Goal: Answer question/provide support: Share knowledge or assist other users

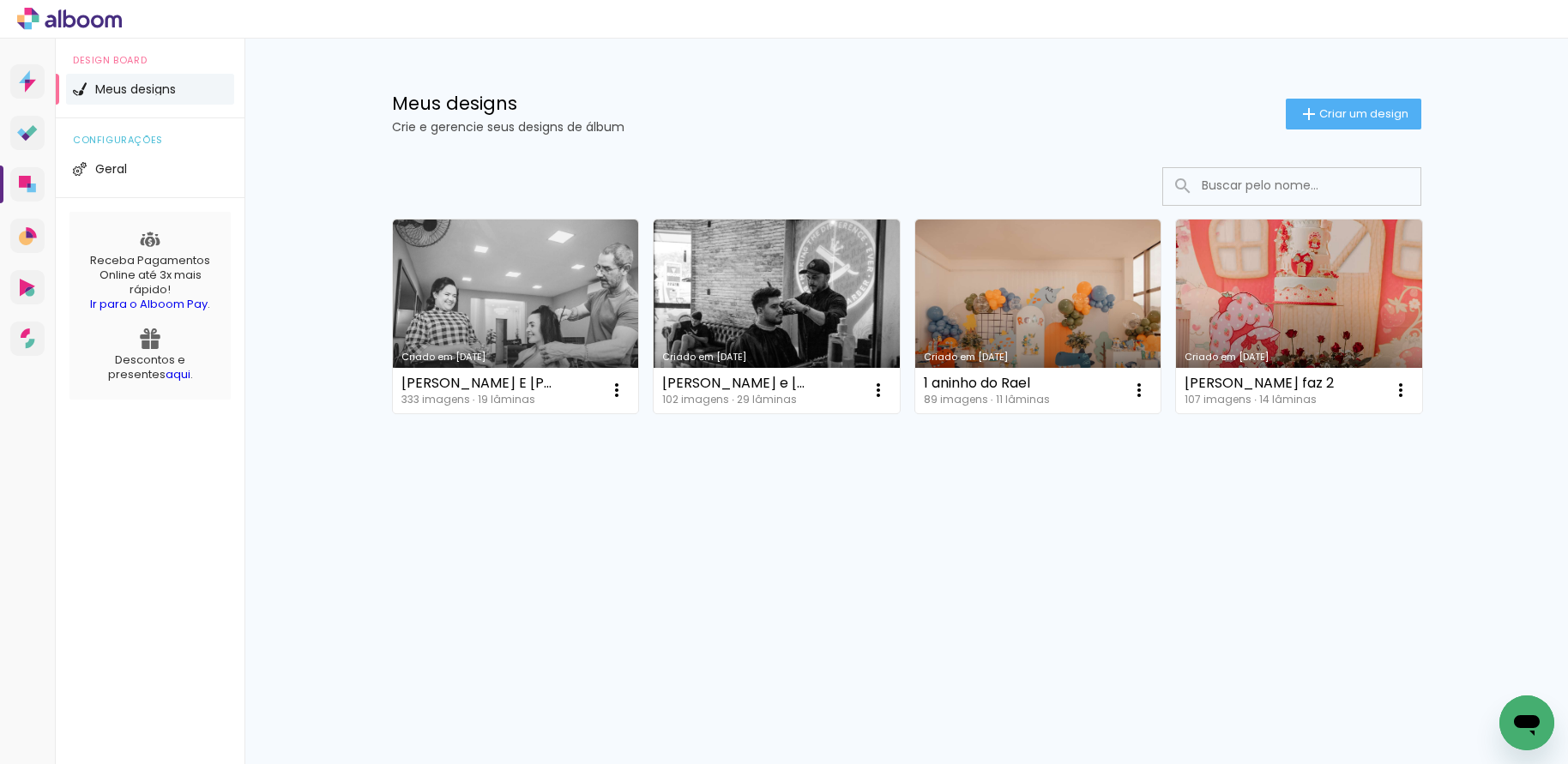
click at [1531, 722] on icon "Abrir janela de mensagens" at bounding box center [1527, 725] width 26 height 20
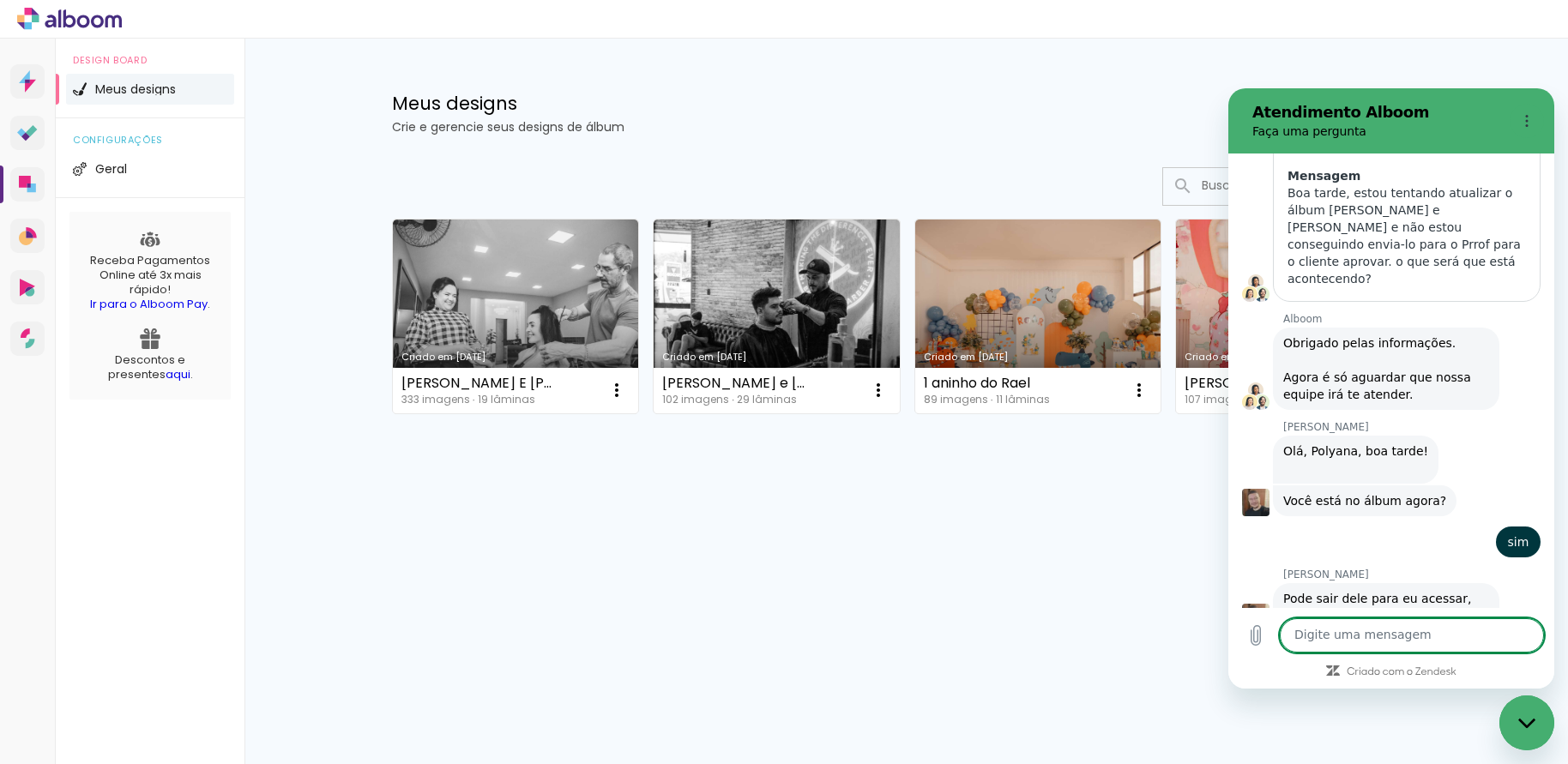
scroll to position [382, 0]
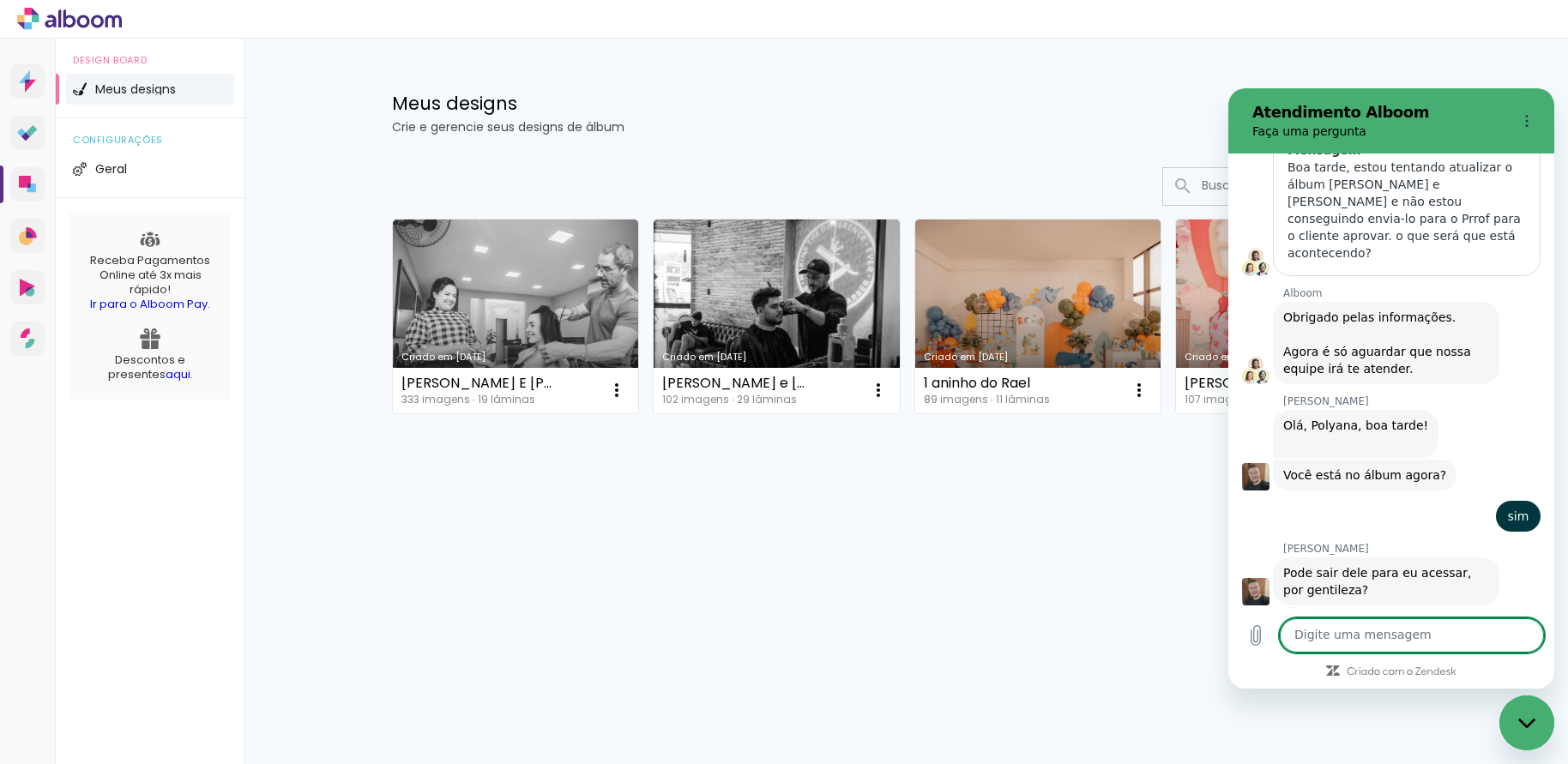
click at [1377, 631] on textarea at bounding box center [1411, 635] width 264 height 35
type textarea "pronto"
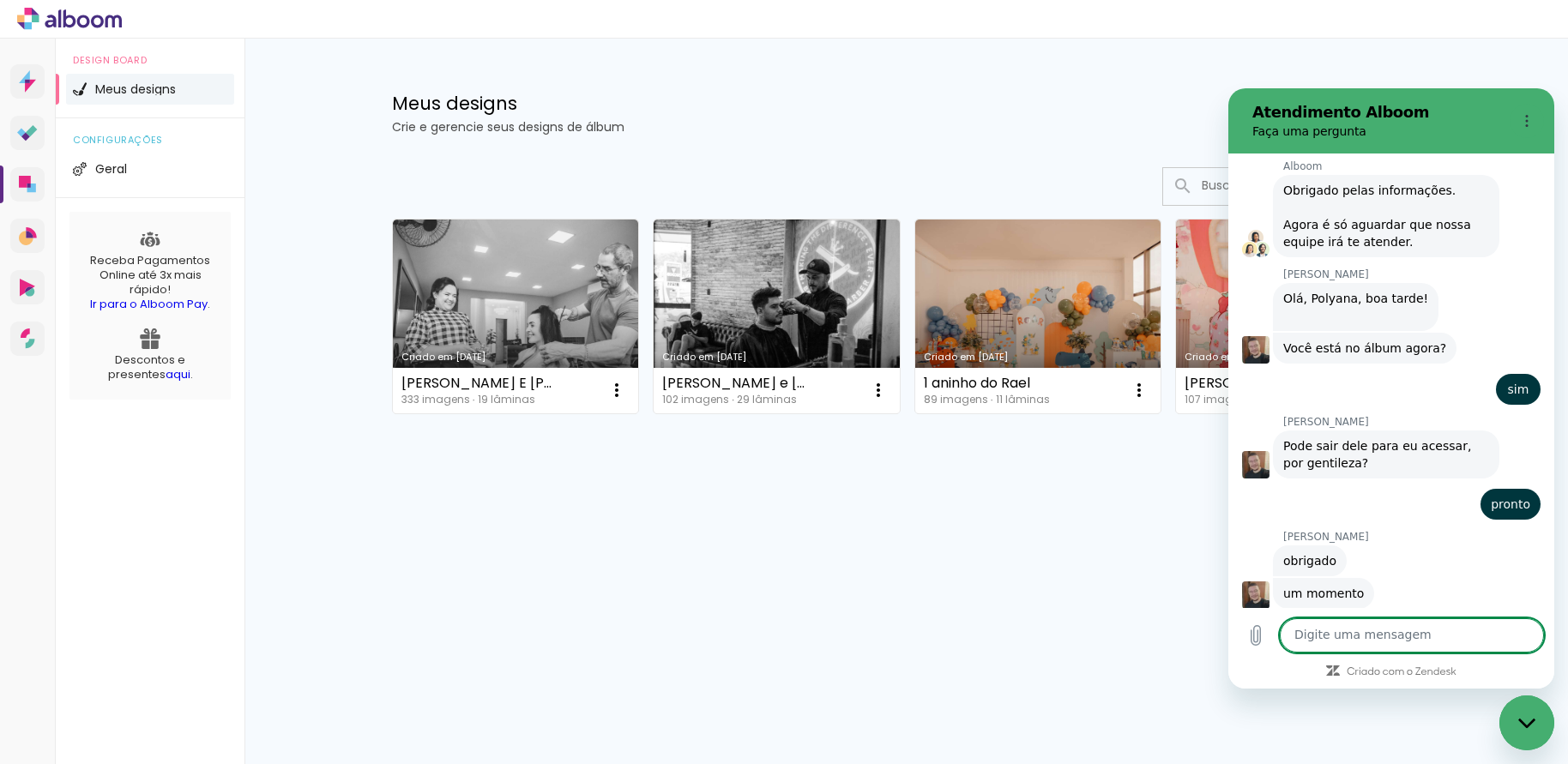
scroll to position [512, 0]
click at [1316, 632] on textarea at bounding box center [1411, 635] width 264 height 35
type textarea "estou aguardando"
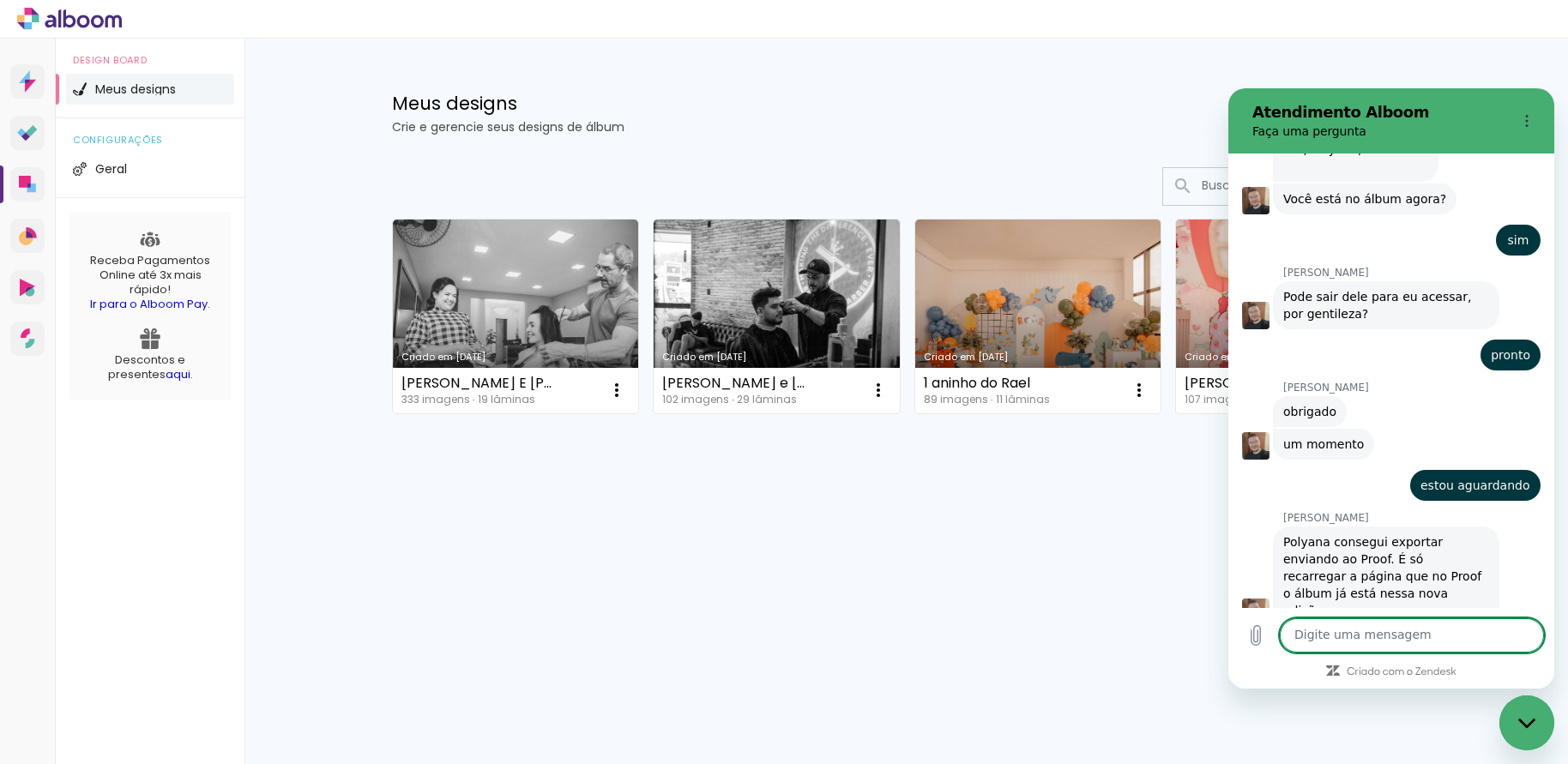
scroll to position [661, 0]
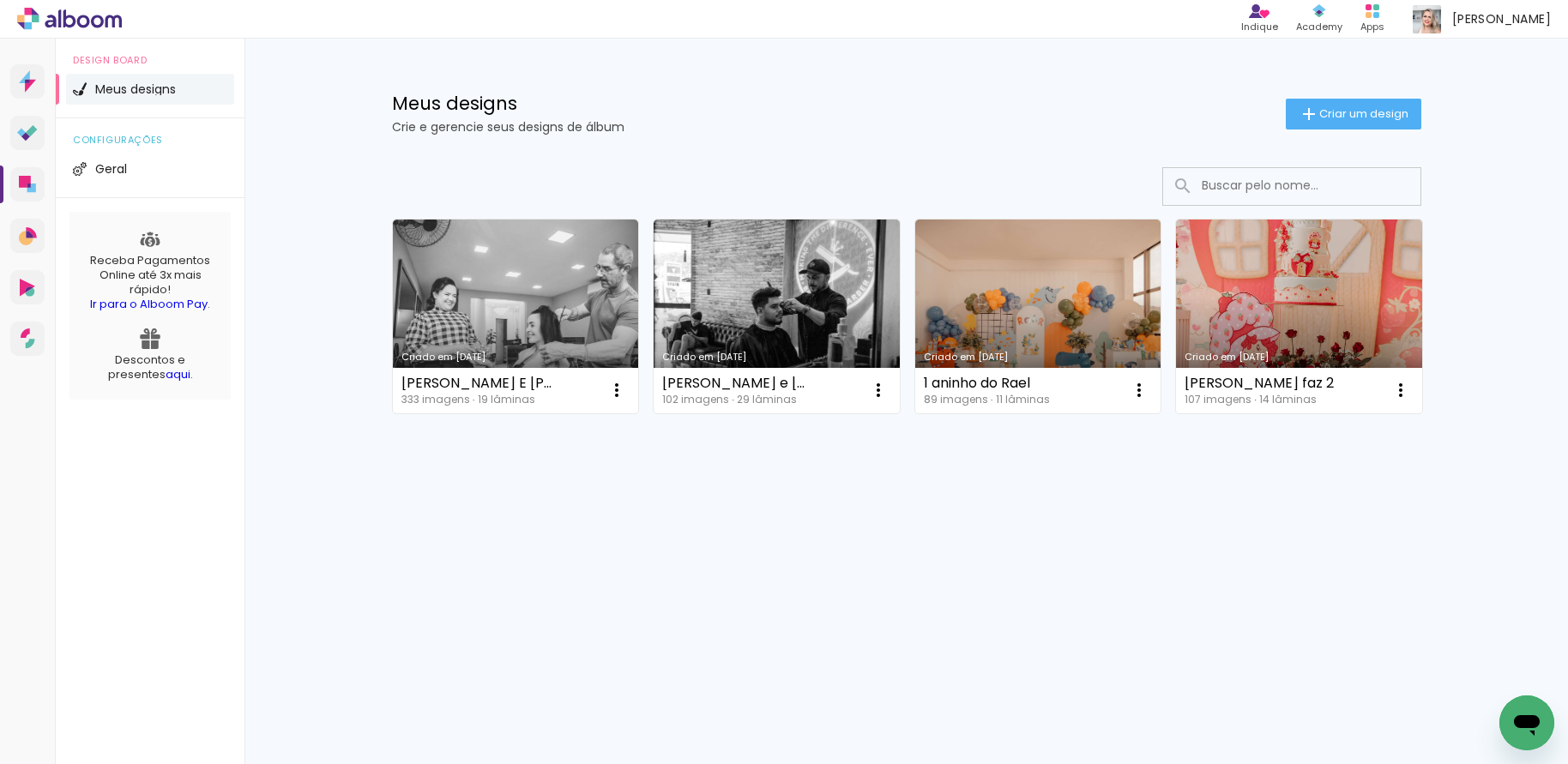
click at [1530, 711] on icon "Abrir janela de mensagens" at bounding box center [1527, 723] width 31 height 31
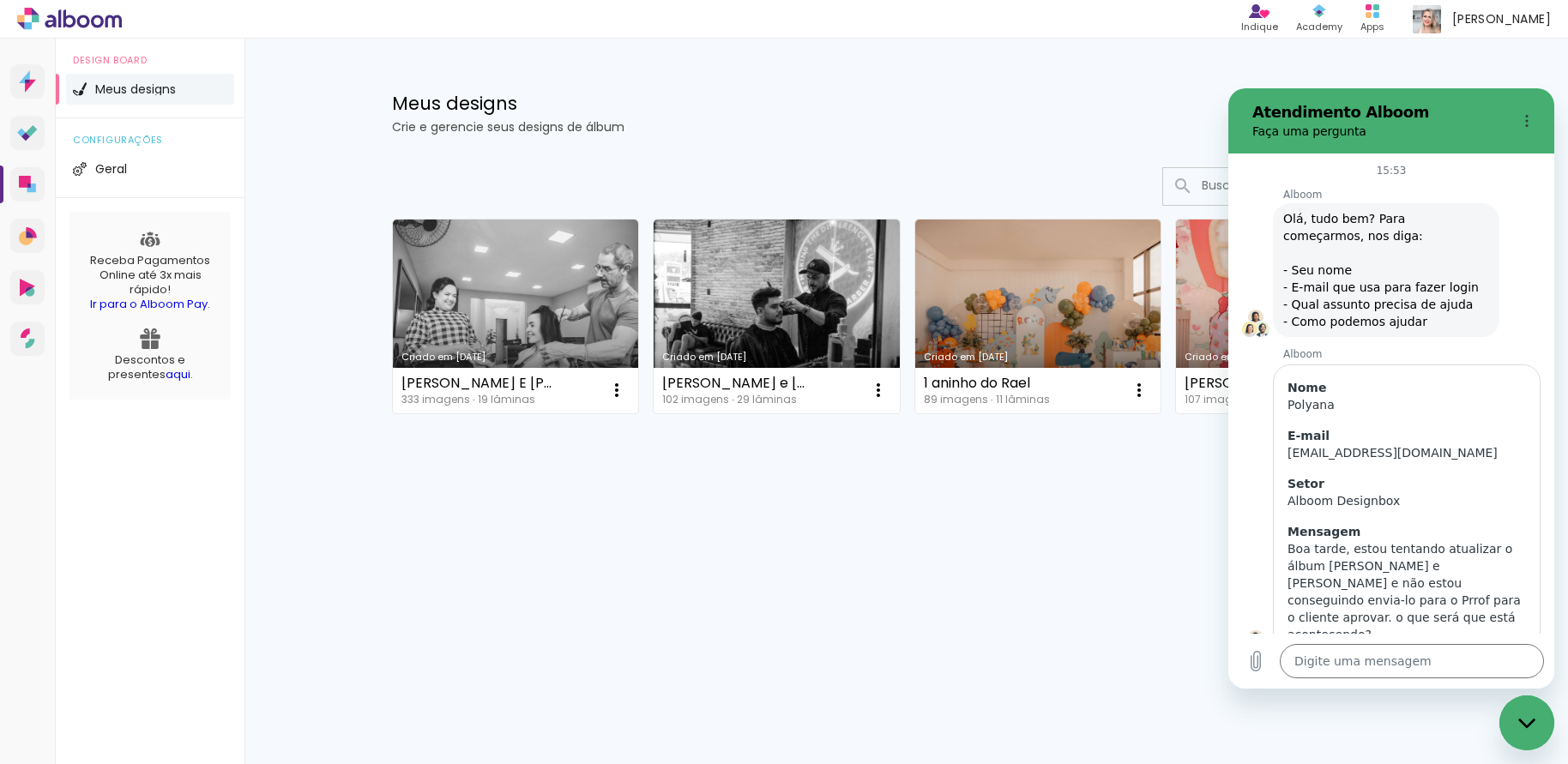
scroll to position [661, 0]
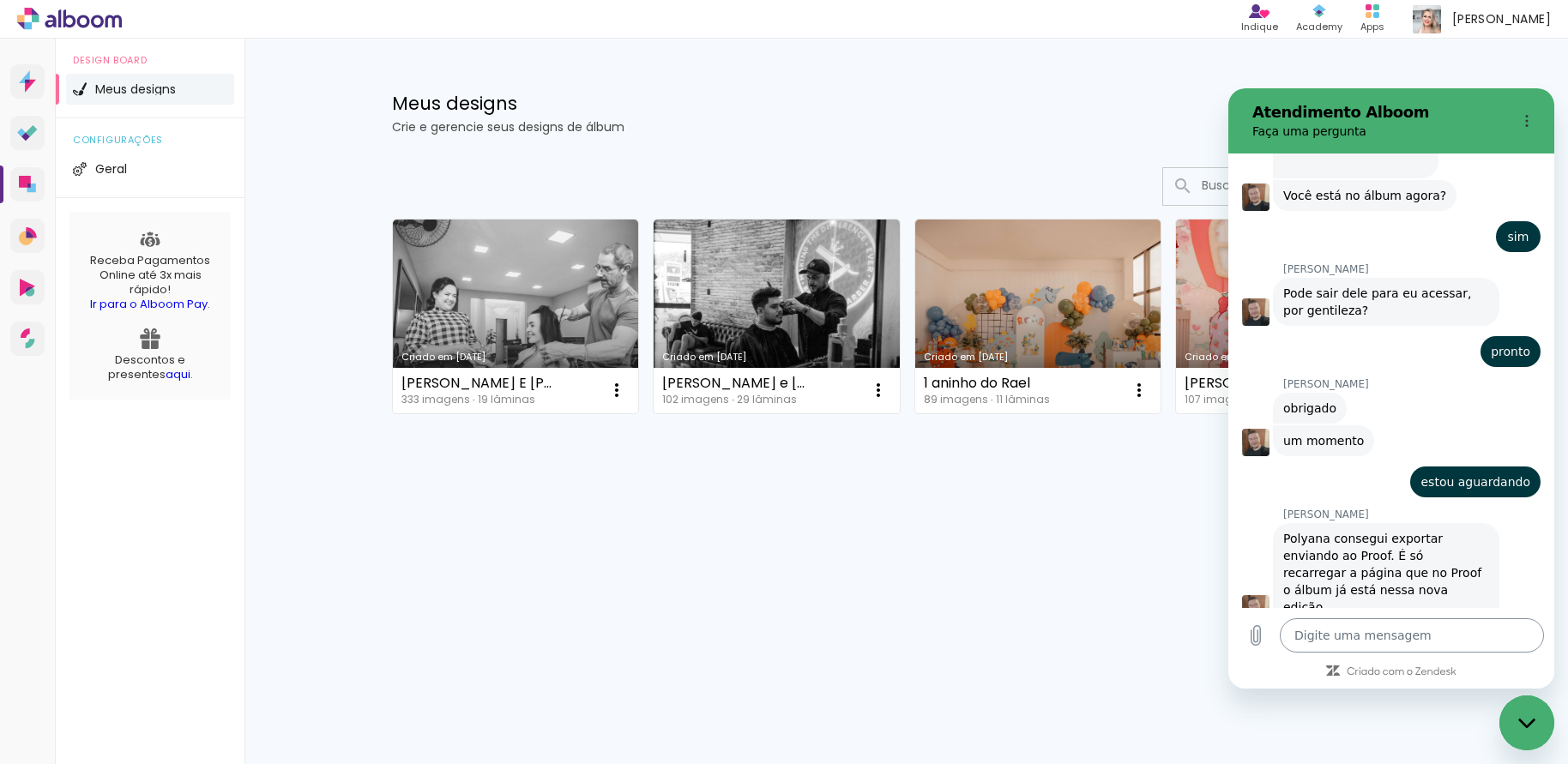
click at [1391, 633] on textarea at bounding box center [1411, 635] width 264 height 35
type textarea "e"
type textarea "x"
type textarea "en"
type textarea "x"
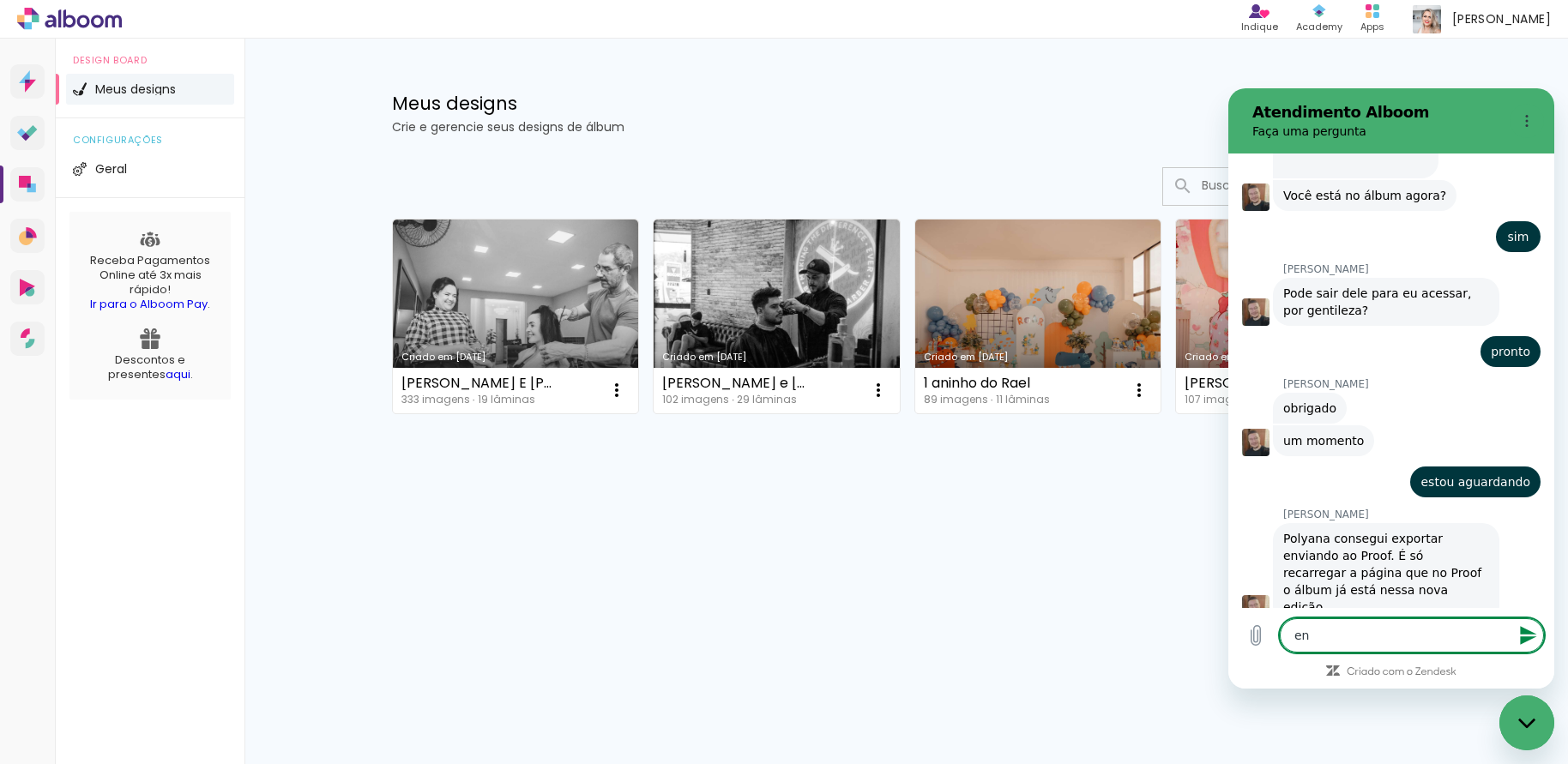
type textarea "ent"
type textarea "x"
type textarea "entr"
type textarea "x"
type textarea "entre"
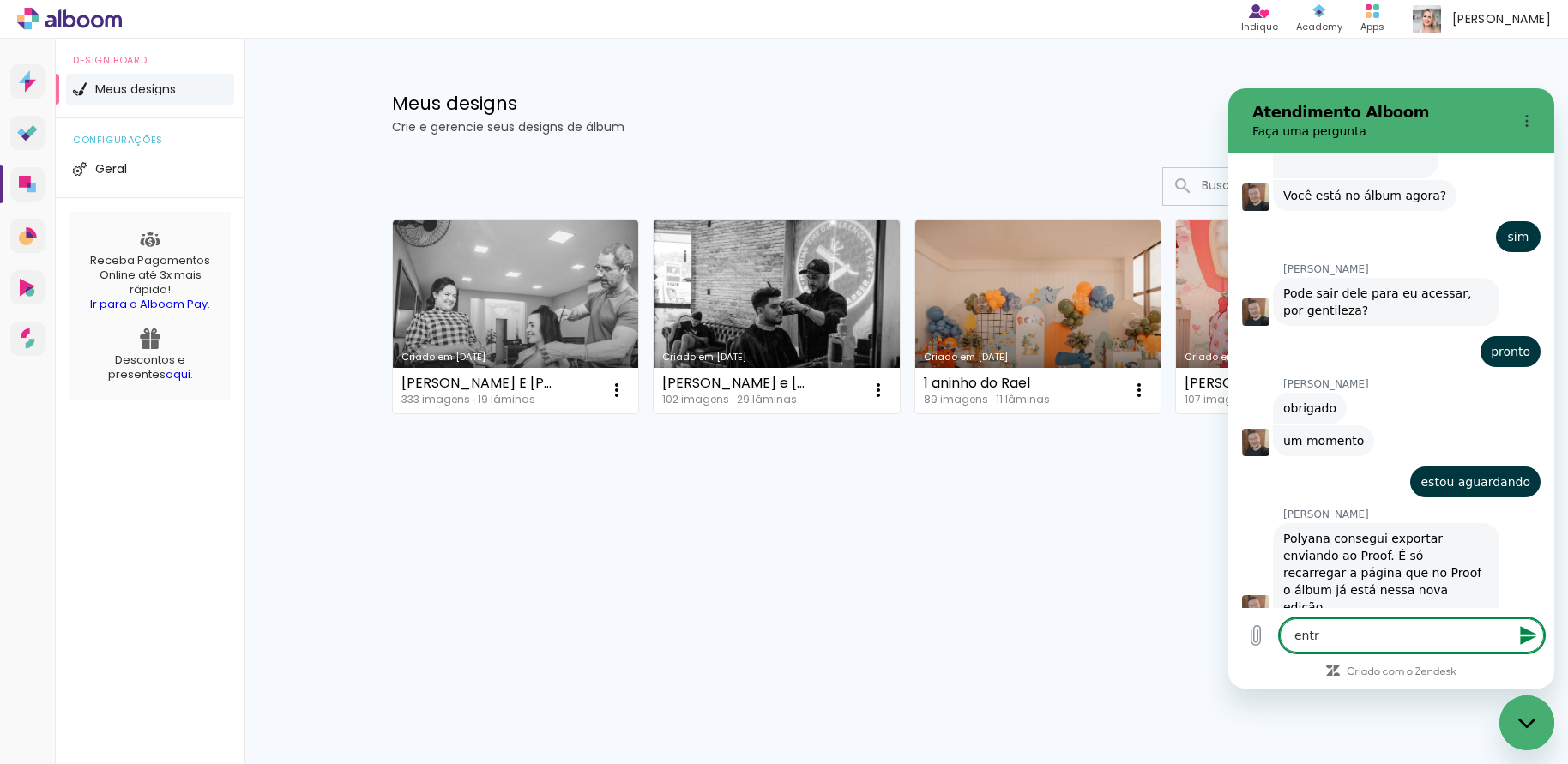
type textarea "x"
type textarea "entrei"
type textarea "x"
type textarea "entrei"
type textarea "x"
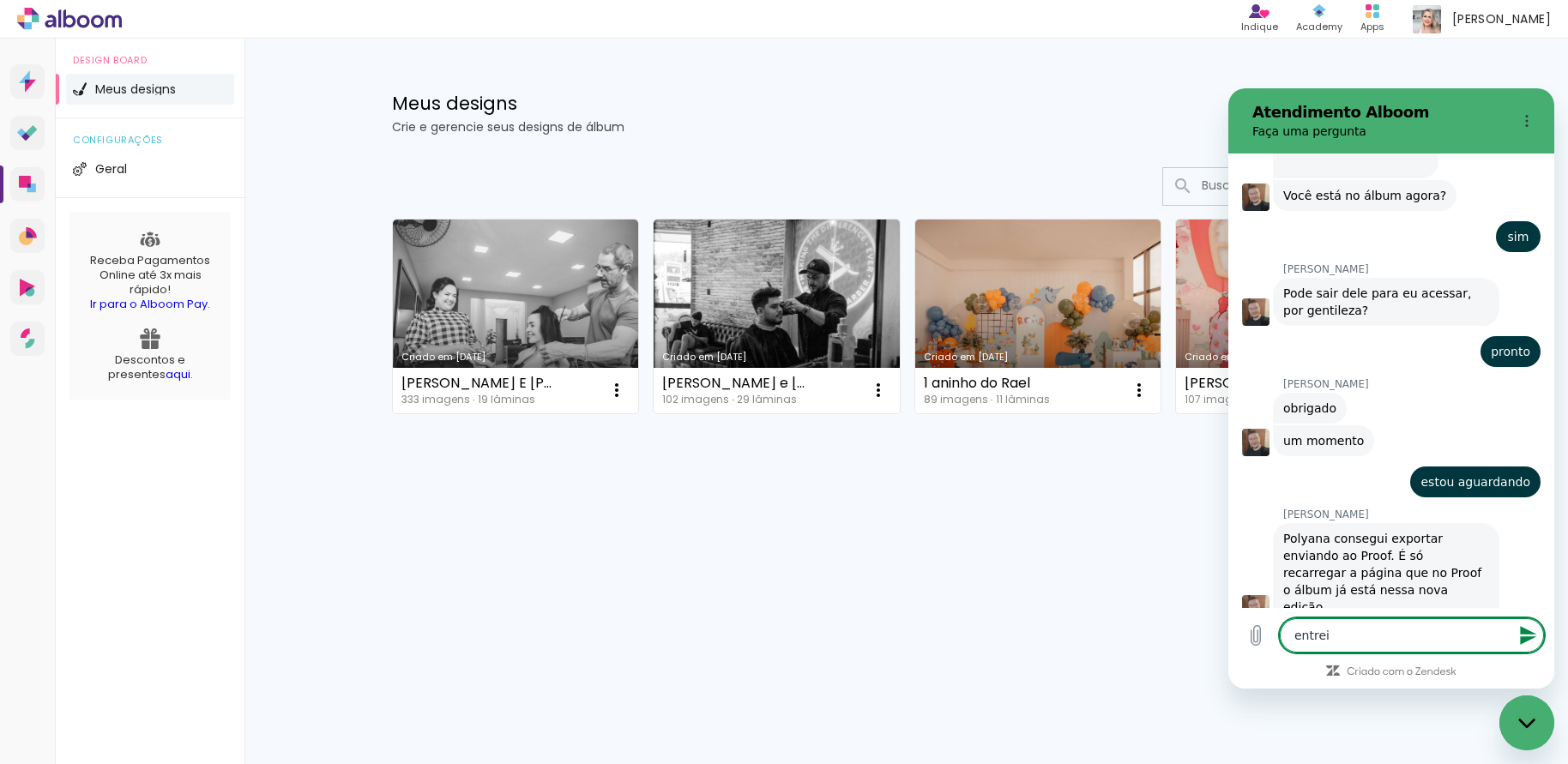
type textarea "entrei m"
type textarea "x"
type textarea "entrei ma"
type textarea "x"
type textarea "entrei mas"
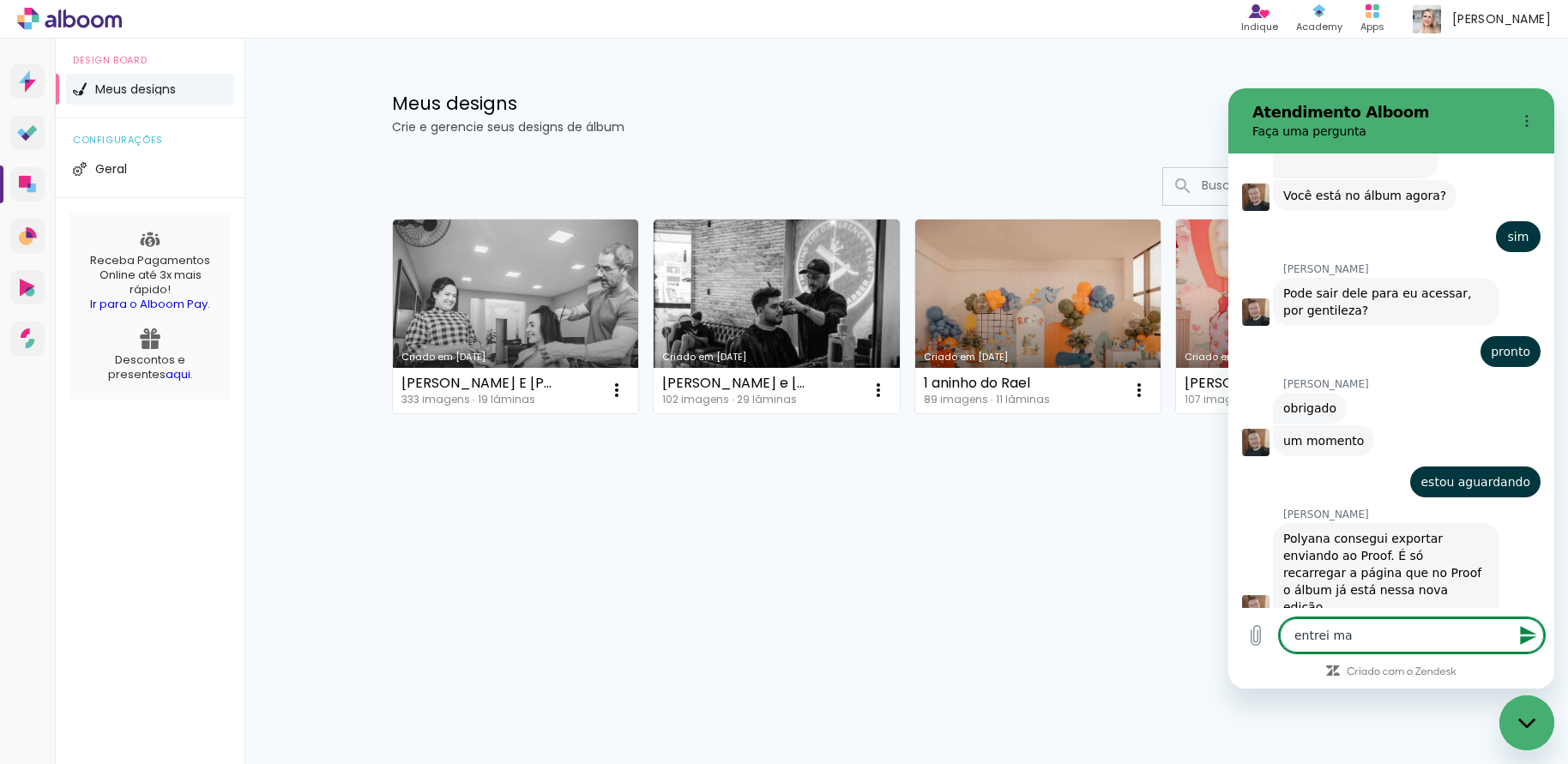
type textarea "x"
type textarea "entrei mas"
type textarea "x"
type textarea "entrei mas a"
type textarea "x"
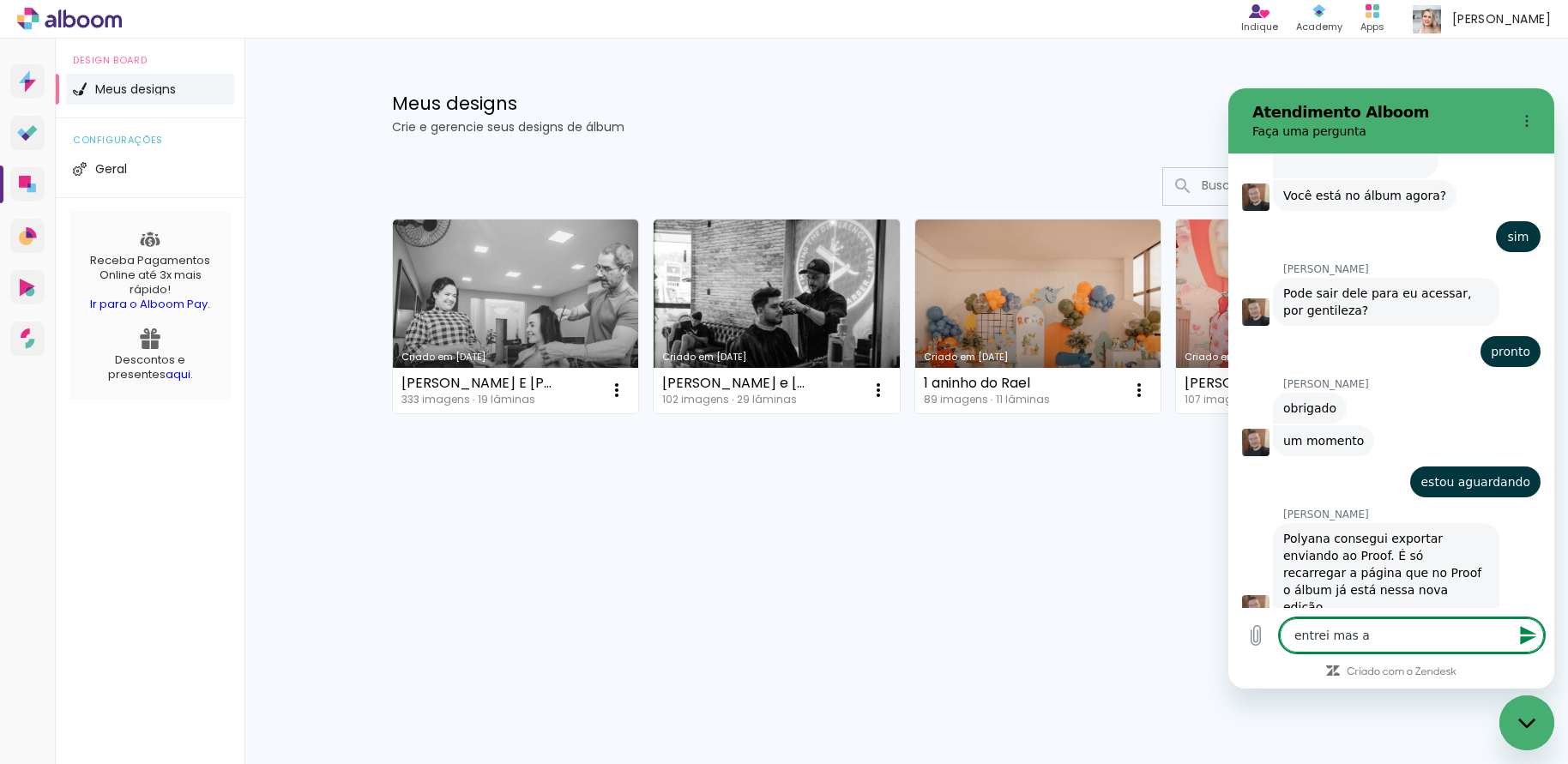
type textarea "entrei mas ai"
type textarea "x"
type textarea "entrei mas ain"
type textarea "x"
type textarea "entrei mas aind"
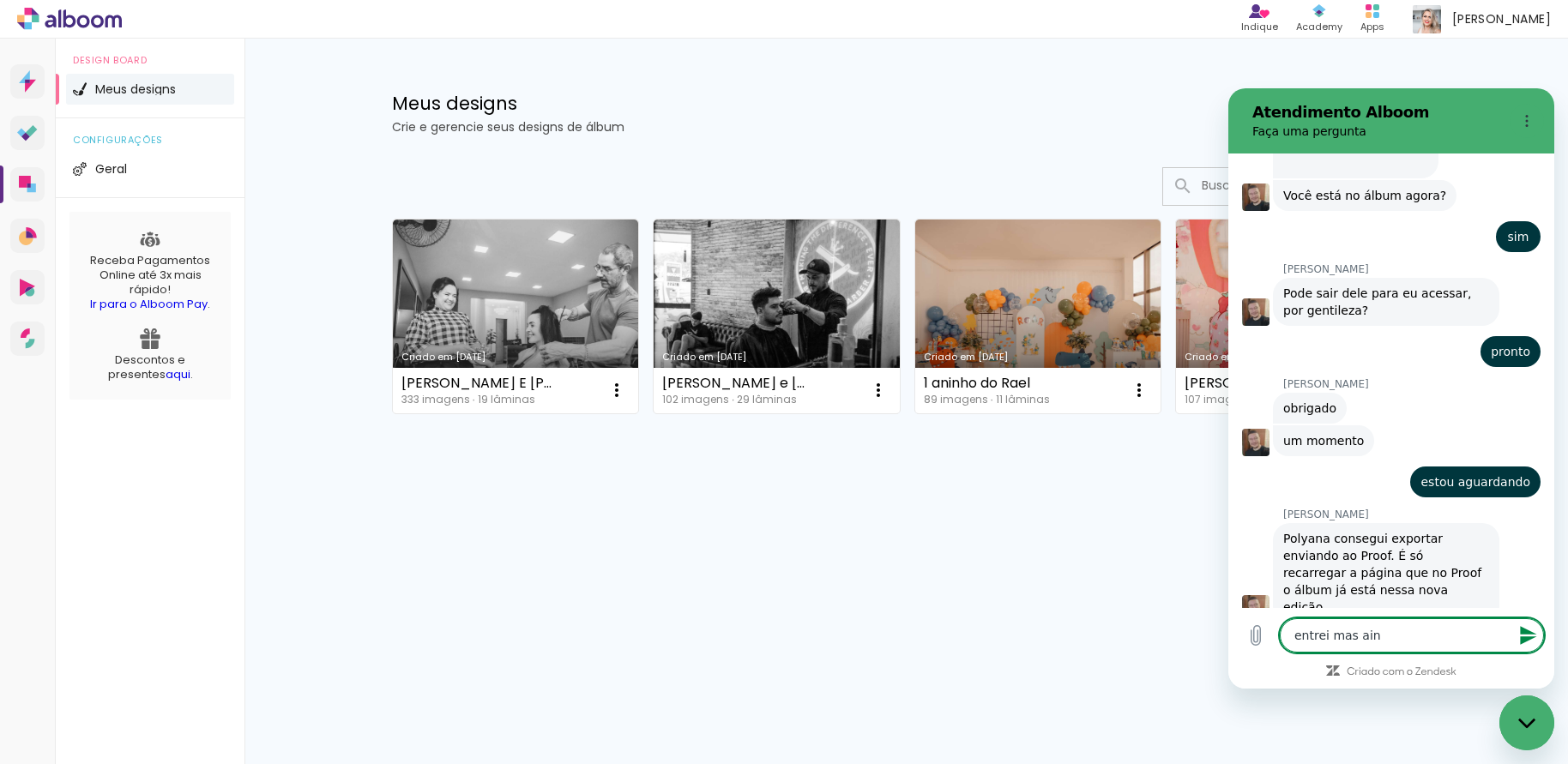
type textarea "x"
type textarea "entrei mas ainda"
type textarea "x"
type textarea "entrei mas ainda"
type textarea "x"
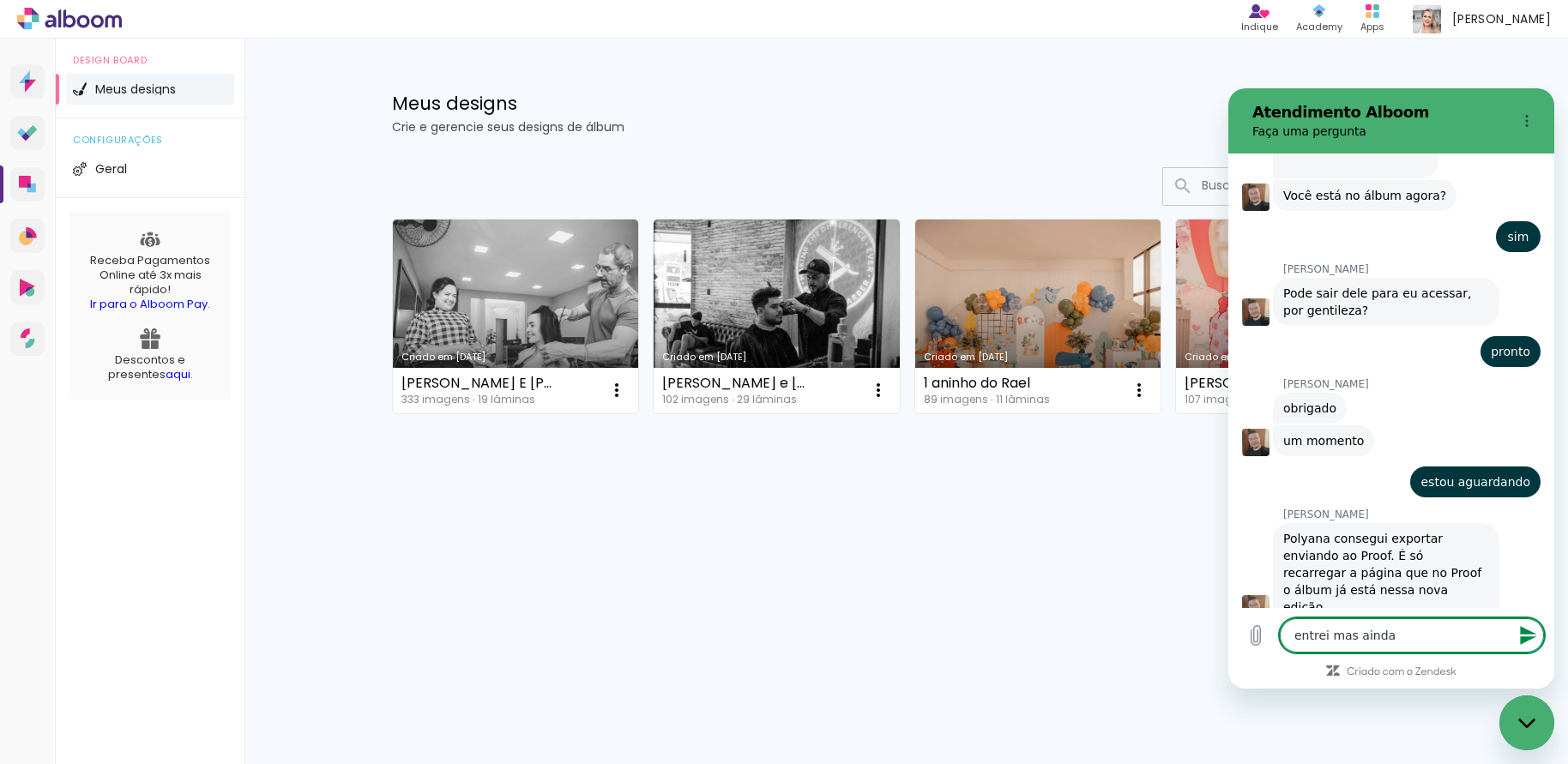
type textarea "entrei mas ainda v"
type textarea "x"
type textarea "entrei mas ainda ve"
type textarea "x"
type textarea "entrei mas ainda vej"
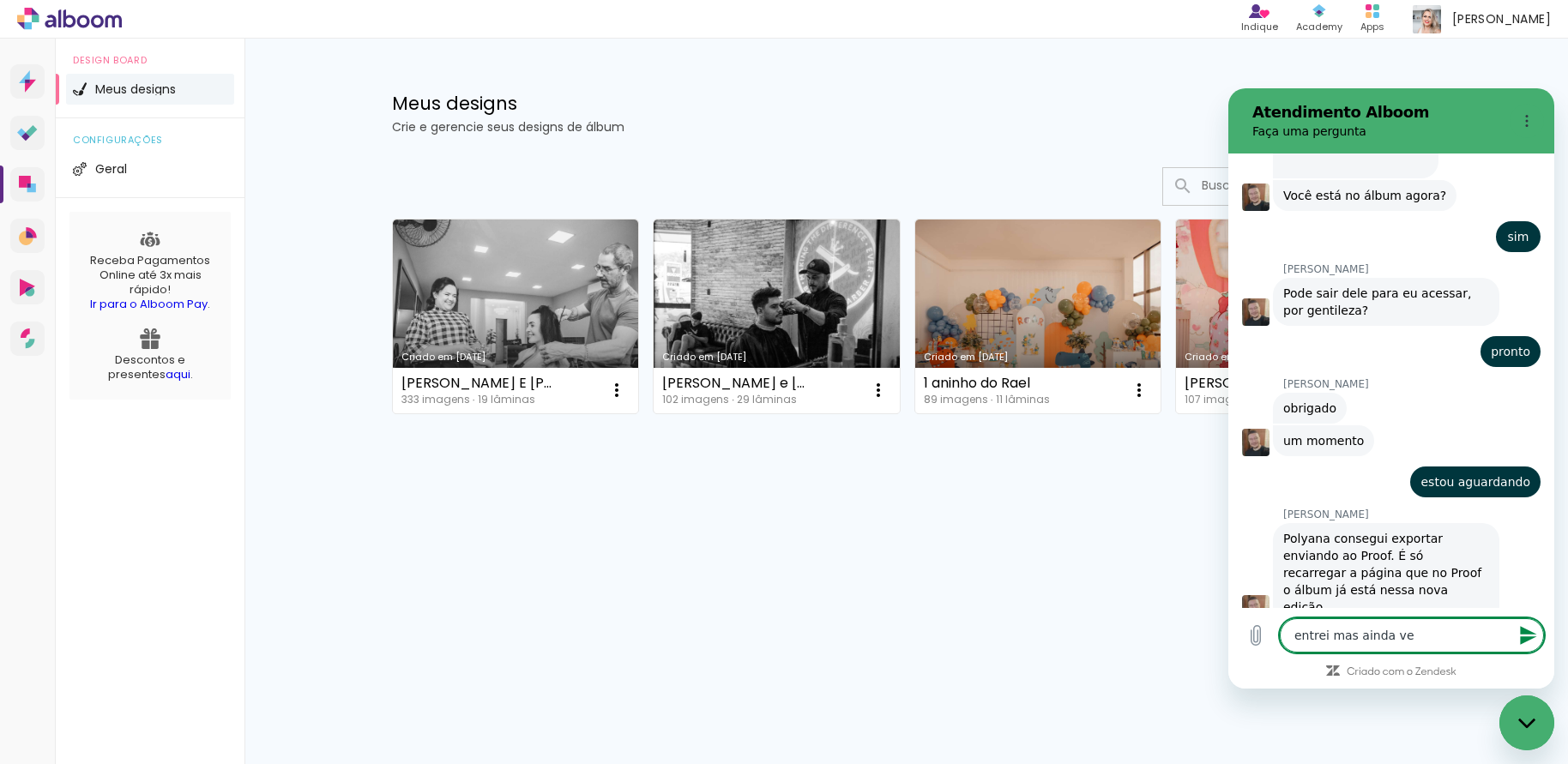
type textarea "x"
type textarea "entrei mas ainda vejo"
type textarea "x"
type textarea "entrei mas ainda vejo"
type textarea "x"
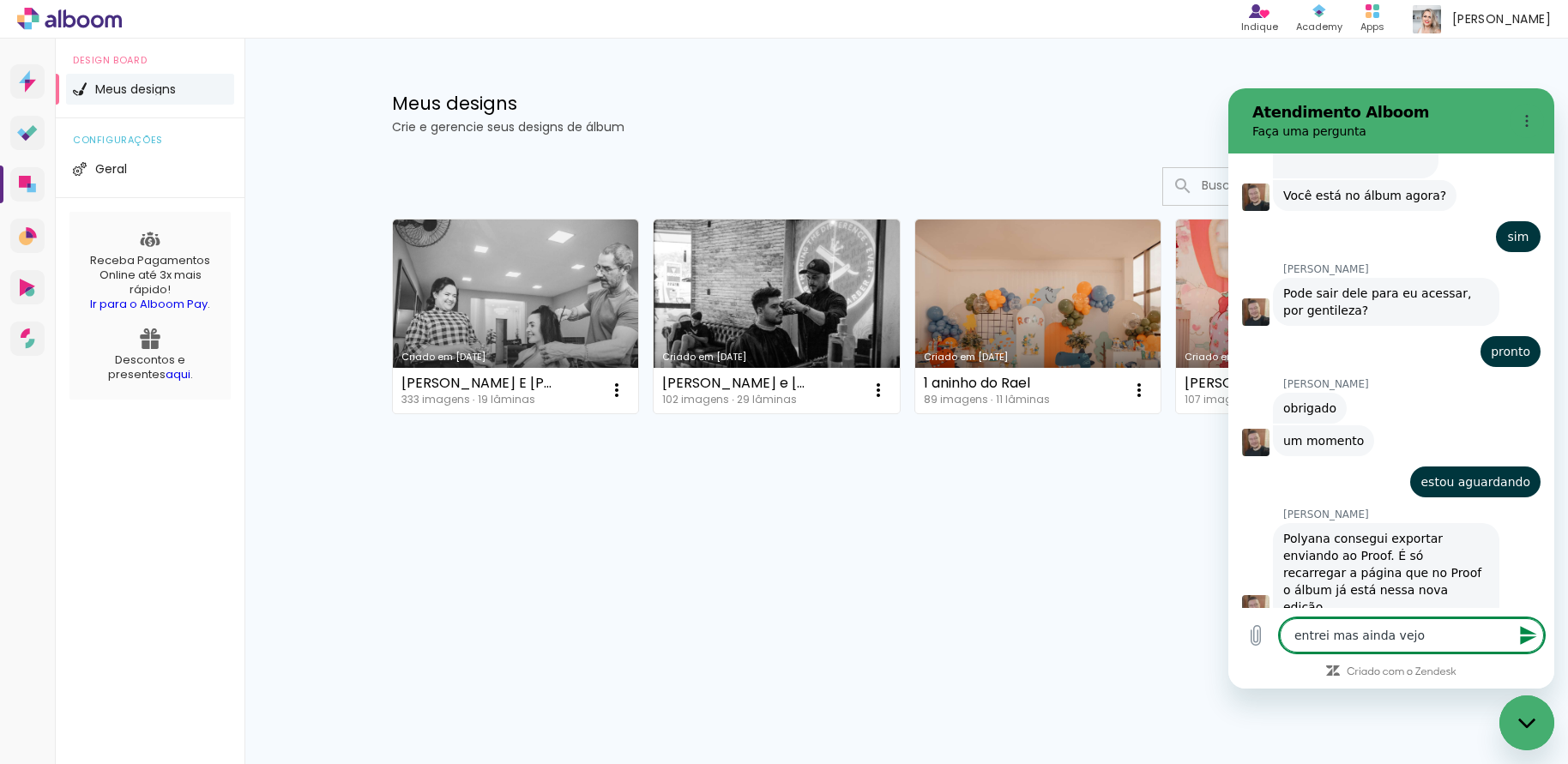
type textarea "entrei mas ainda vejo o"
type textarea "x"
type textarea "entrei mas ainda vejo o"
type textarea "x"
type textarea "entrei mas ainda vejo o a"
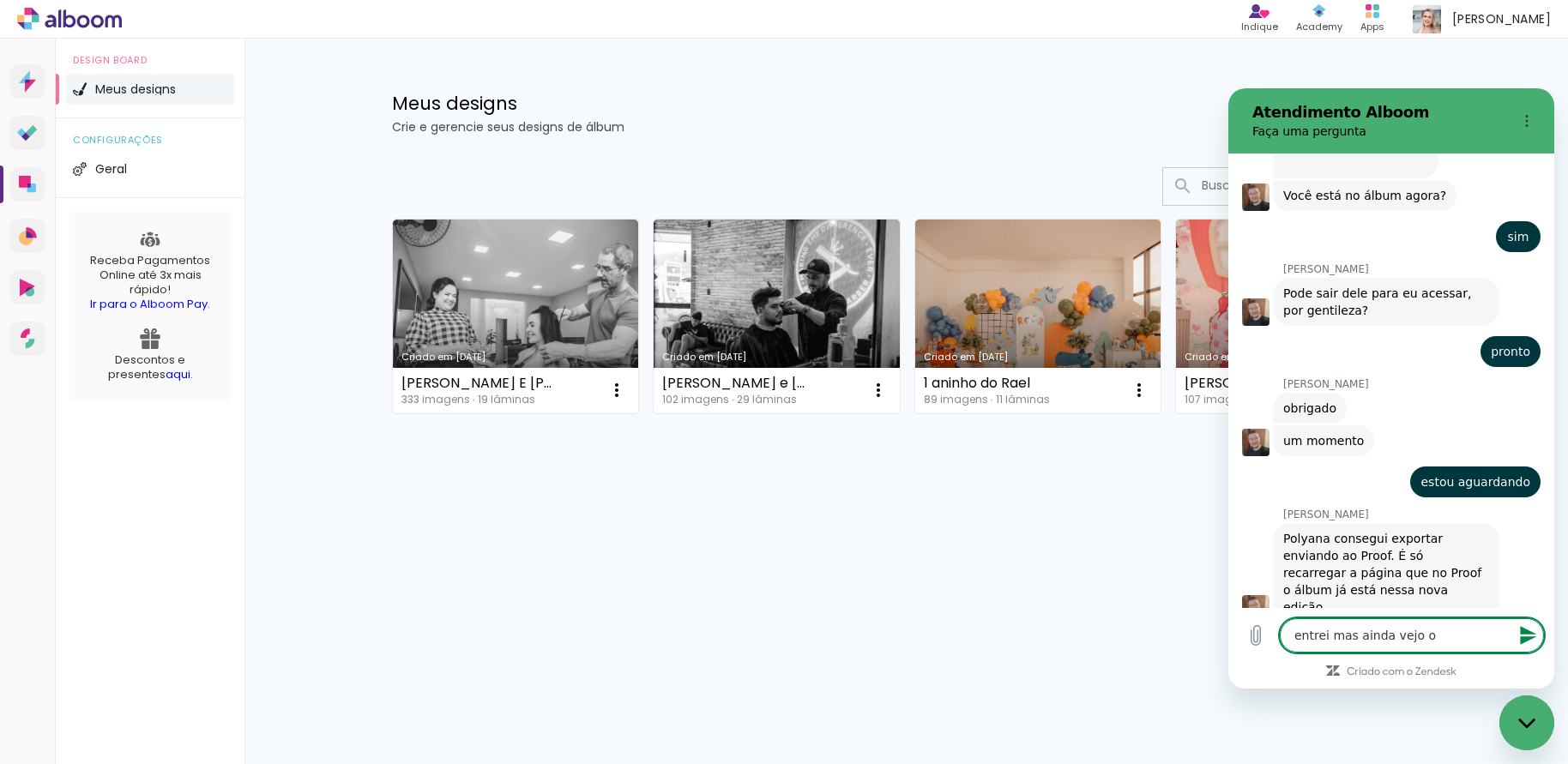
type textarea "x"
type textarea "entrei mas ainda vejo o al"
type textarea "x"
type textarea "entrei mas ainda vejo o alb"
type textarea "x"
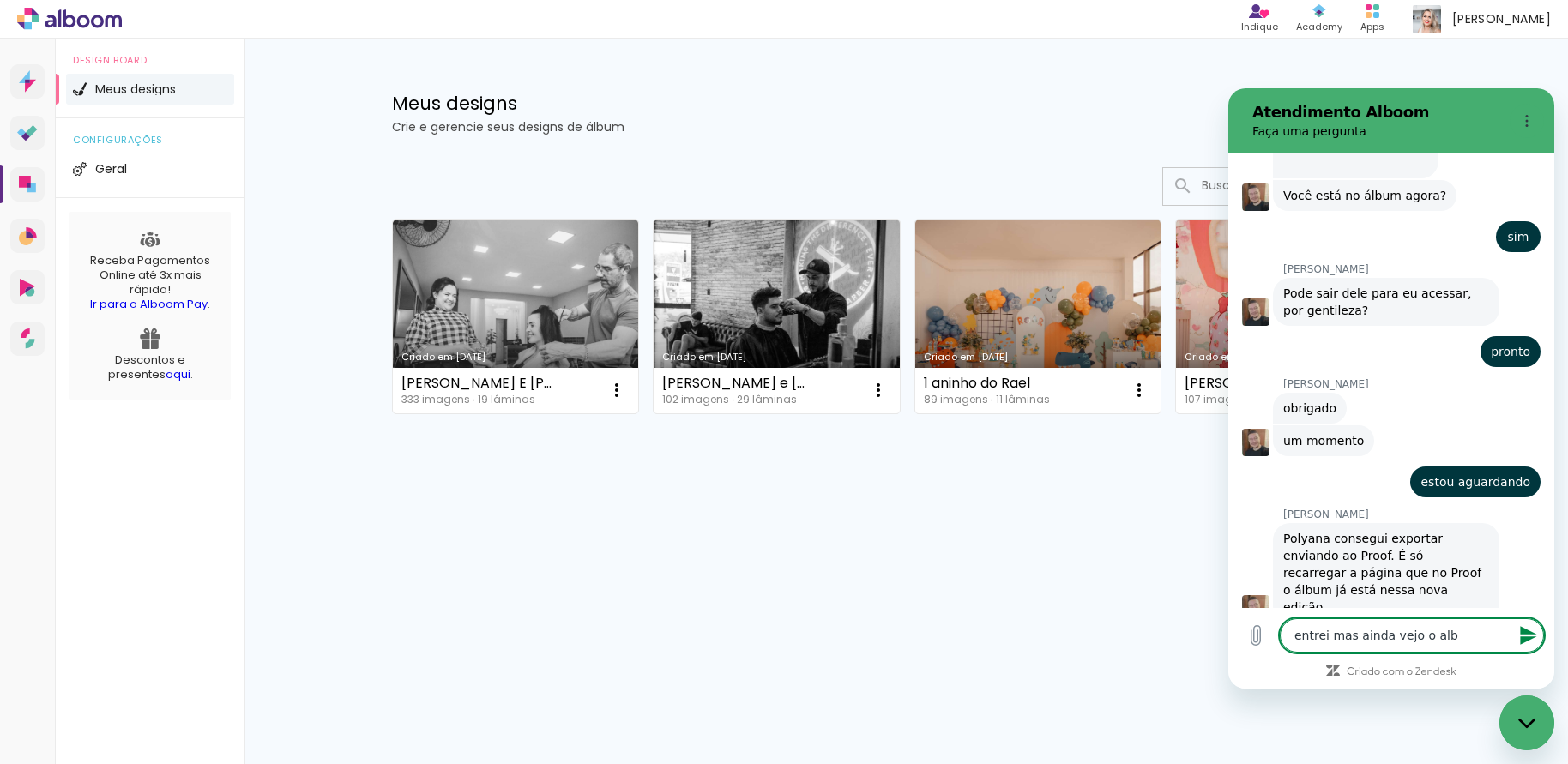
type textarea "entrei mas ainda vejo o albu"
type textarea "x"
type textarea "entrei mas ainda vejo o album"
type textarea "x"
type textarea "entrei mas ainda vejo o álbum"
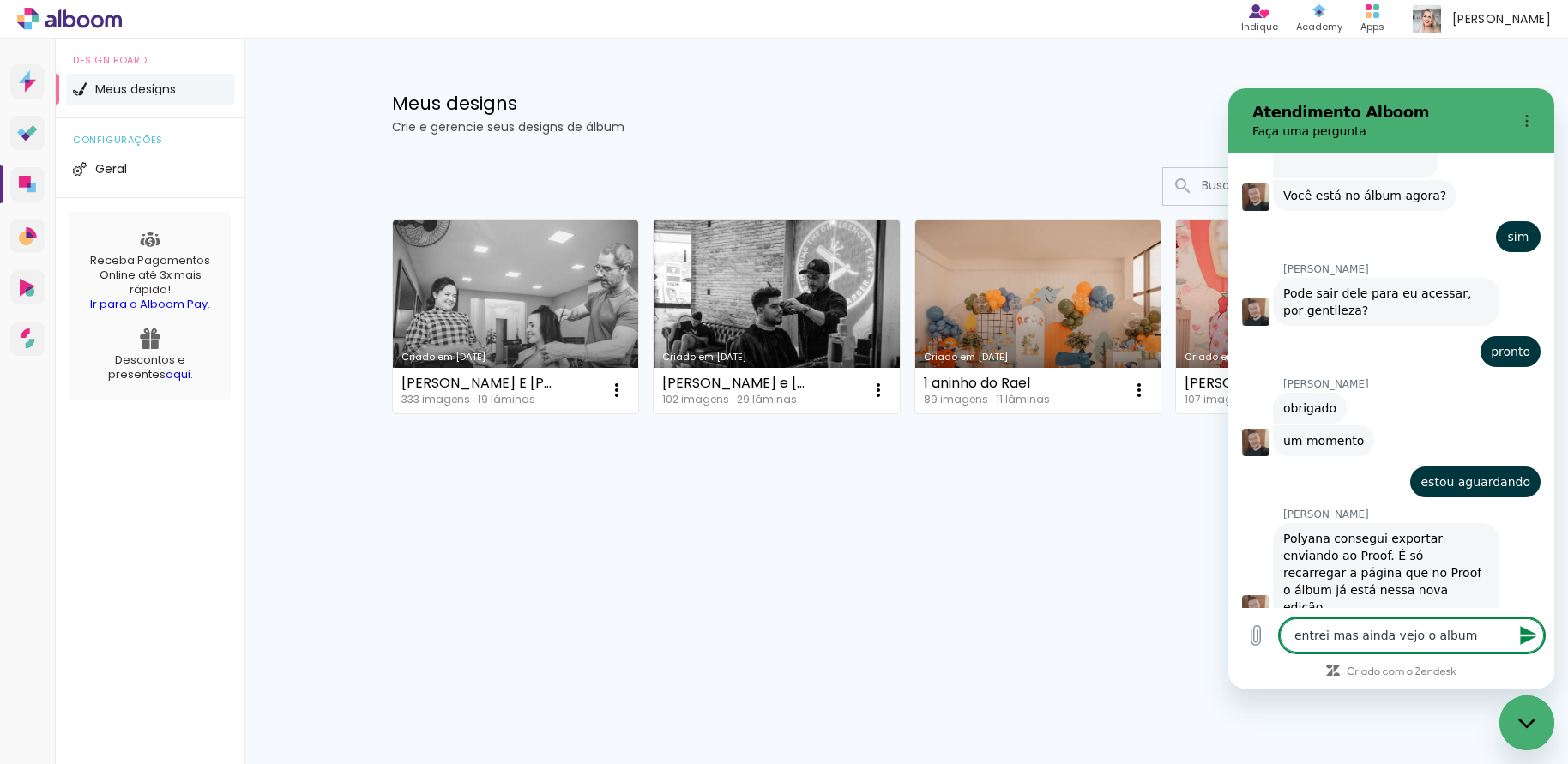
type textarea "x"
type textarea "entrei mas ainda vejo o álbum a"
type textarea "x"
type textarea "entrei mas ainda vejo o álbum an"
type textarea "x"
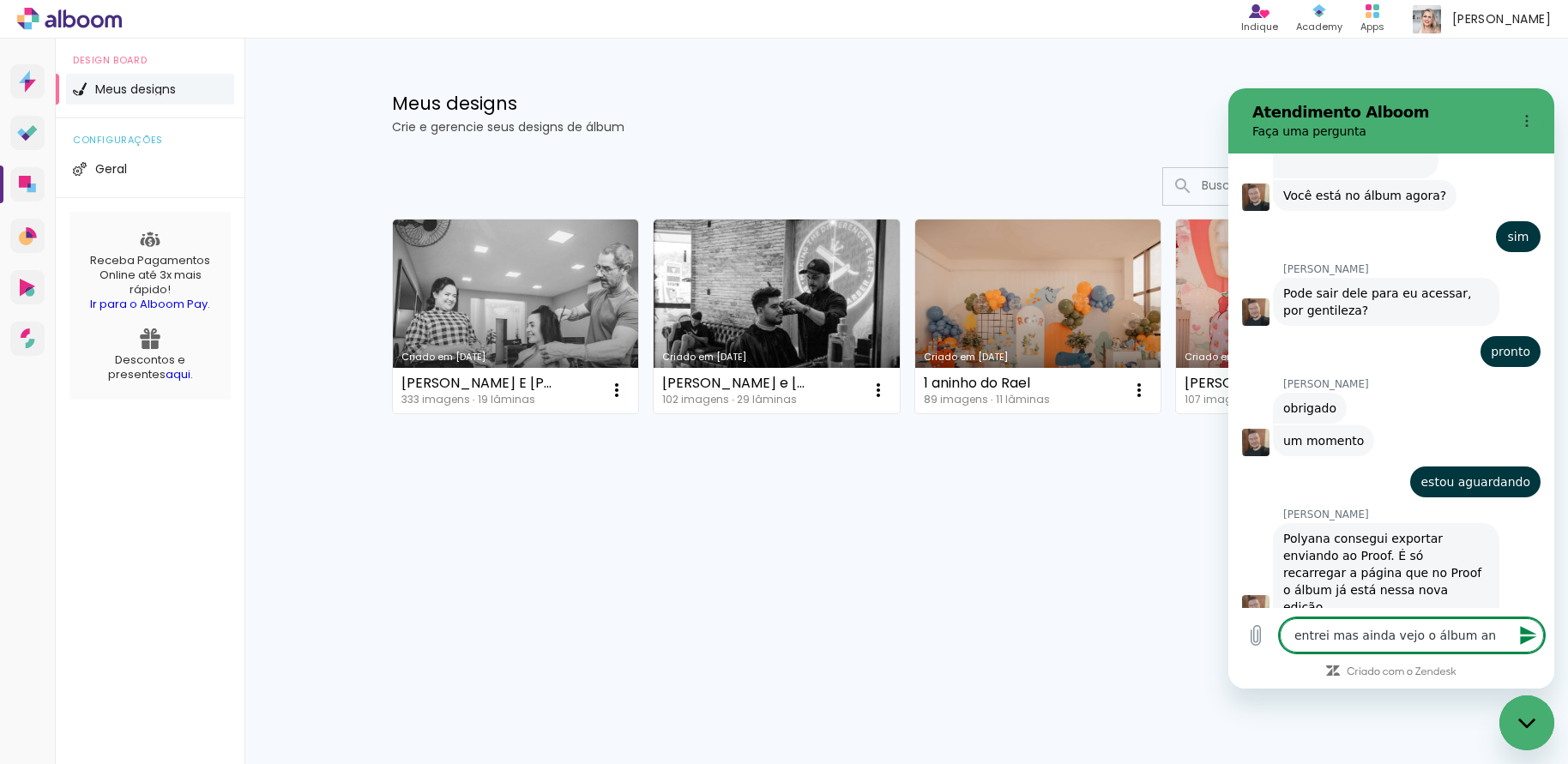
type textarea "entrei mas ainda vejo o álbum ant"
type textarea "x"
type textarea "entrei mas ainda vejo o álbum anti"
type textarea "x"
type textarea "entrei mas ainda vejo o álbum antig"
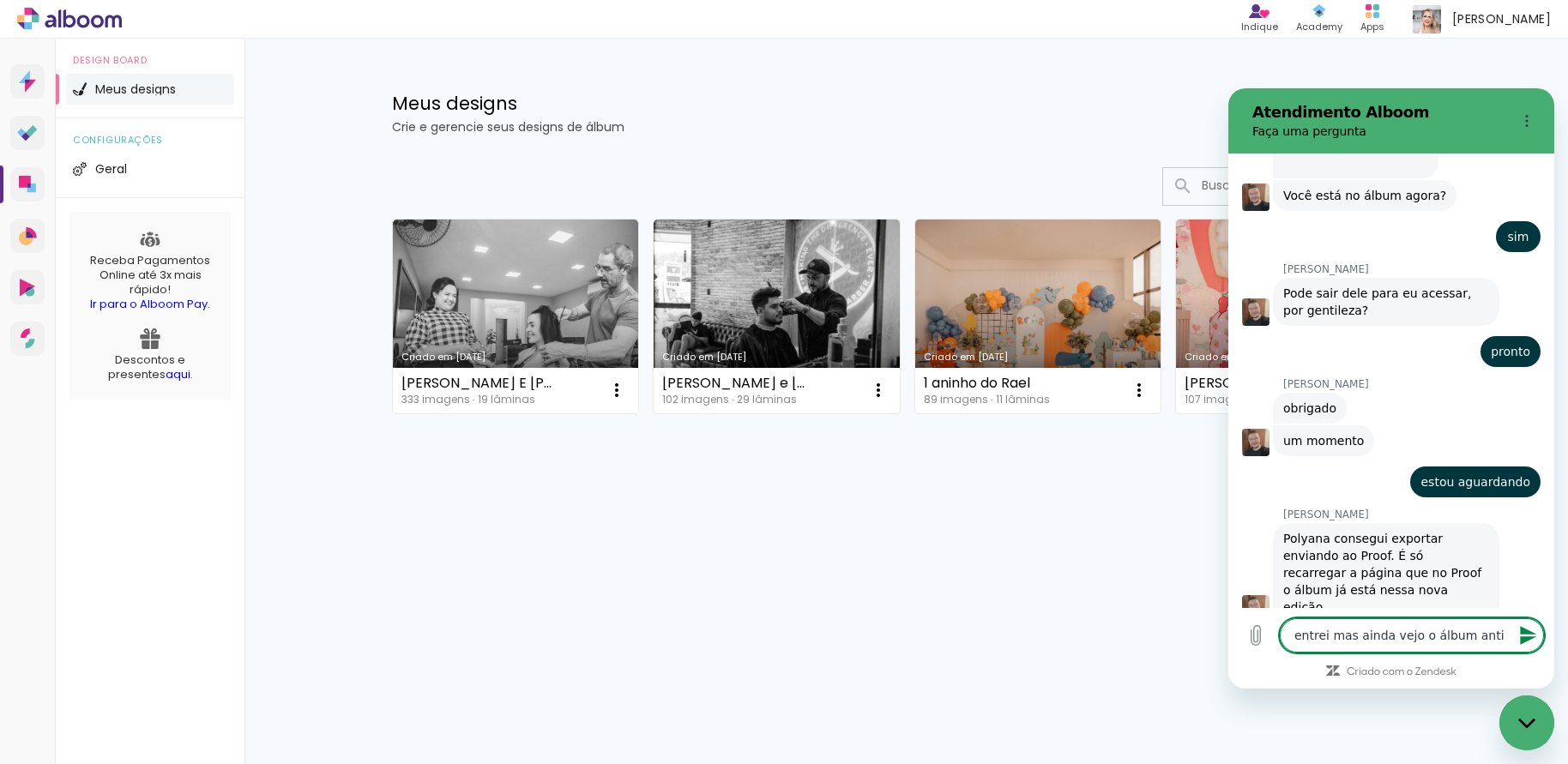
type textarea "x"
type textarea "entrei mas ainda vejo o álbum antigo"
type textarea "x"
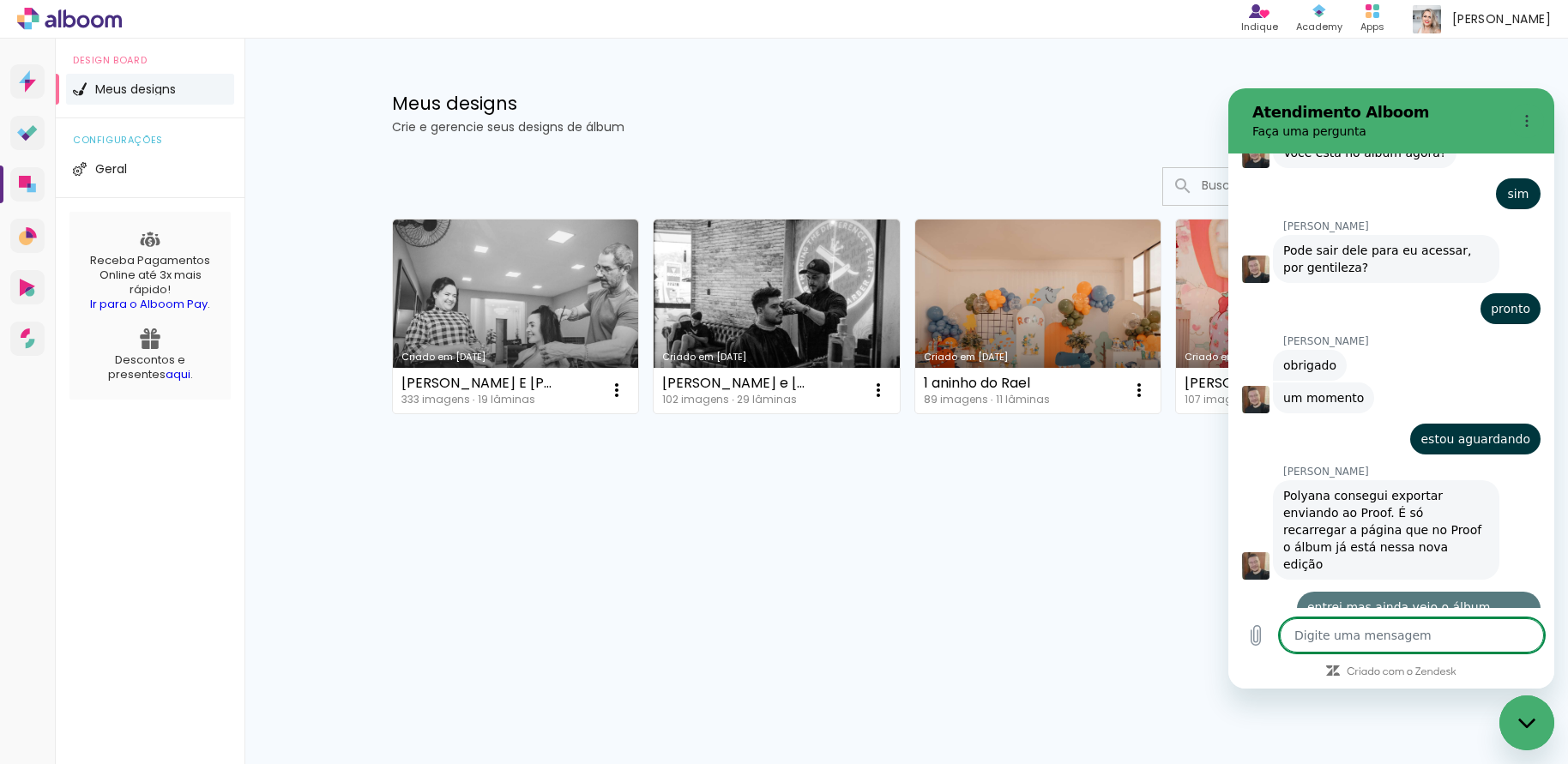
scroll to position [703, 0]
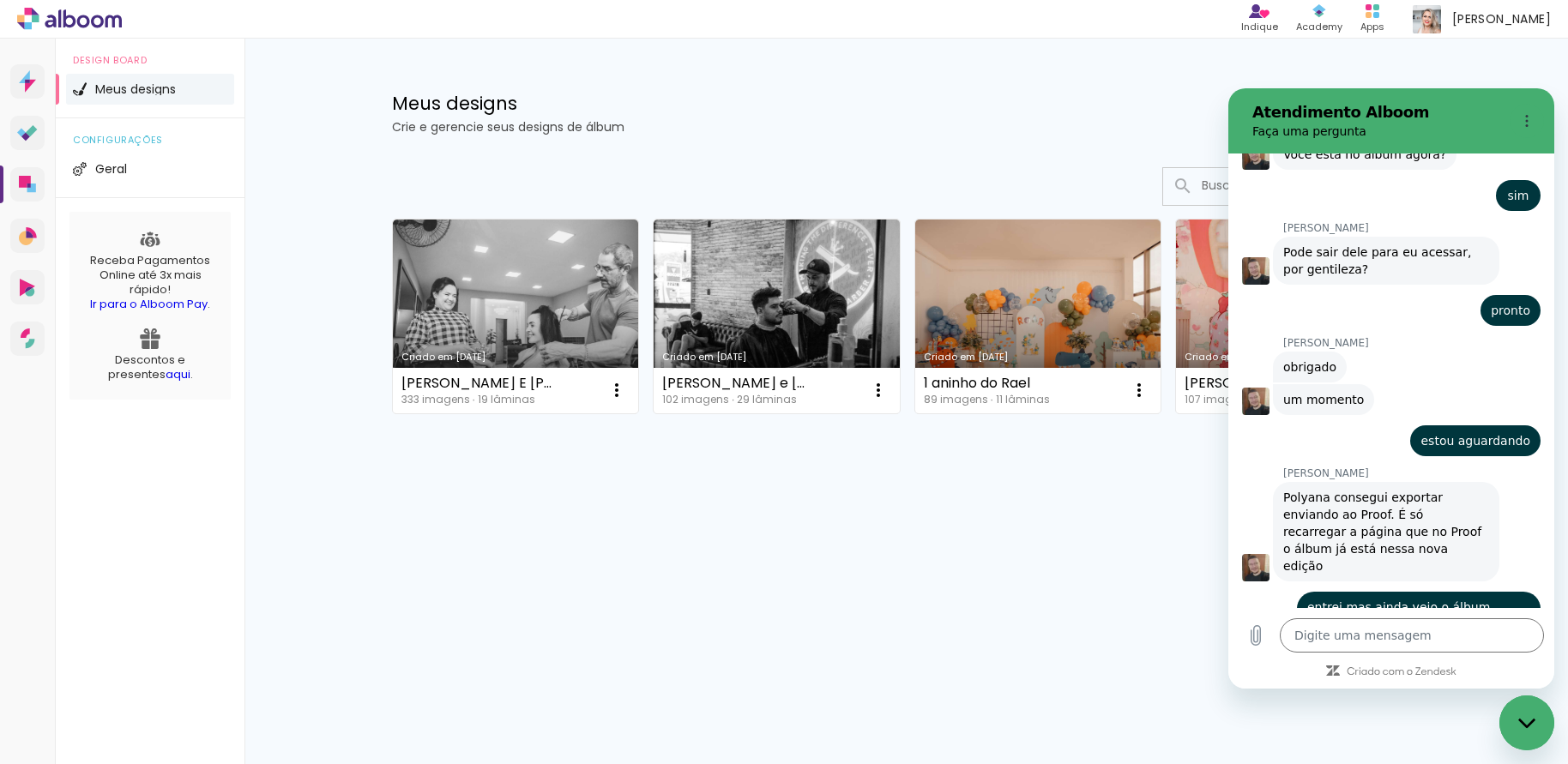
click at [1002, 591] on div "Prosite Website + Landing pages Proof Sistema de seleção e venda de fotos Desig…" at bounding box center [784, 401] width 1568 height 726
type textarea "x"
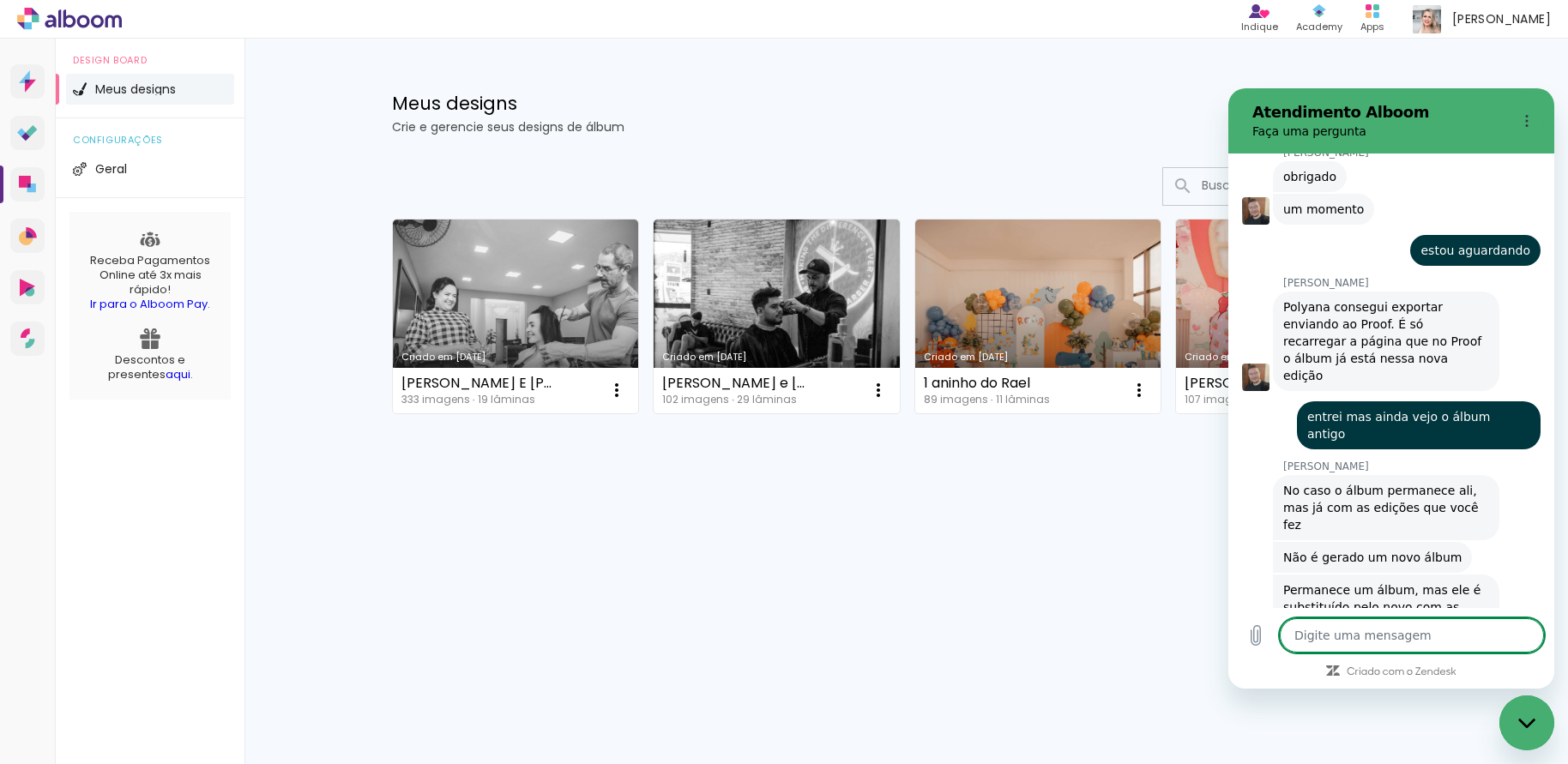
click at [1363, 626] on textarea at bounding box center [1411, 635] width 264 height 35
type textarea "e"
type textarea "x"
type textarea "en"
type textarea "x"
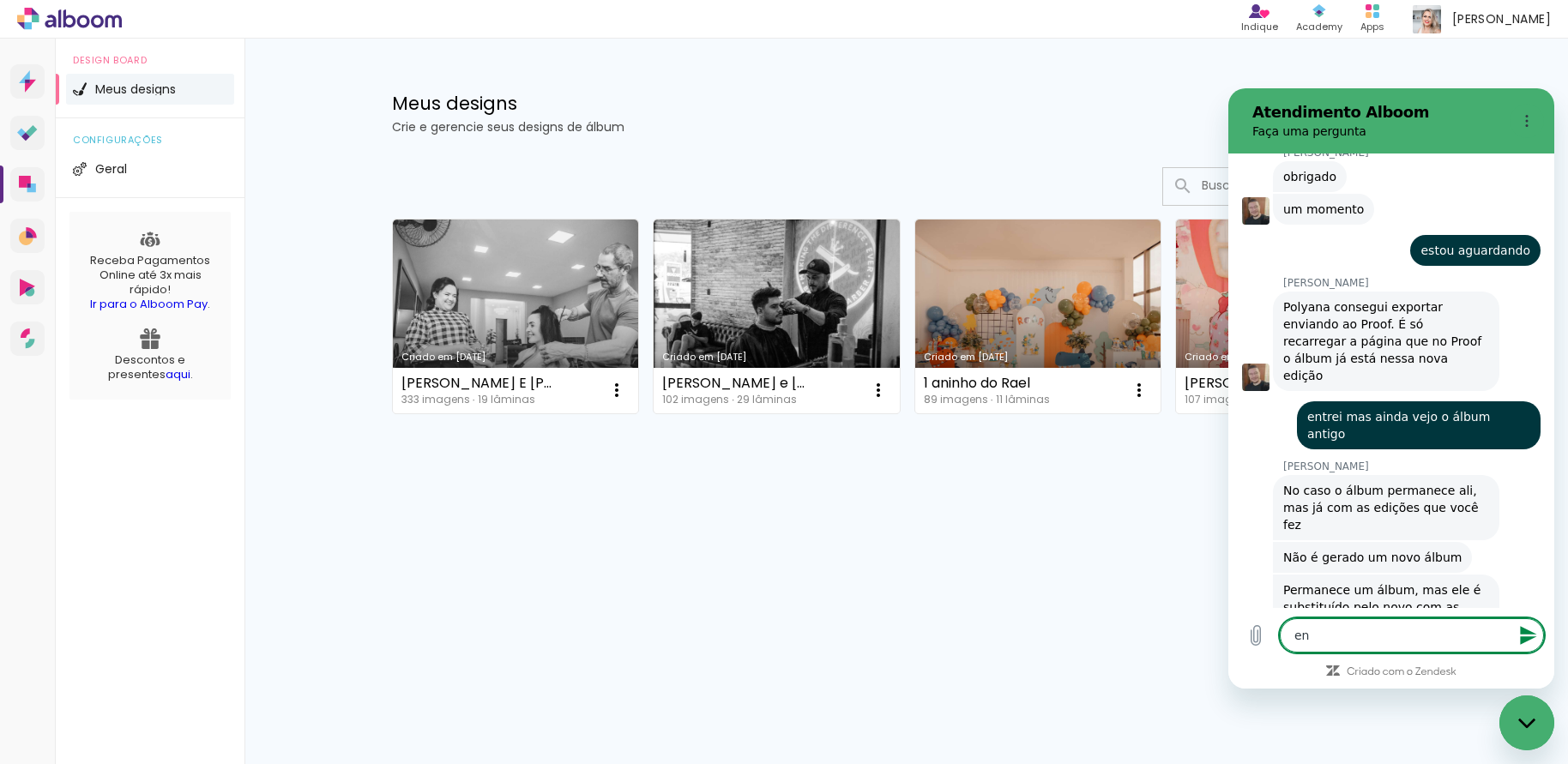
type textarea "ent"
type textarea "x"
type textarea "ent˜"
type textarea "x"
type textarea "entã"
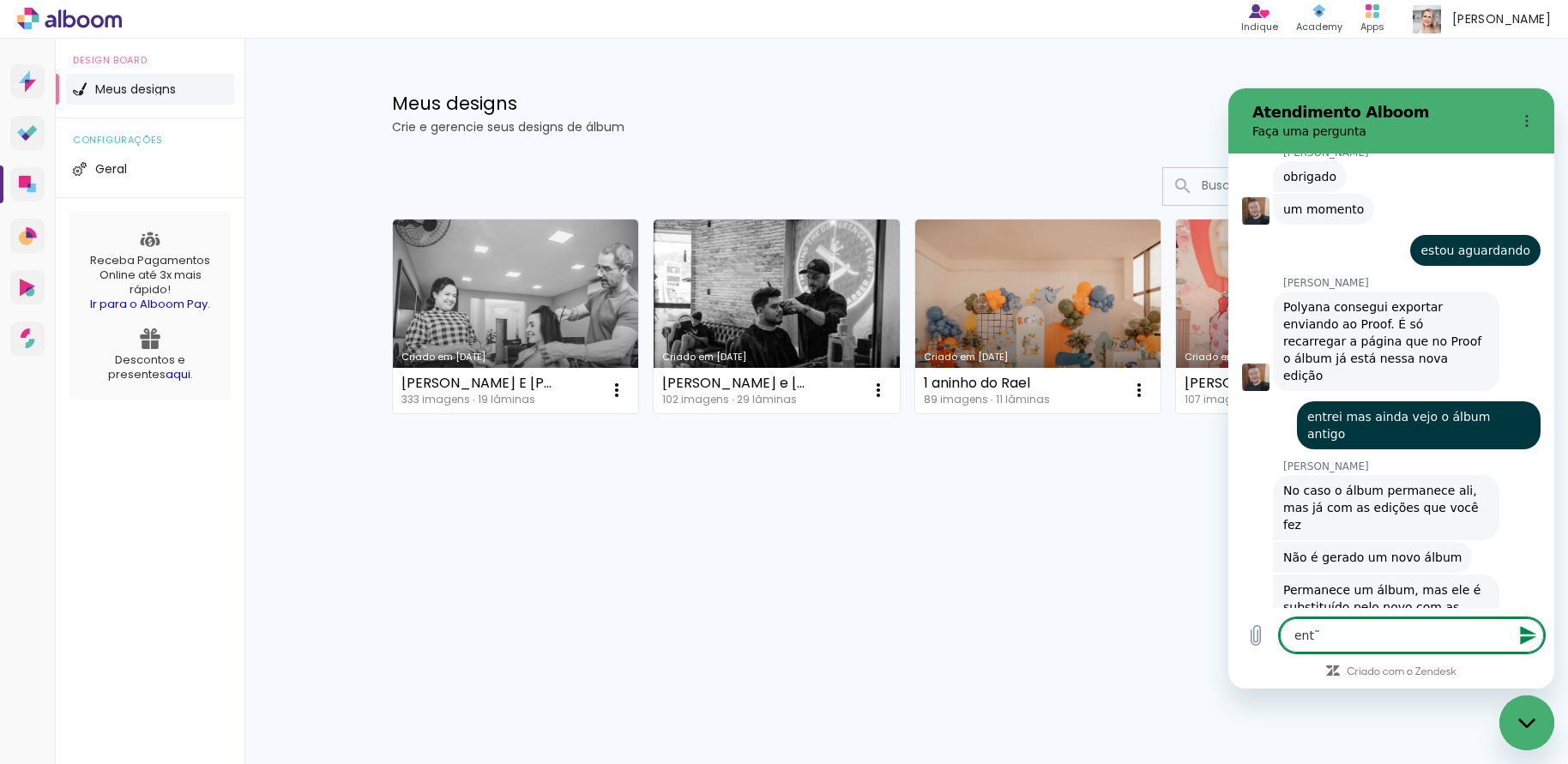
type textarea "x"
type textarea "então"
type textarea "x"
type textarea "então,"
type textarea "x"
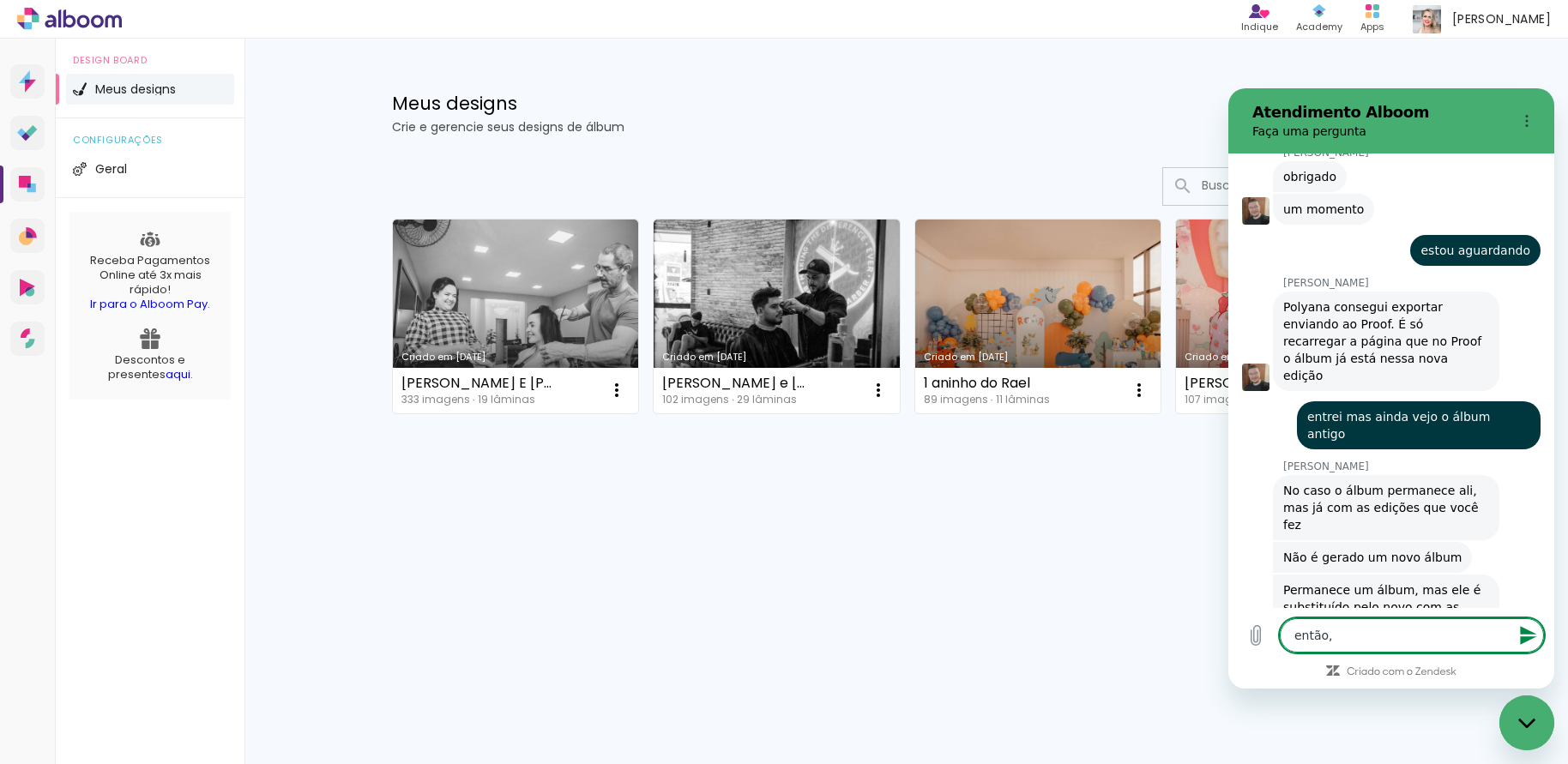
type textarea "então,"
type textarea "x"
type textarea "então, m"
type textarea "x"
type textarea "então, ma"
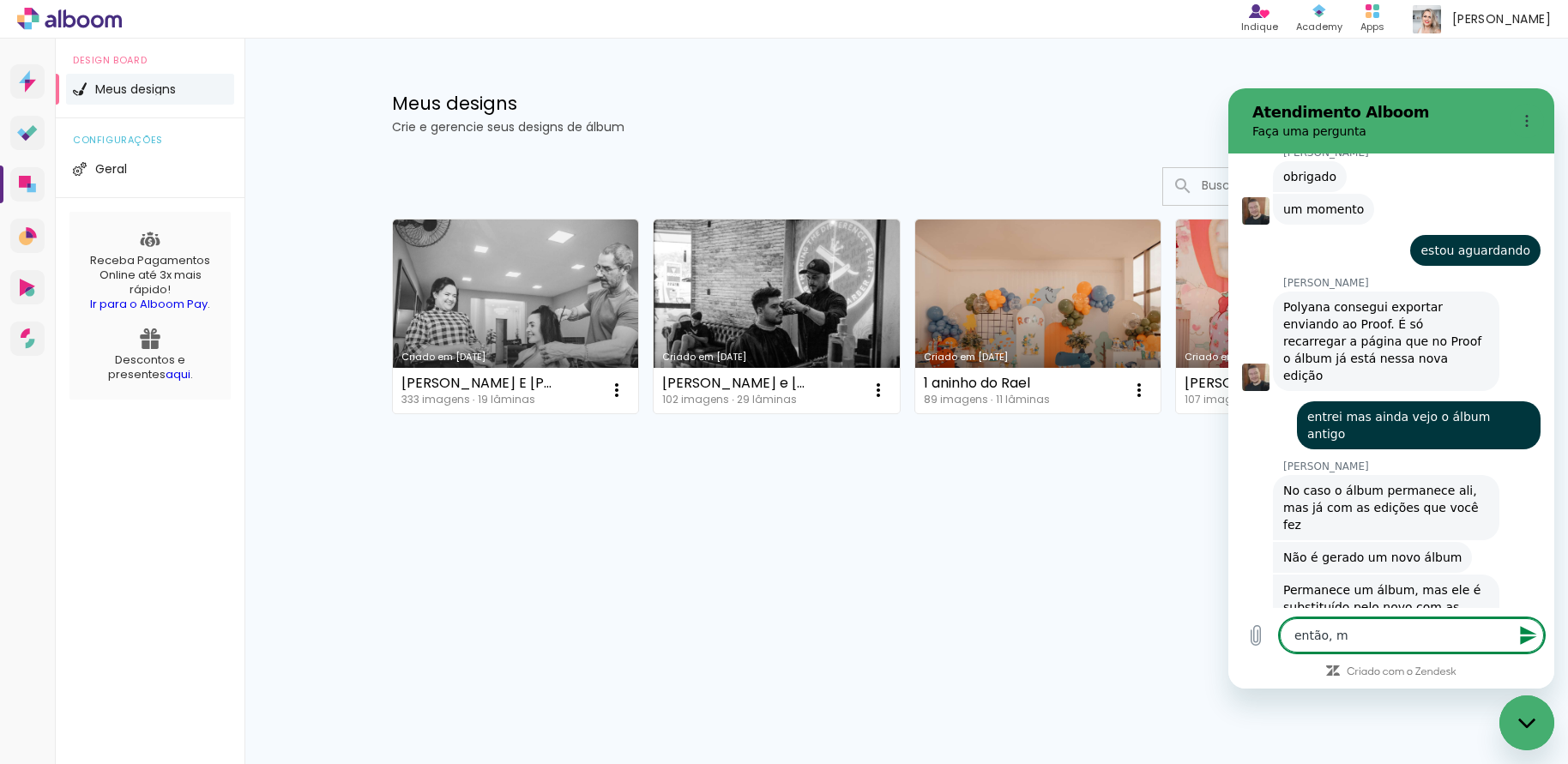
type textarea "x"
type textarea "então, mas"
type textarea "x"
type textarea "então, mas"
type textarea "x"
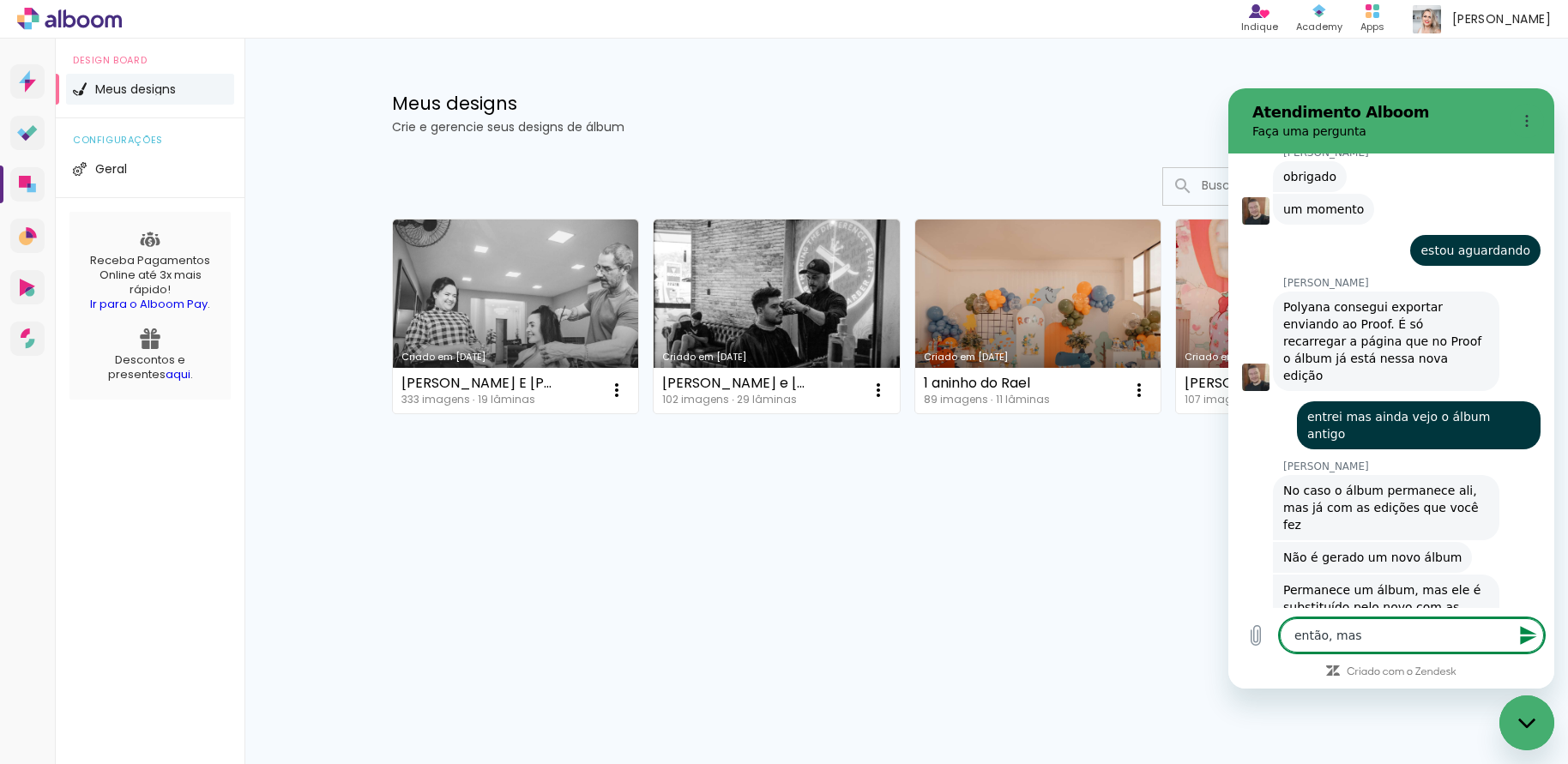
type textarea "então, mas a"
type textarea "x"
type textarea "então, mas"
type textarea "x"
type textarea "então, mas e"
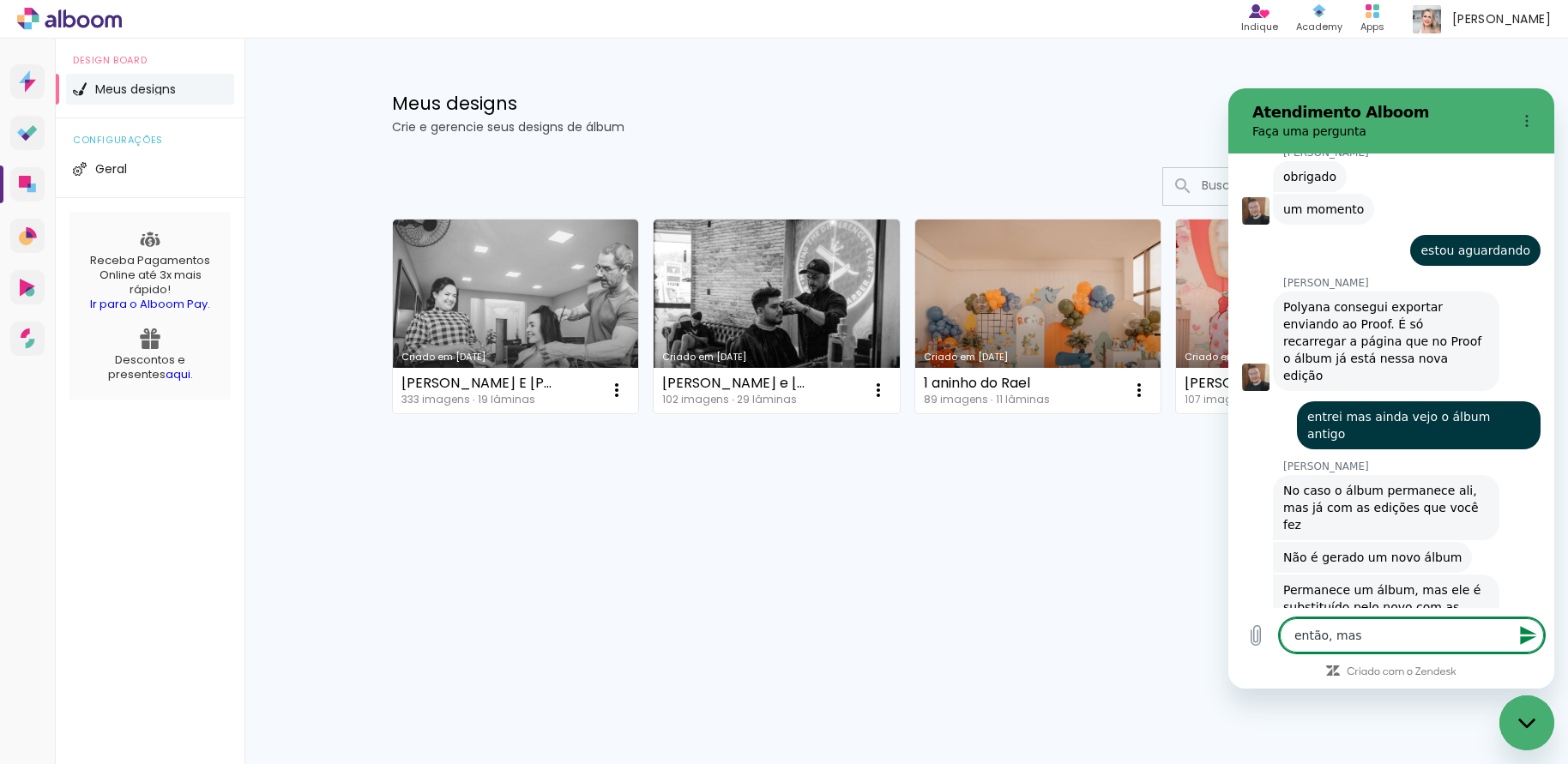
type textarea "x"
type textarea "então, mas eu"
type textarea "x"
type textarea "então, mas eu"
type textarea "x"
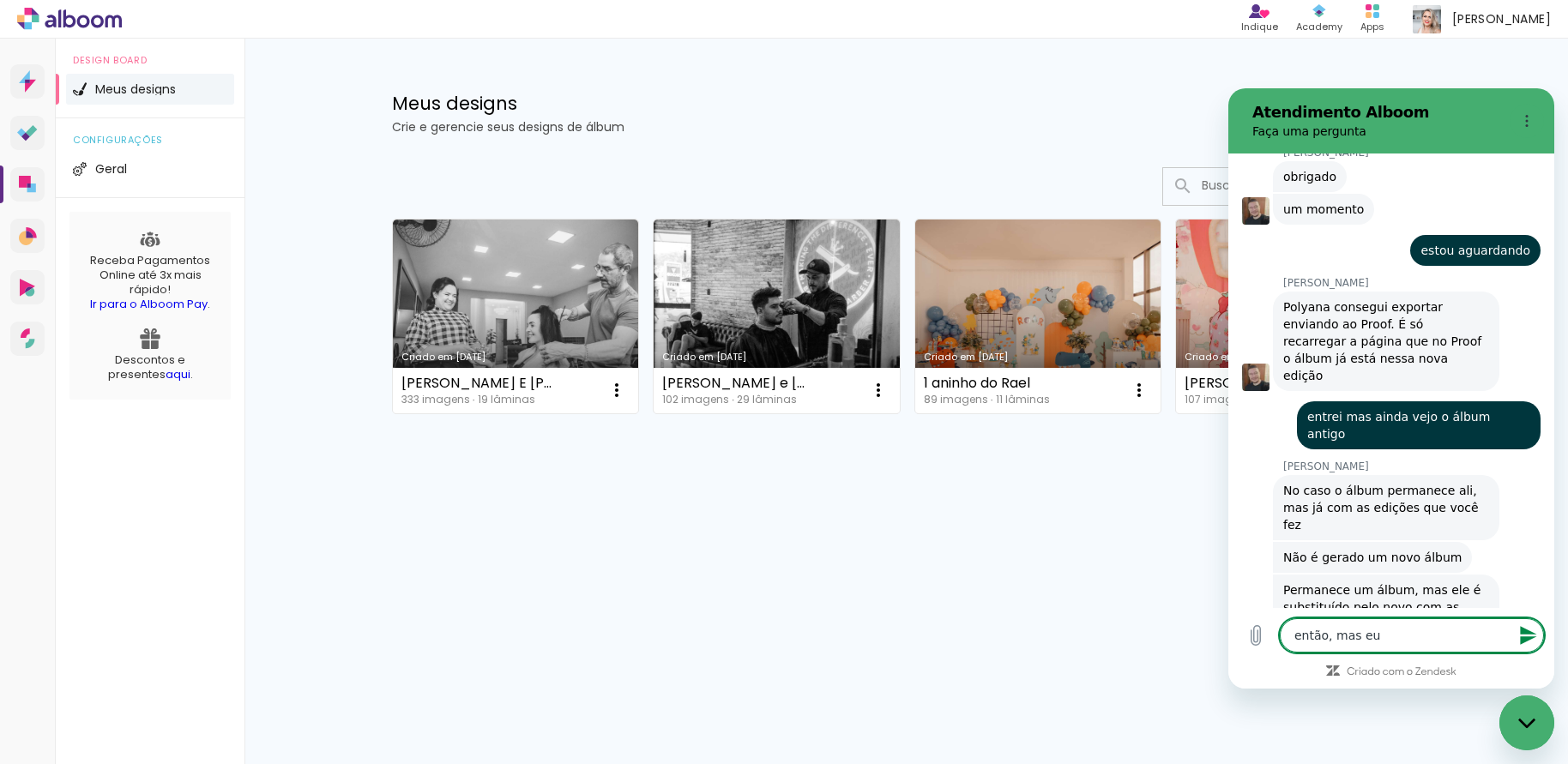
type textarea "então, mas eu e"
type textarea "x"
type textarea "então, mas eu es"
type textarea "x"
type textarea "então, mas eu est"
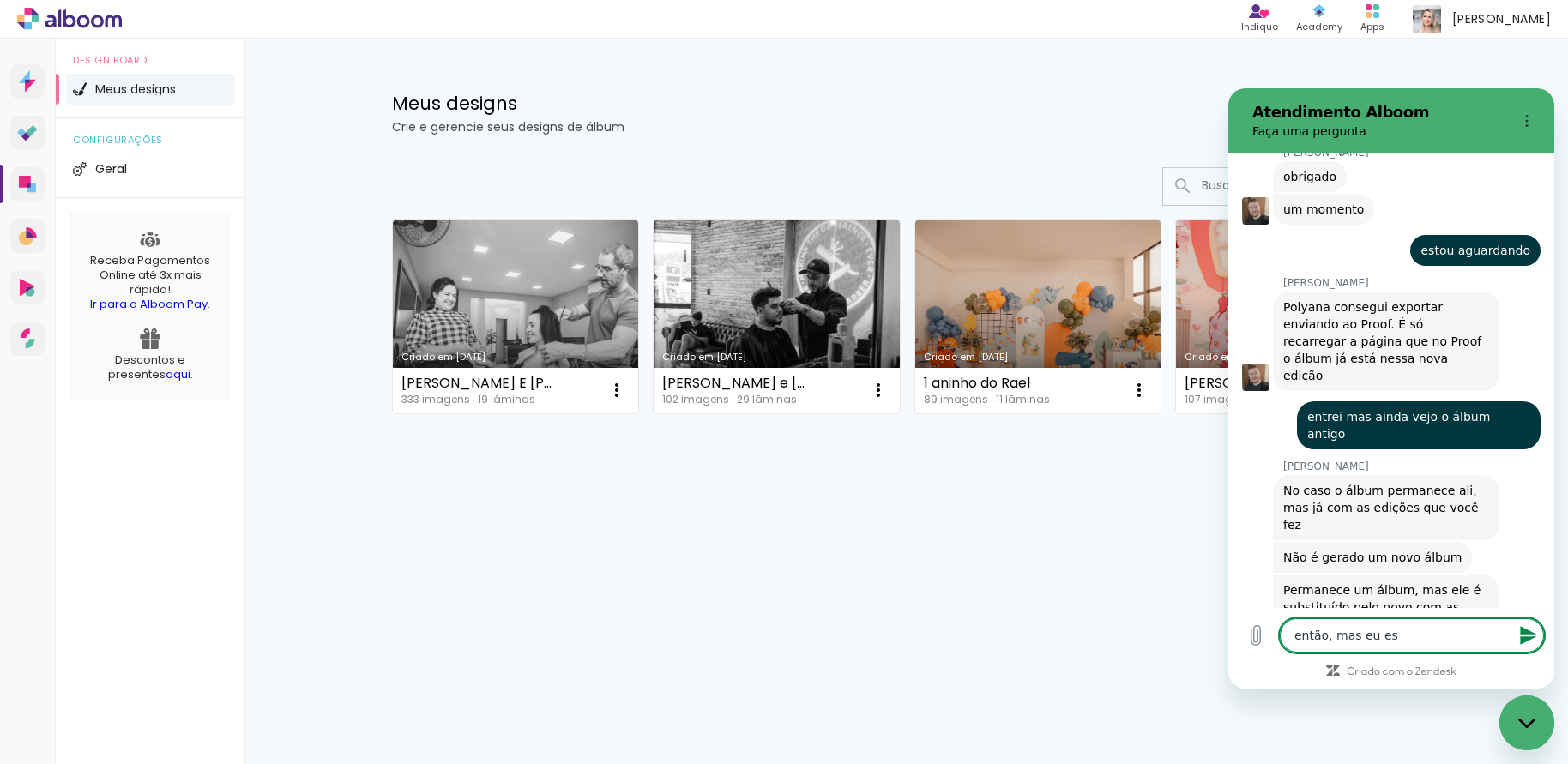
type textarea "x"
type textarea "então, mas eu esto"
type textarea "x"
type textarea "então, mas eu estou"
type textarea "x"
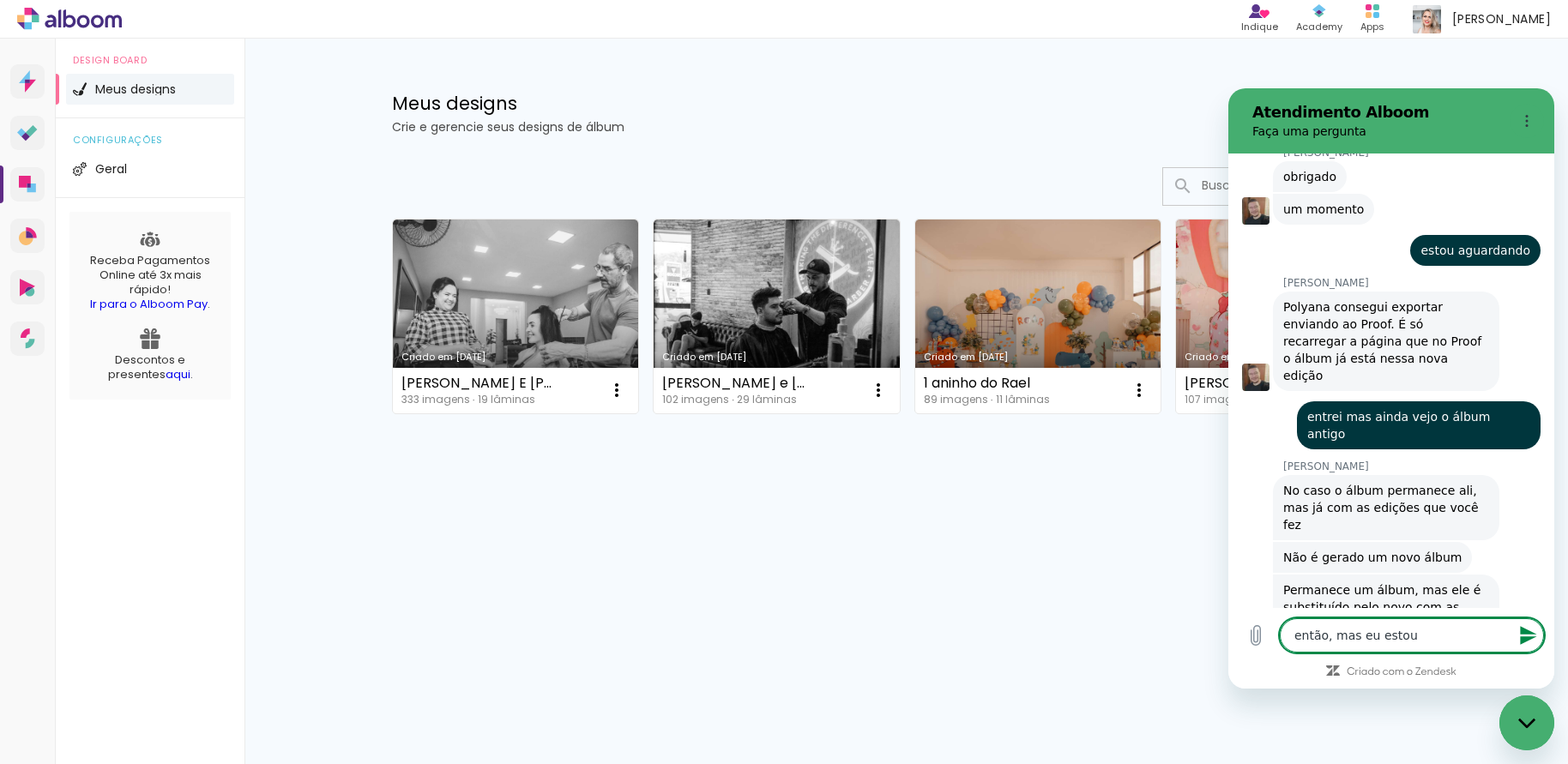
type textarea "então, mas eu estou"
type textarea "x"
type textarea "então, mas eu estou v"
type textarea "x"
type textarea "então, mas eu estou ve"
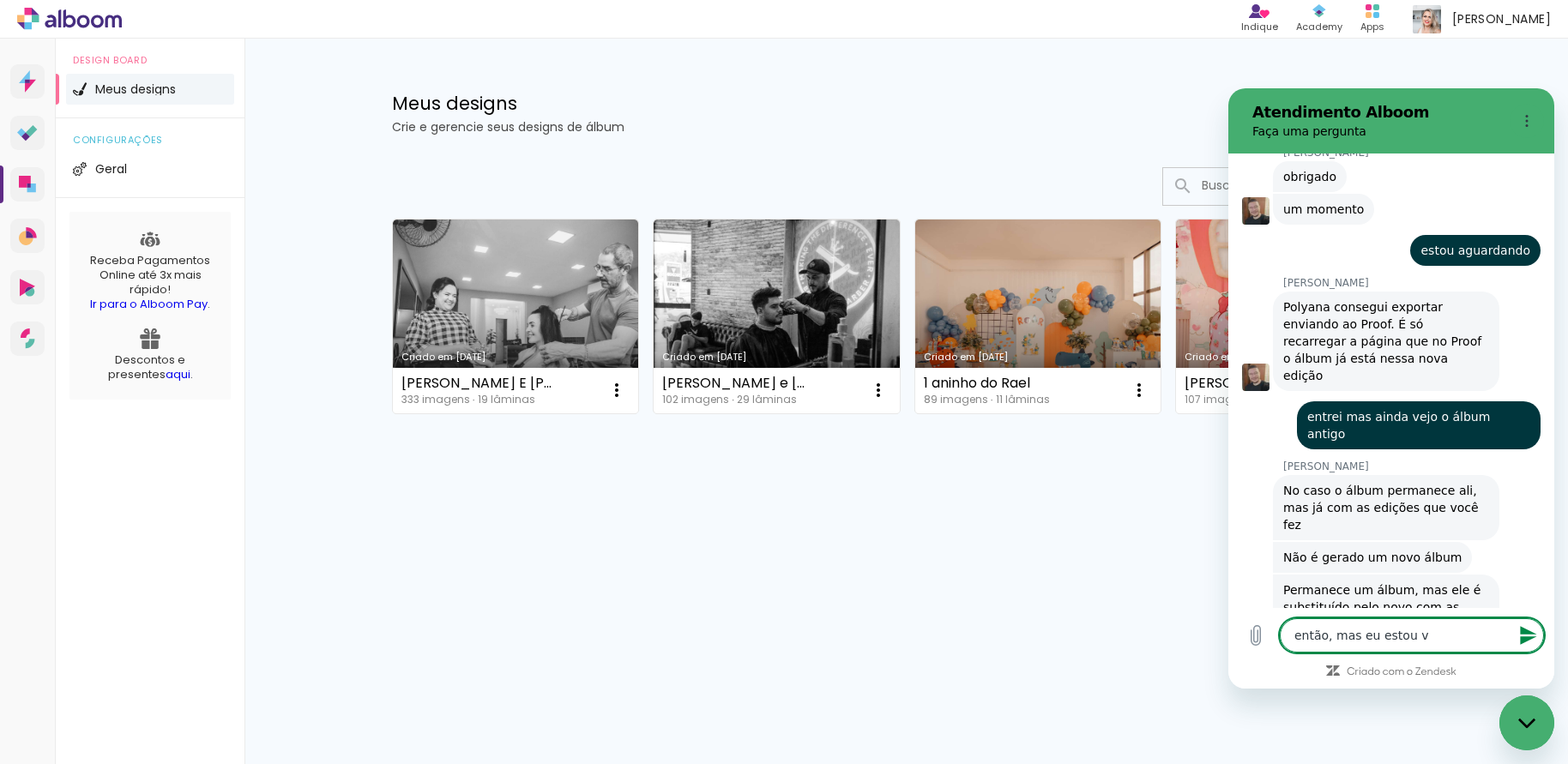
type textarea "x"
type textarea "então, mas eu estou ven"
type textarea "x"
type textarea "então, mas eu estou vend"
type textarea "x"
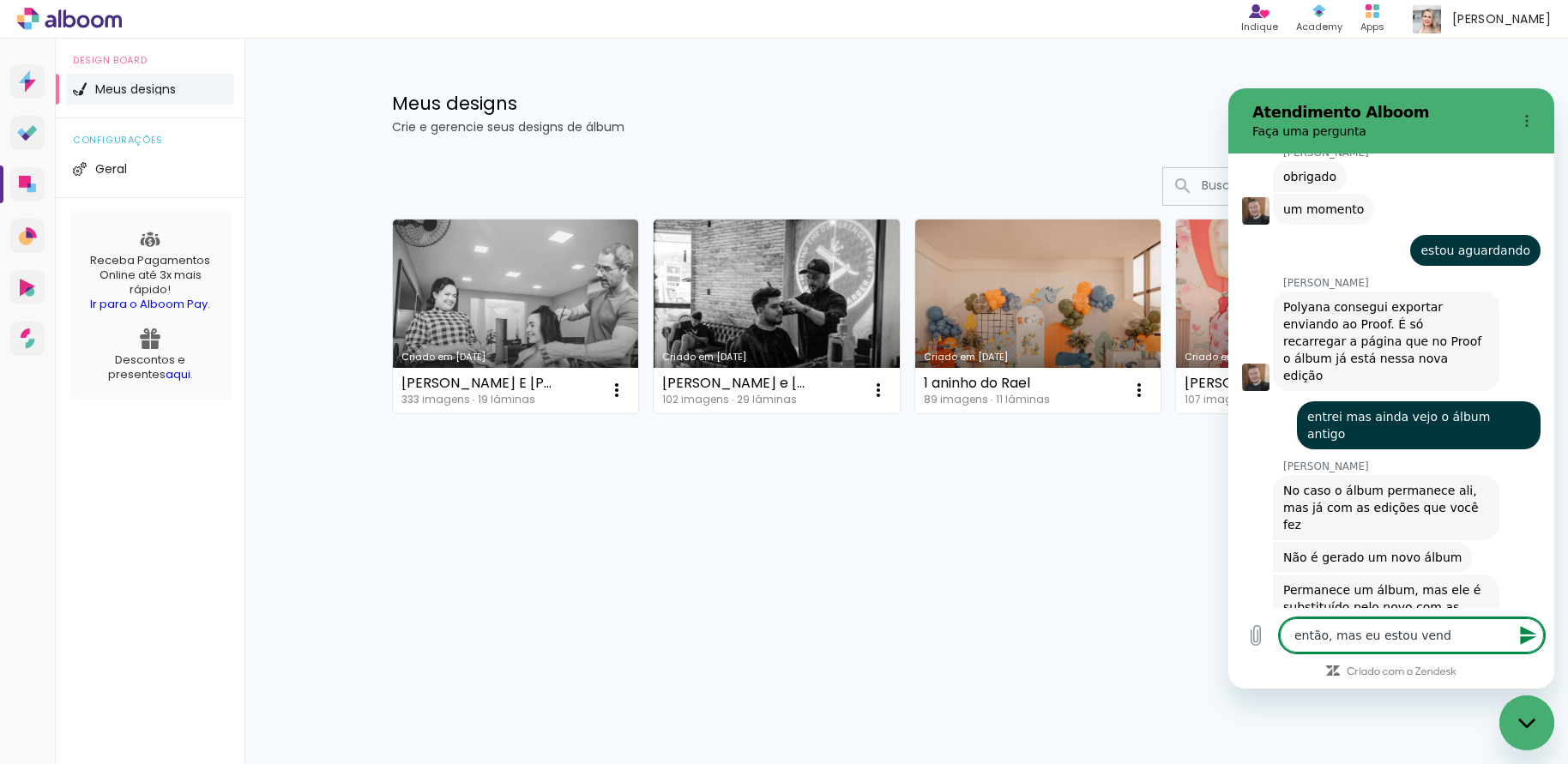
type textarea "então, mas eu estou vendo"
type textarea "x"
type textarea "então, mas eu estou vendo"
type textarea "x"
type textarea "então, mas eu estou vendo l"
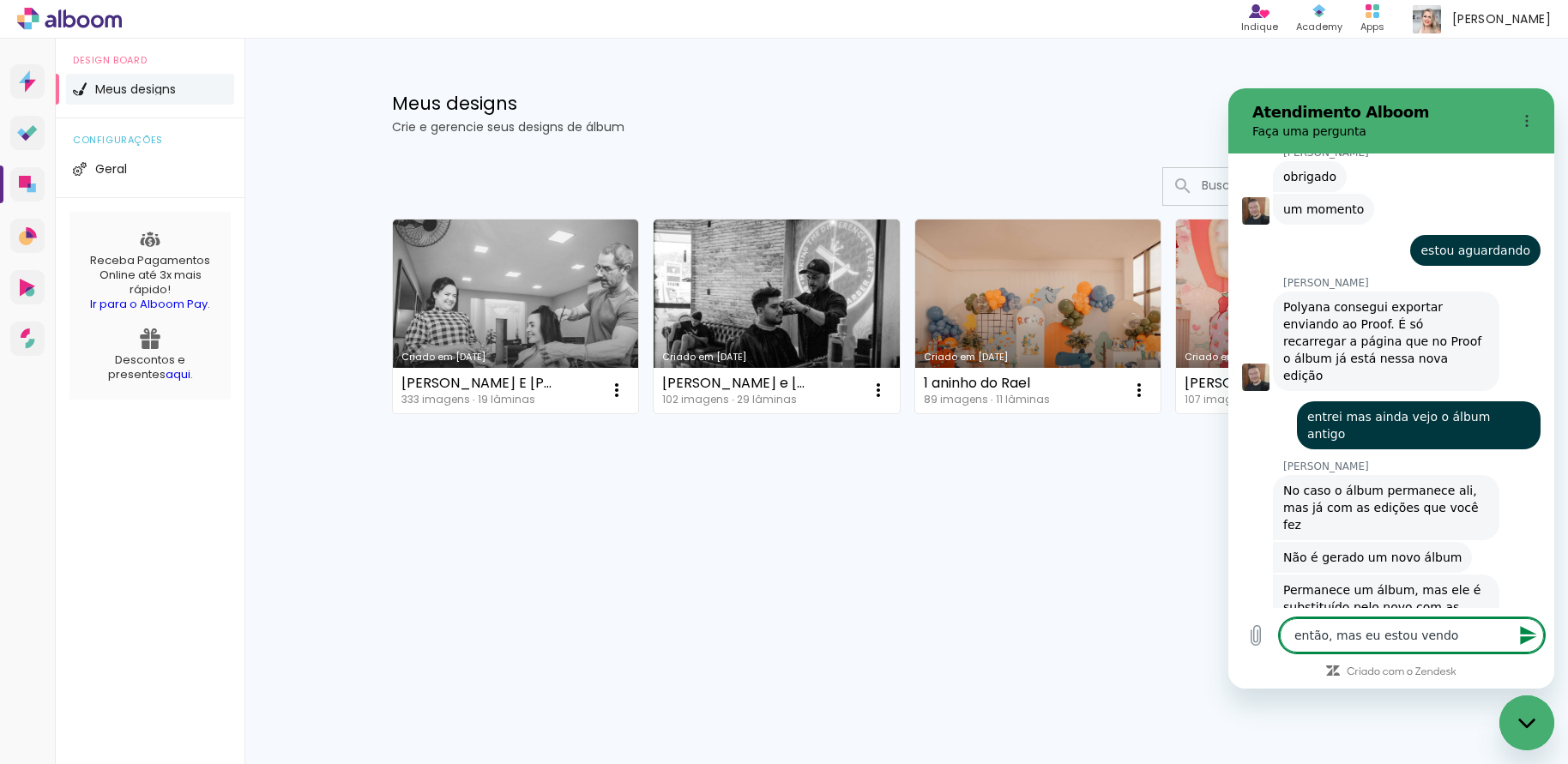
type textarea "x"
type textarea "então, mas eu estou vendo l'"
type textarea "x"
type textarea "então, mas eu estou vendo lá"
type textarea "x"
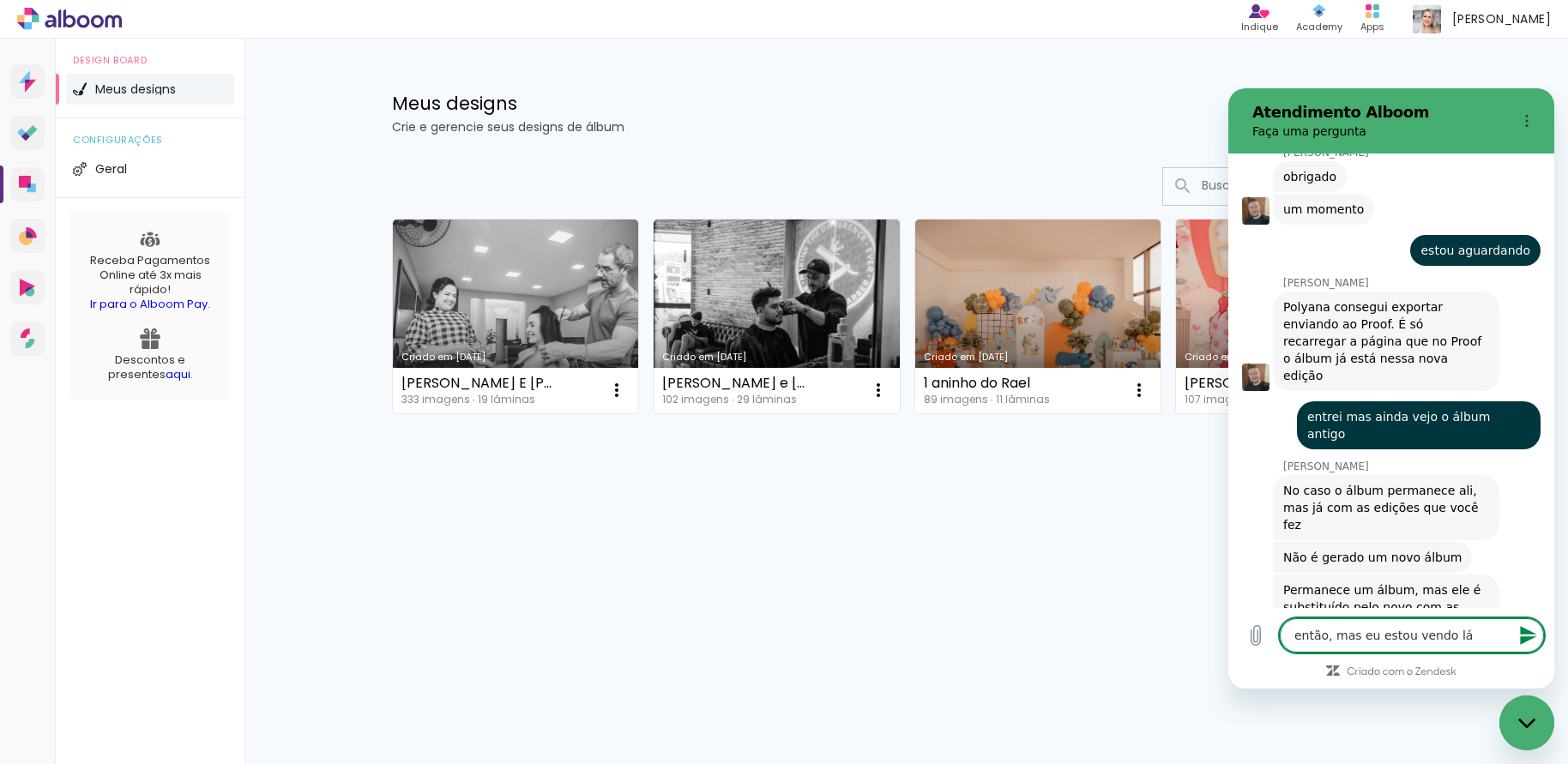
type textarea "então, mas eu estou vendo lá"
type textarea "x"
type textarea "então, mas eu estou vendo lá a"
type textarea "x"
type textarea "então, mas eu estou vendo lá as"
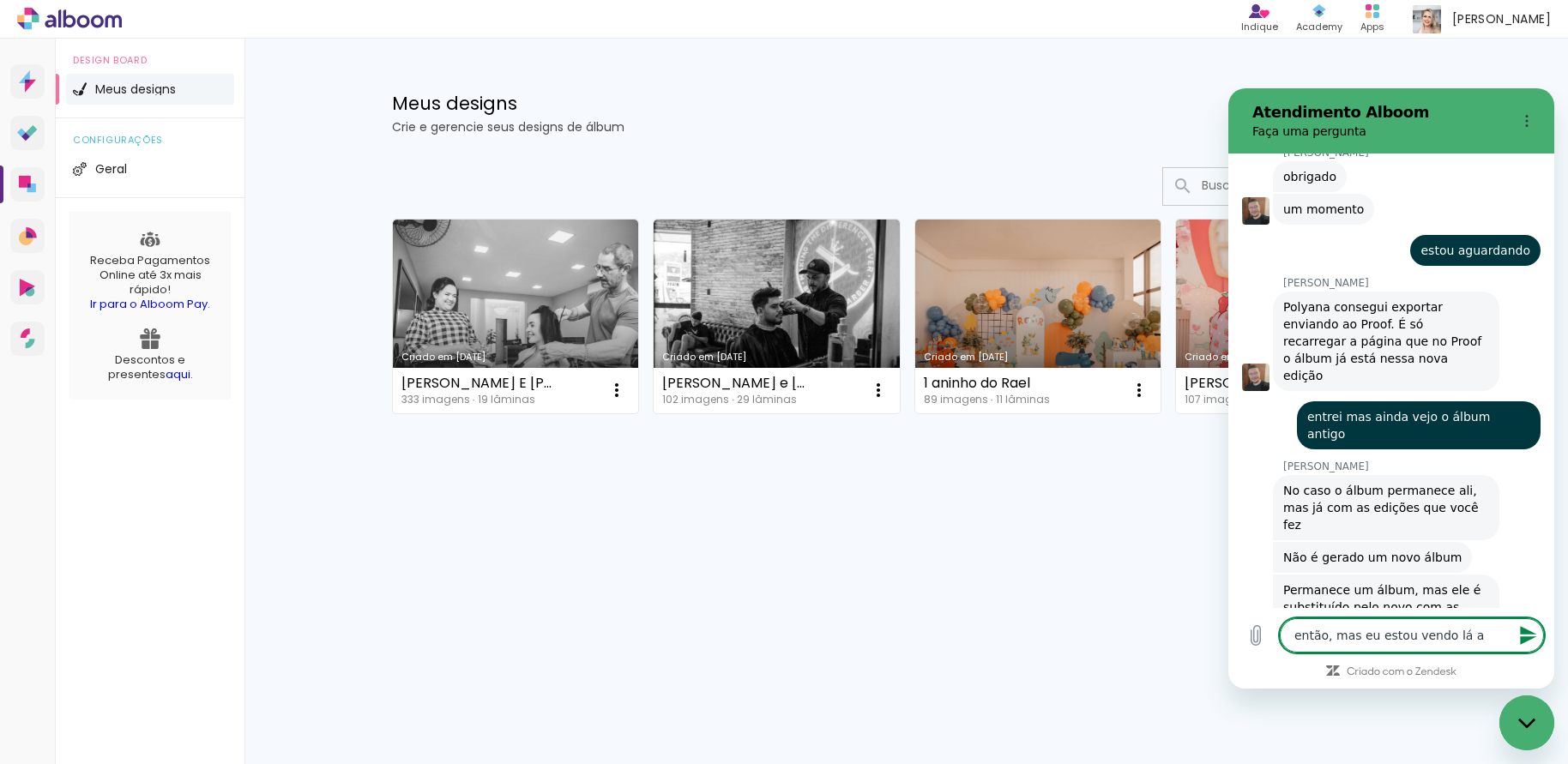
type textarea "x"
type textarea "então, mas eu estou vendo lá as"
type textarea "x"
type textarea "então, mas eu estou vendo lá as l"
type textarea "x"
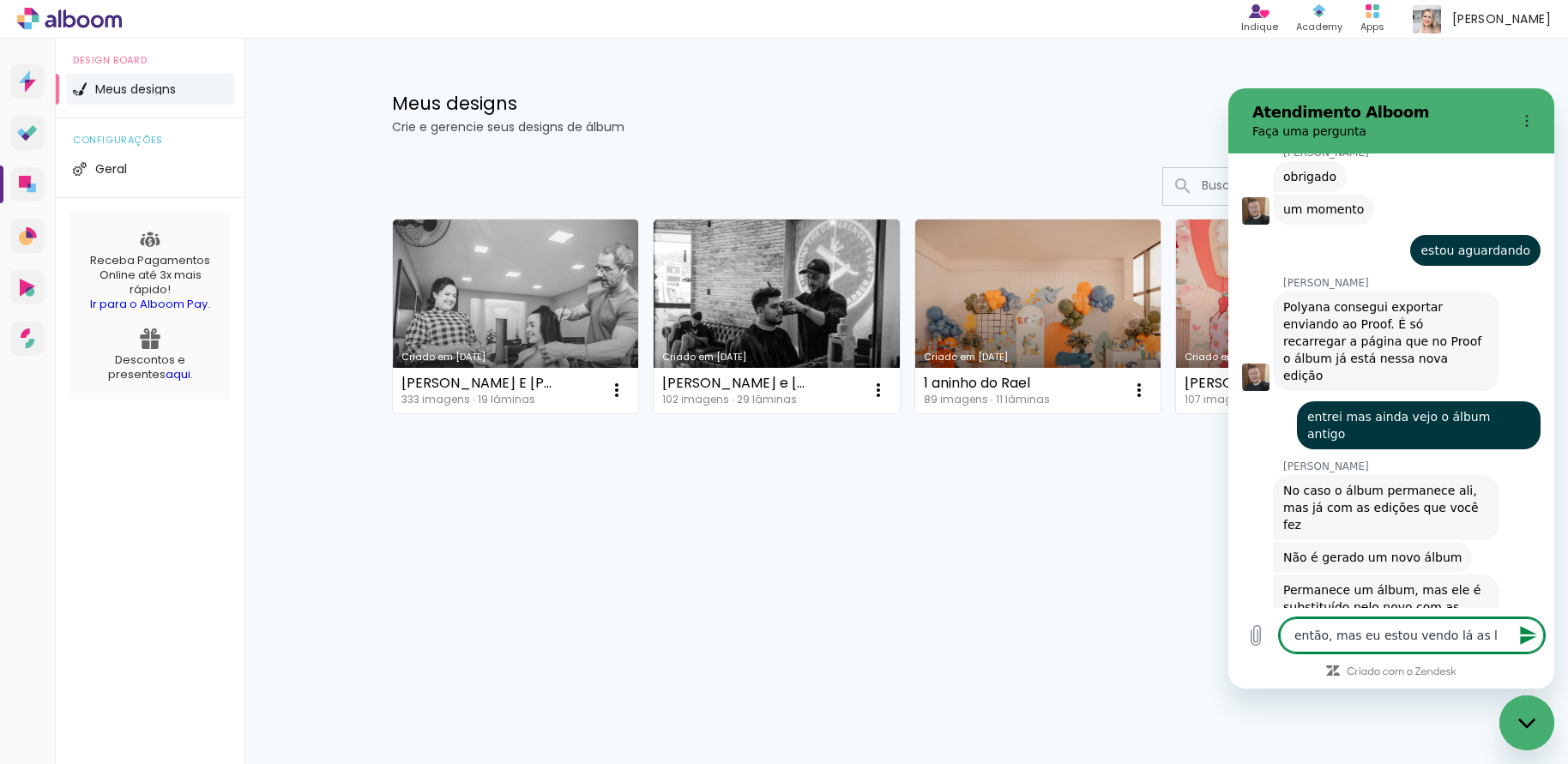
type textarea "então, mas eu estou vendo lá as la"
type textarea "x"
type textarea "então, mas eu estou vendo lá as lam"
type textarea "x"
type textarea "então, mas eu estou vendo lá as lami"
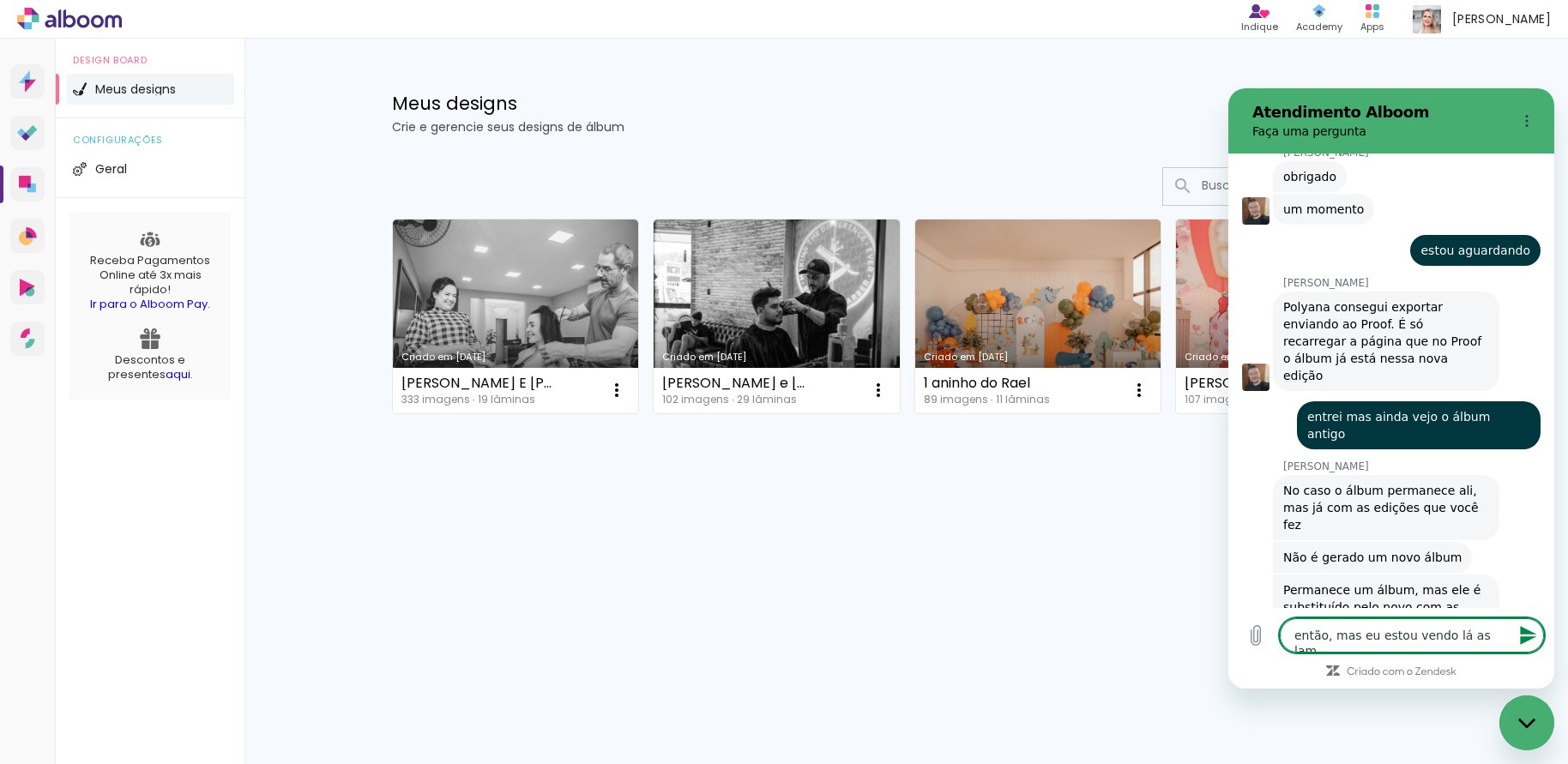
type textarea "x"
type textarea "então, mas eu estou vendo lá as lamin"
type textarea "x"
type textarea "então, mas eu estou vendo lá as lamina"
type textarea "x"
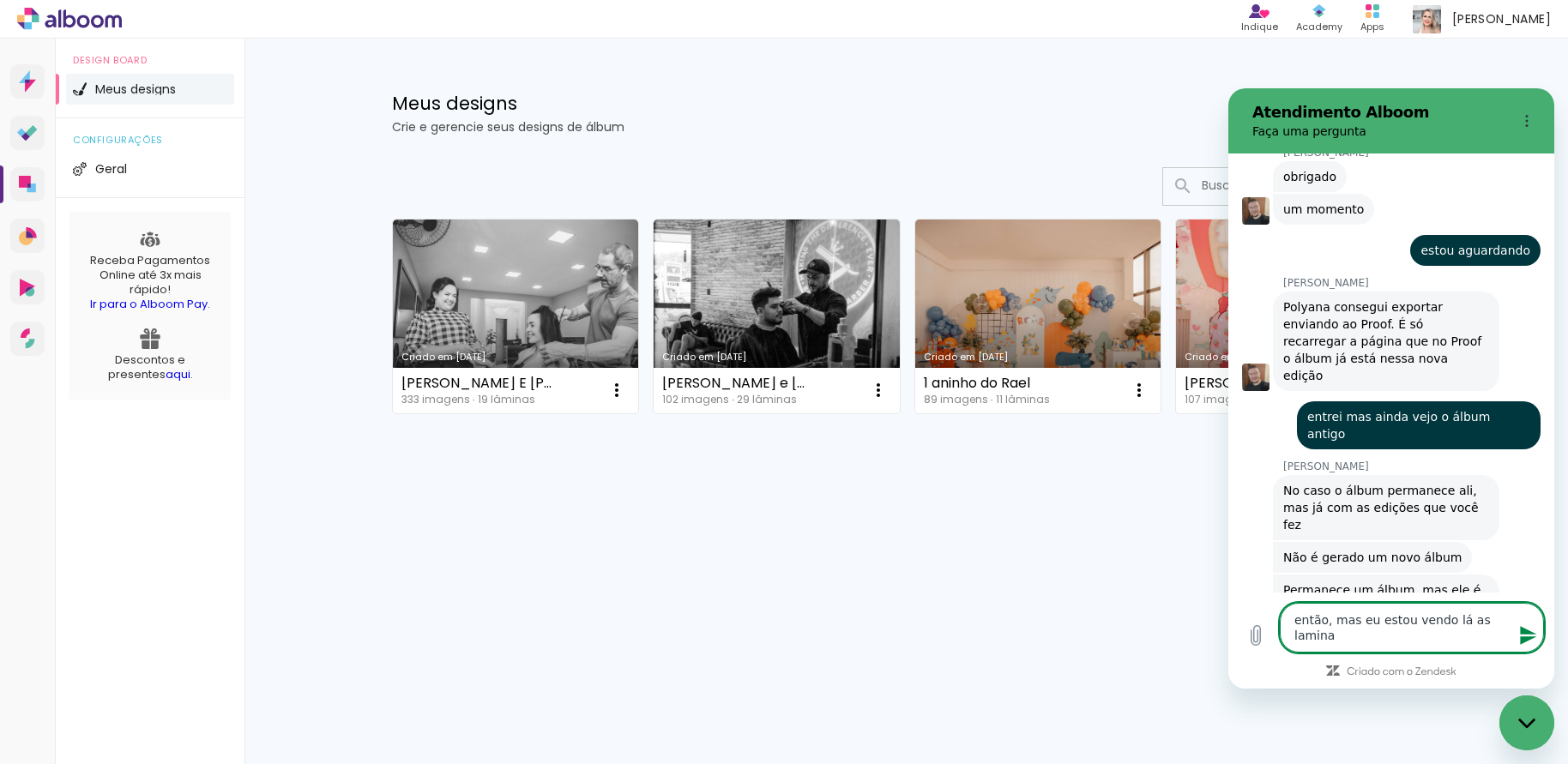
type textarea "então, mas eu estou vendo lá as laminas"
type textarea "x"
type textarea "então, mas eu estou vendo lá as laminas"
type textarea "x"
type textarea "então, mas eu estou vendo lá as laminas a"
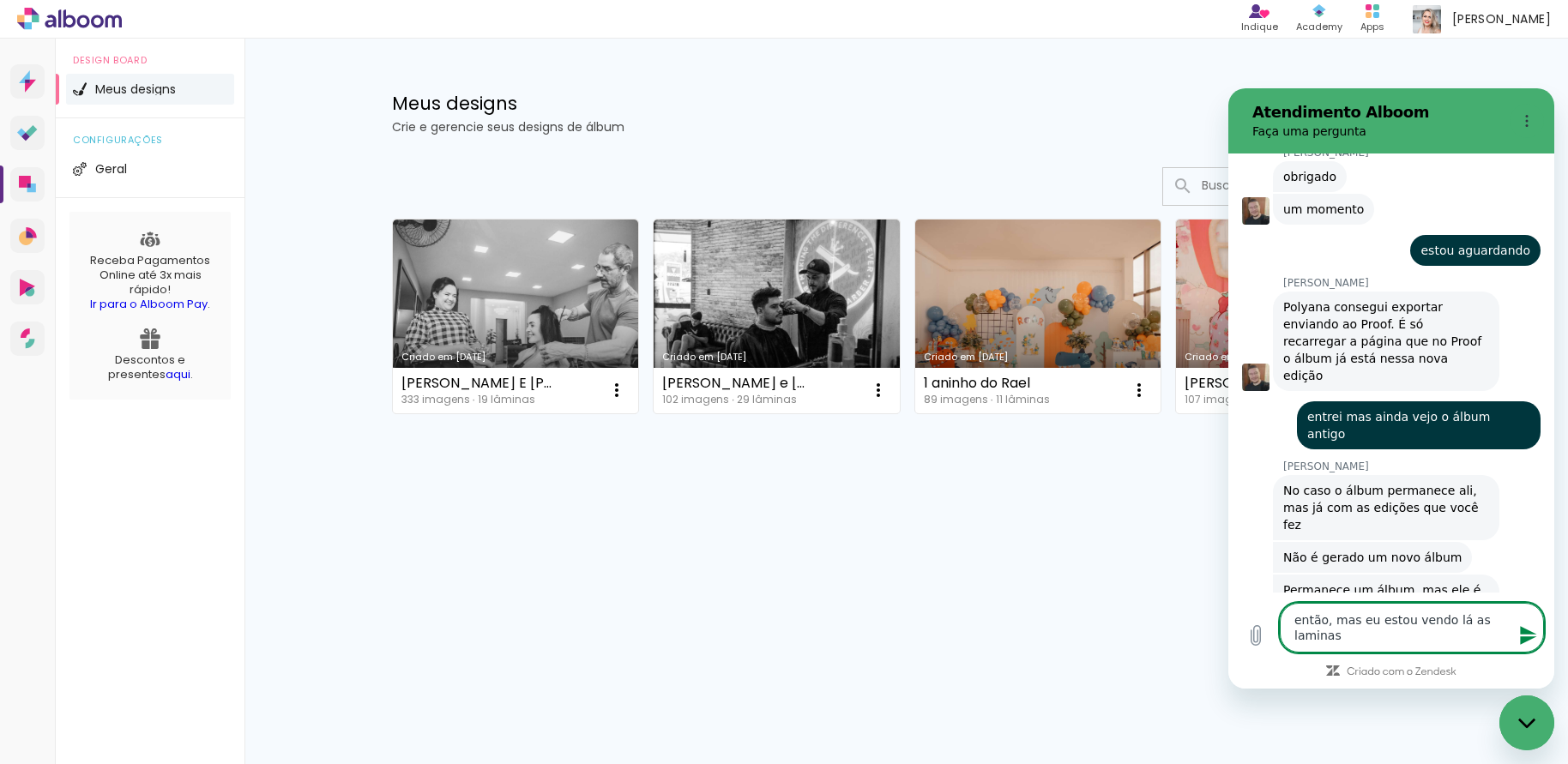
type textarea "x"
type textarea "então, mas eu estou vendo lá as laminas an"
type textarea "x"
type textarea "então, mas eu estou vendo lá as laminas ant"
type textarea "x"
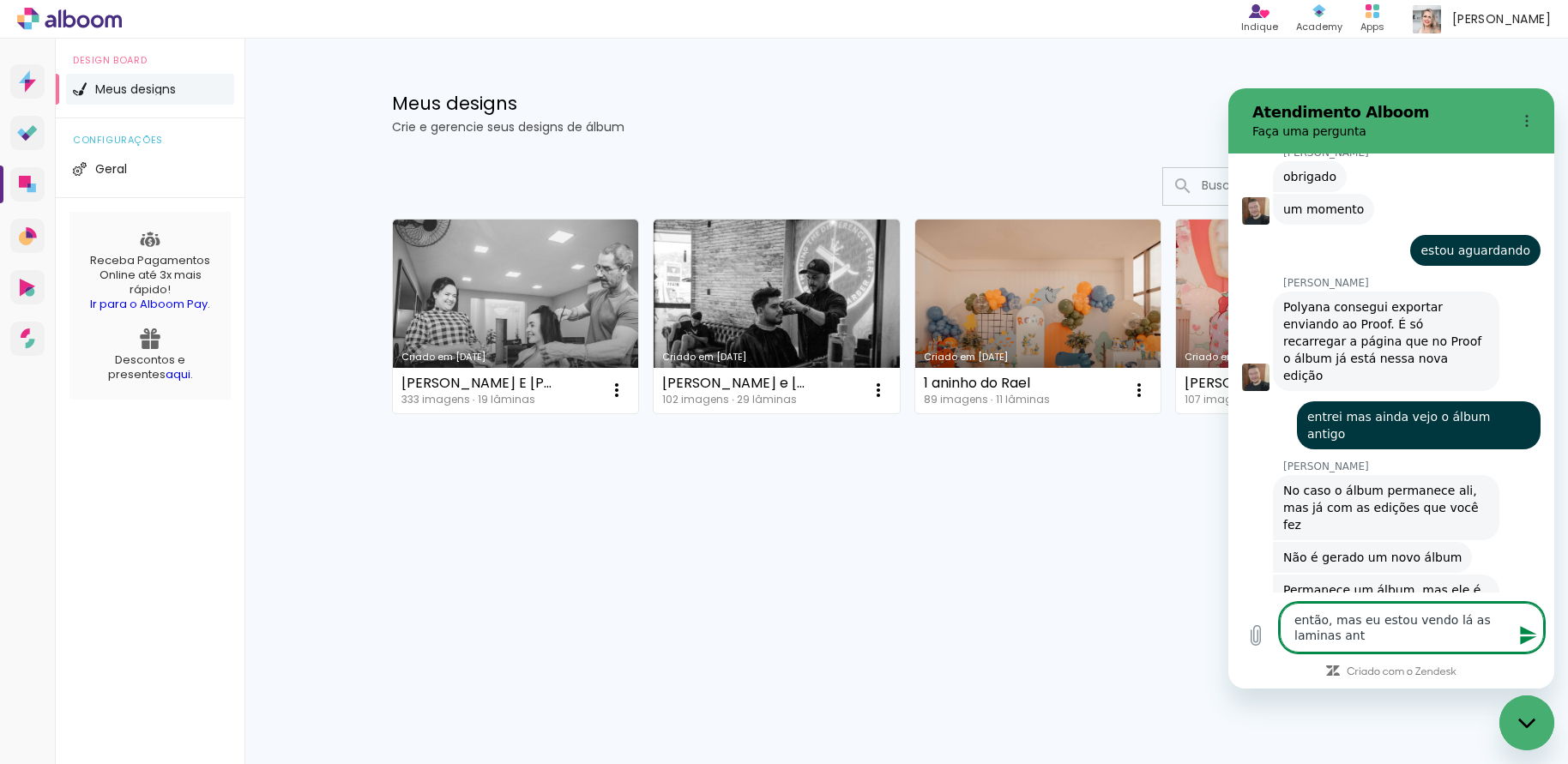
type textarea "então, mas eu estou vendo lá as laminas anti"
type textarea "x"
type textarea "então, mas eu estou vendo lá as laminas antig"
type textarea "x"
type textarea "então, mas eu estou vendo lá as laminas antiga"
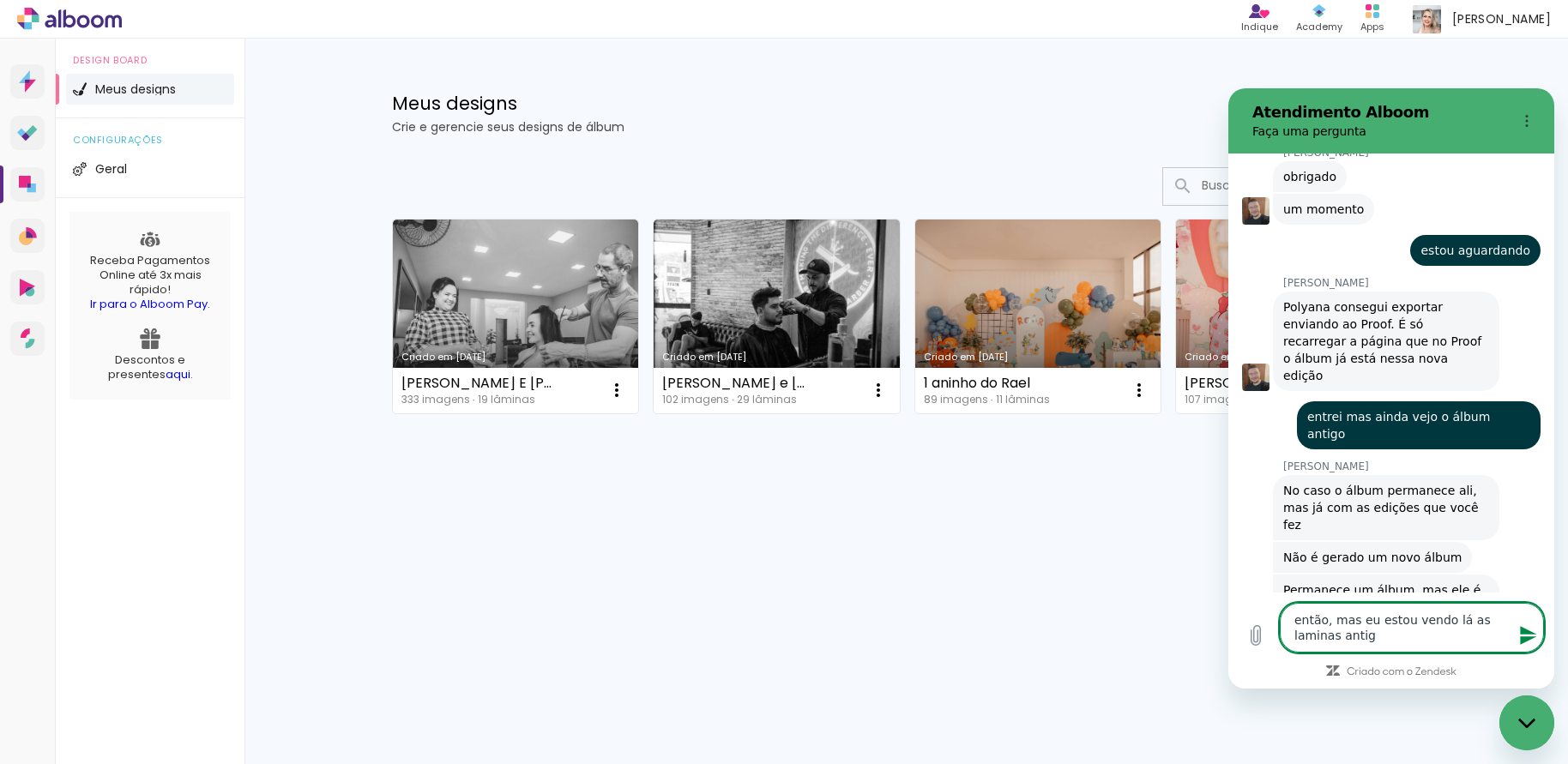
type textarea "x"
type textarea "então, mas eu estou vendo lá as laminas antigas"
type textarea "x"
type textarea "então, mas eu estou vendo lá as laminas antigas"
type textarea "x"
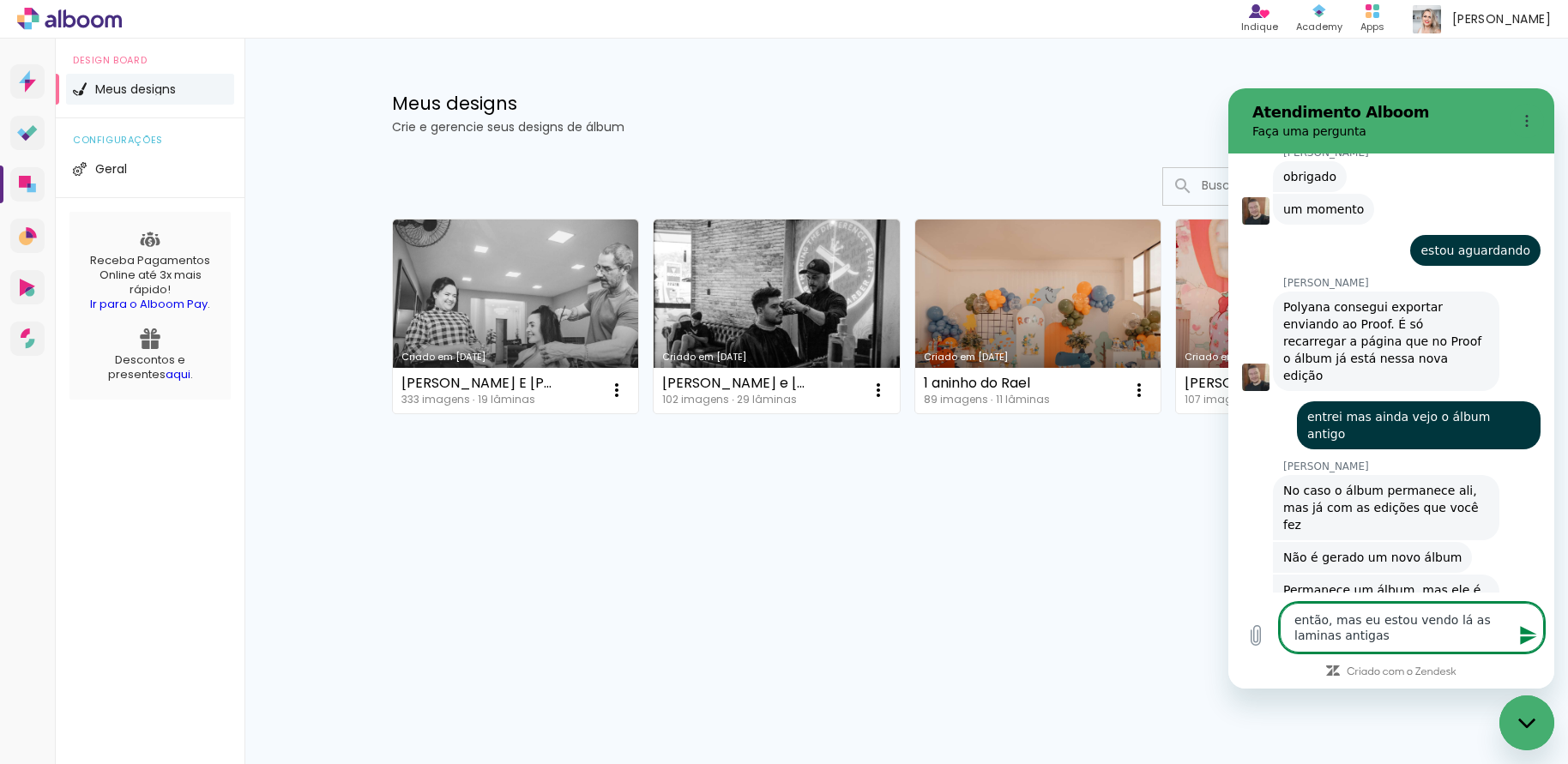
type textarea "então, mas eu estou vendo lá as laminas antigas n"
type textarea "x"
type textarea "então, mas eu estou vendo lá as laminas antigas na"
type textarea "x"
type textarea "então, mas eu estou vendo lá as laminas antigas nao"
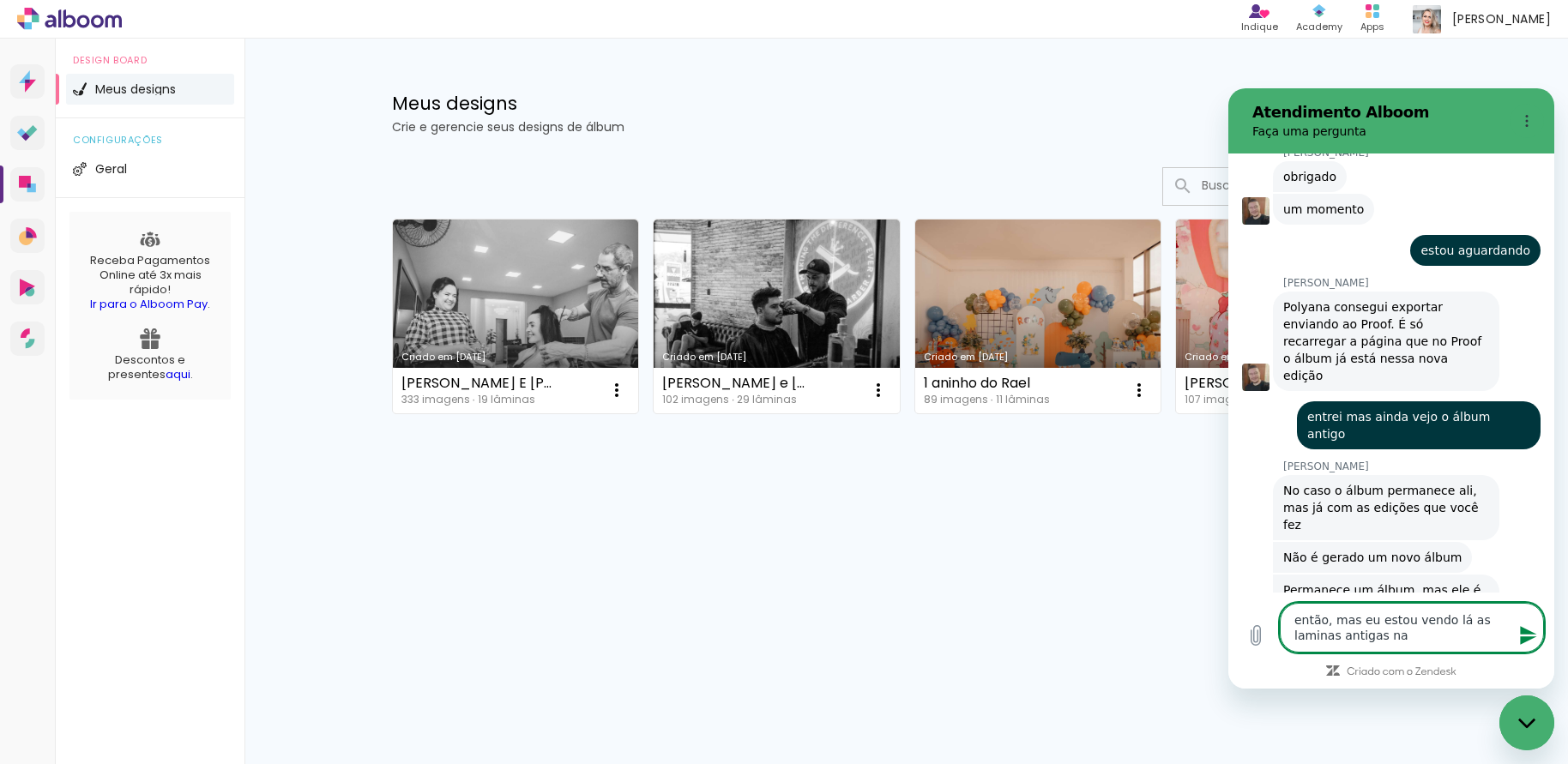
type textarea "x"
type textarea "então, mas eu estou vendo lá as laminas antigas nao"
type textarea "x"
type textarea "então, mas eu estou vendo lá as laminas antigas nao v"
type textarea "x"
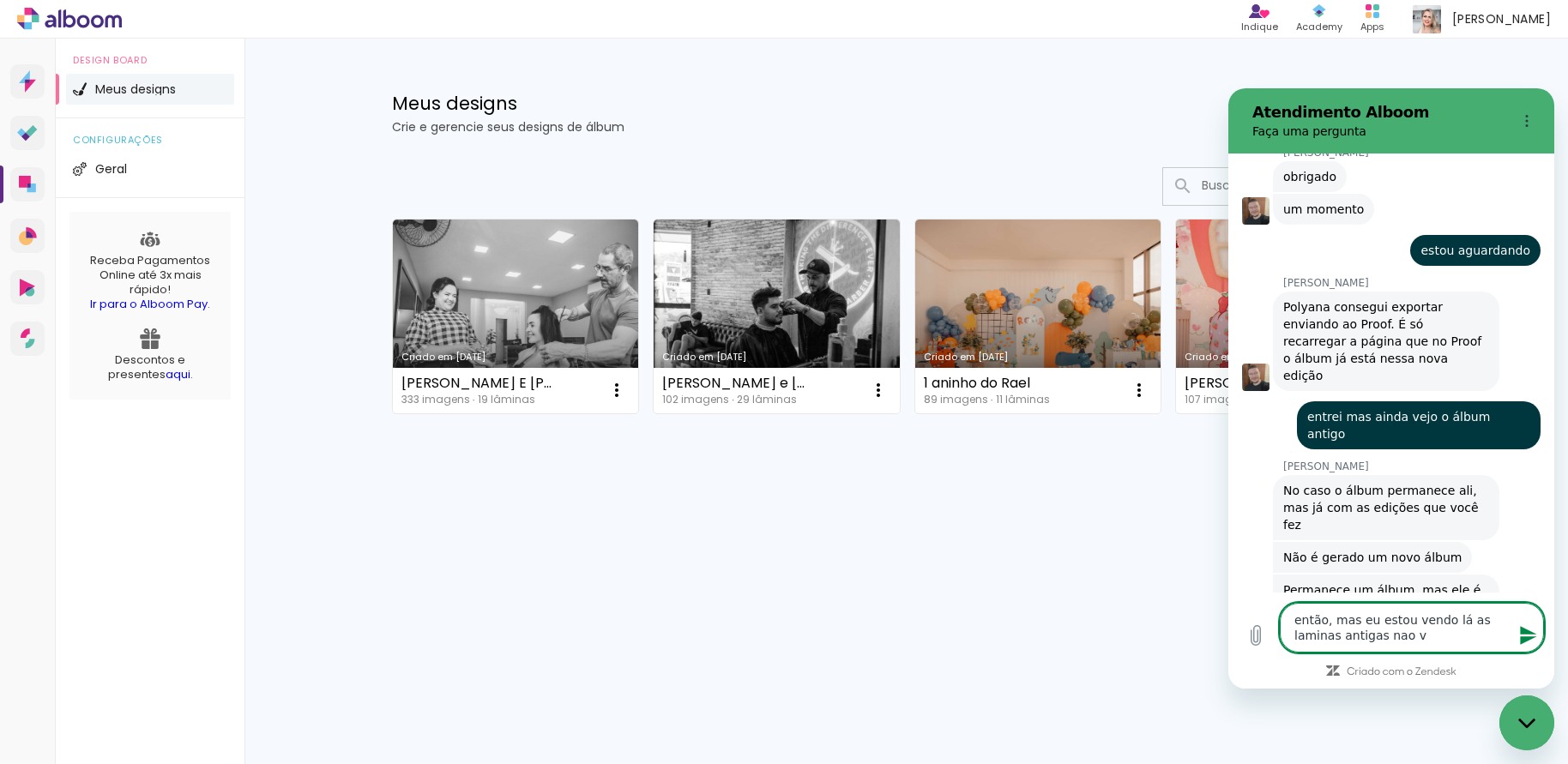
type textarea "então, mas eu estou vendo lá as laminas antigas nao ve"
type textarea "x"
type textarea "então, mas eu estou vendo lá as laminas antigas nao vej"
type textarea "x"
type textarea "então, mas eu estou vendo lá as laminas antigas nao vejo"
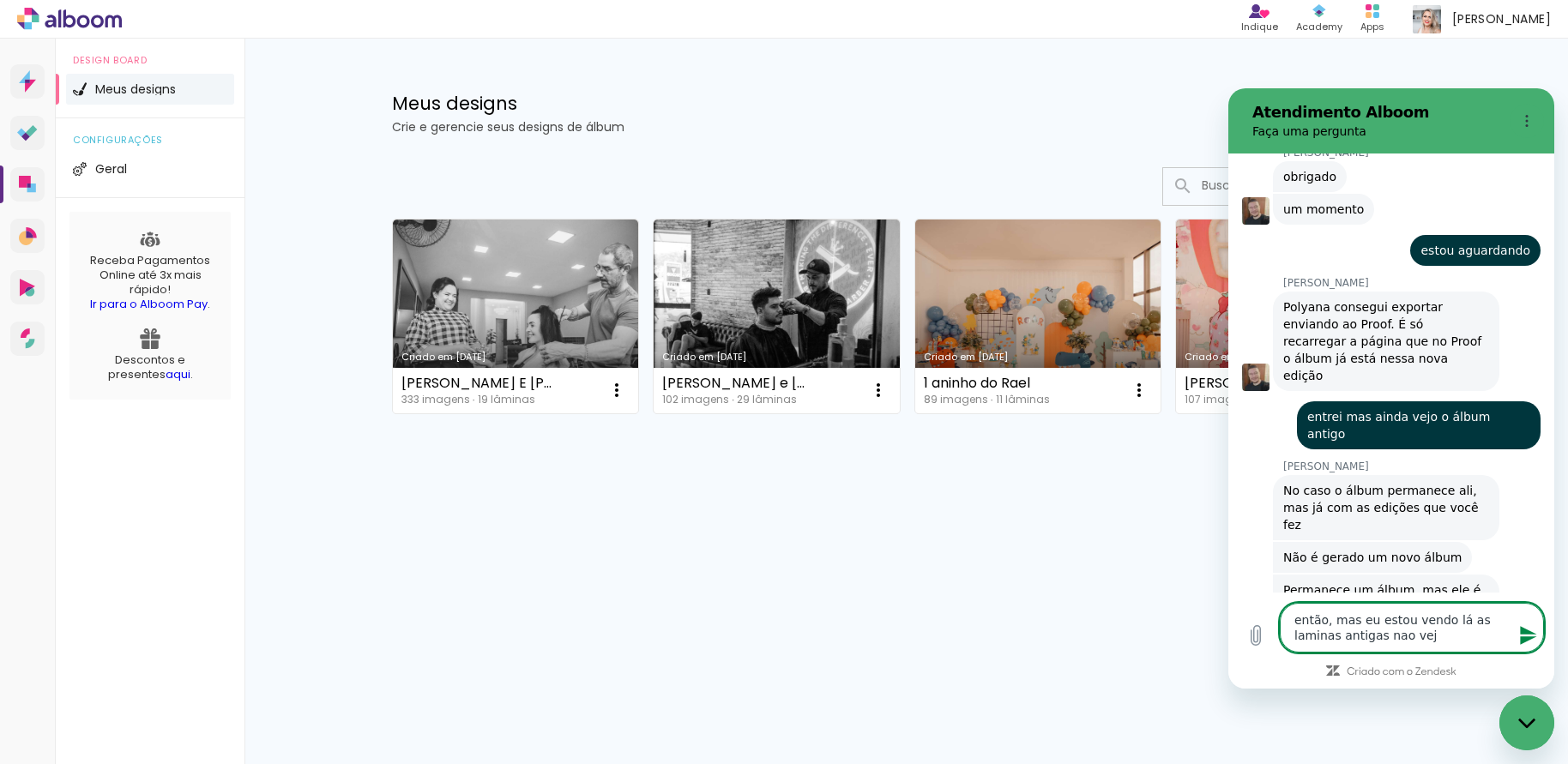
type textarea "x"
type textarea "então, mas eu estou vendo lá as laminas antigas nao vejo"
type textarea "x"
type textarea "então, mas eu estou vendo lá as laminas antigas nao vejo a"
type textarea "x"
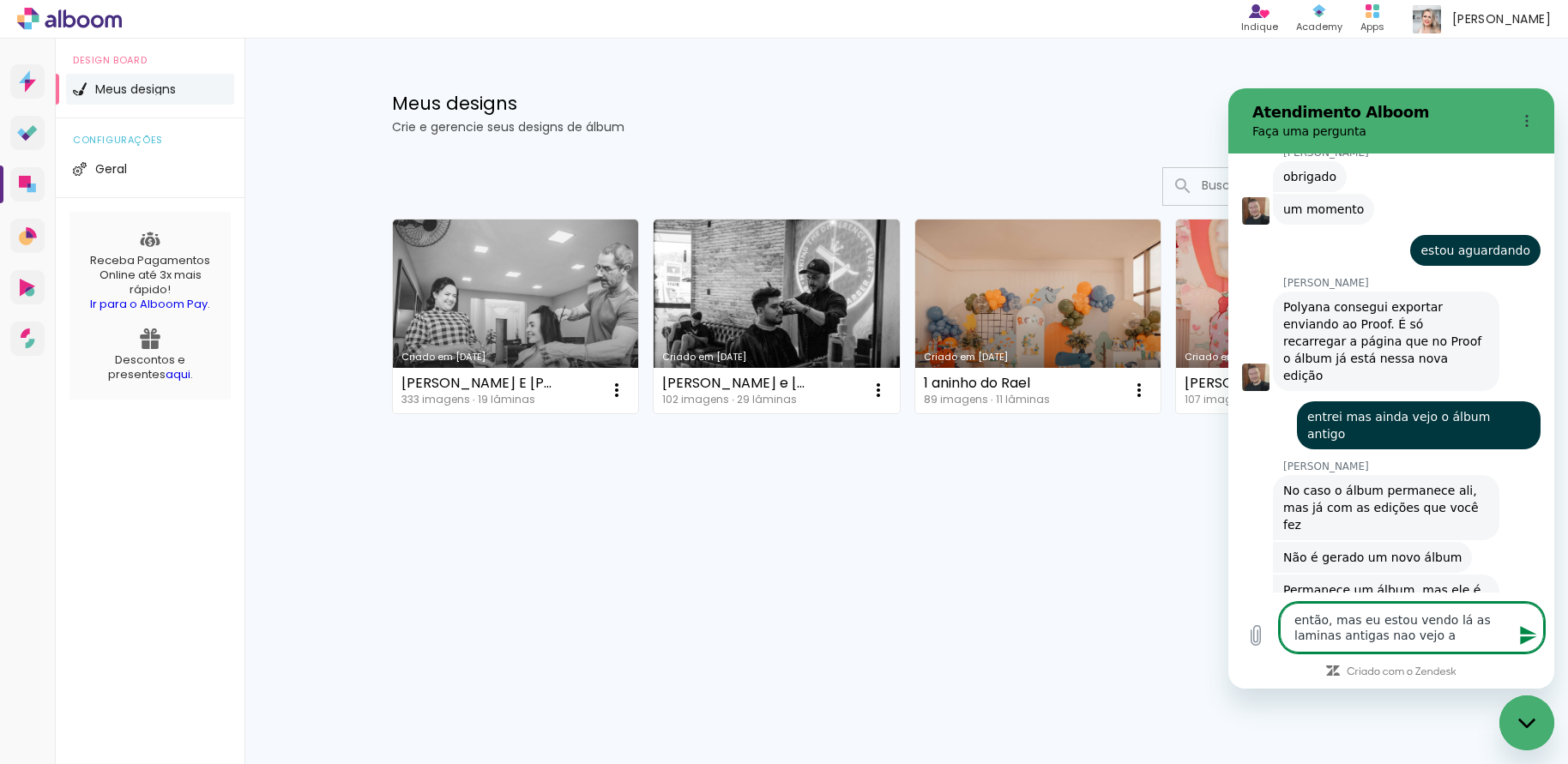
type textarea "então, mas eu estou vendo lá as laminas antigas nao vejo as"
type textarea "x"
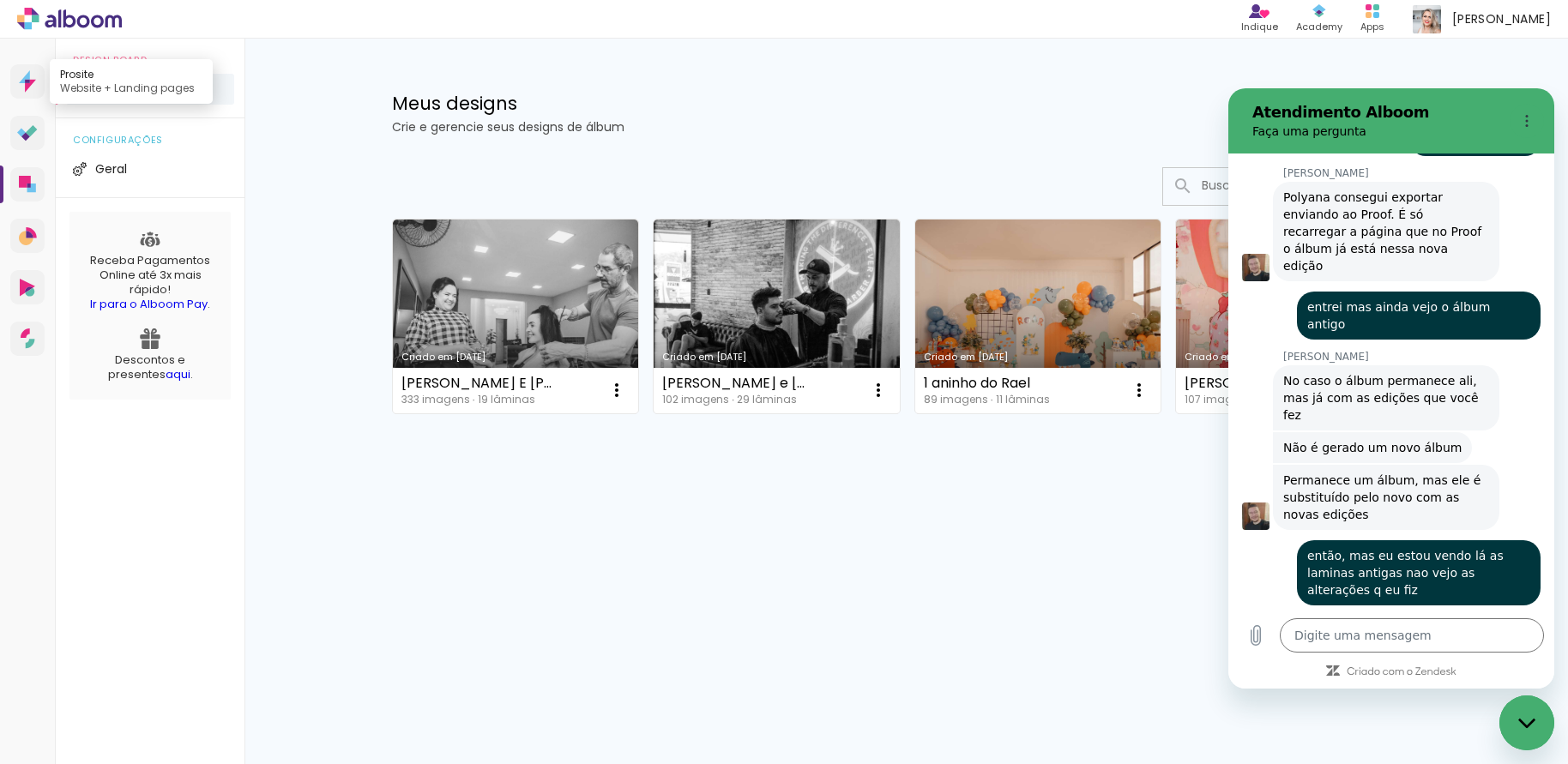
scroll to position [1001, 0]
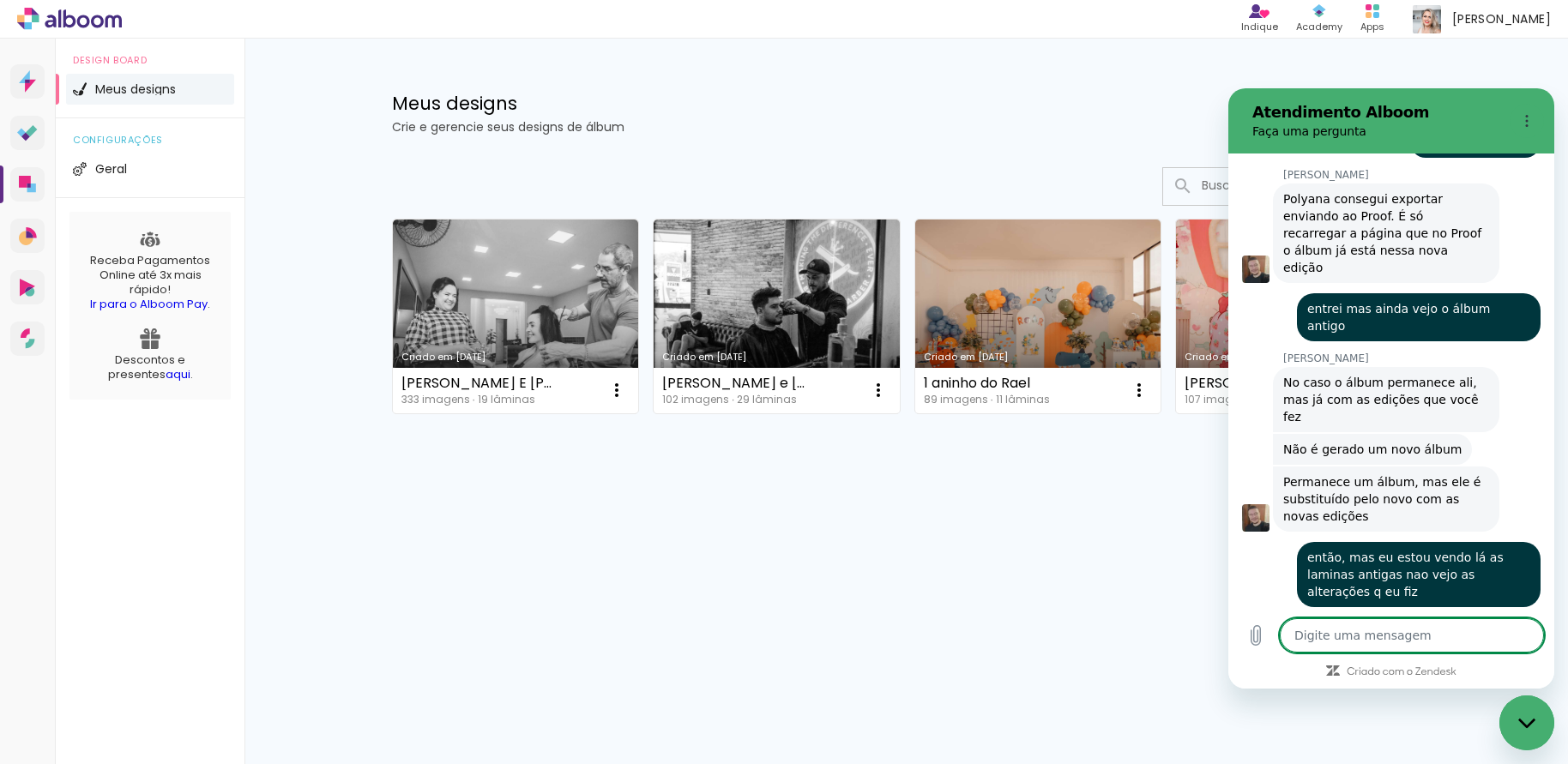
click at [1350, 634] on textarea at bounding box center [1411, 635] width 264 height 35
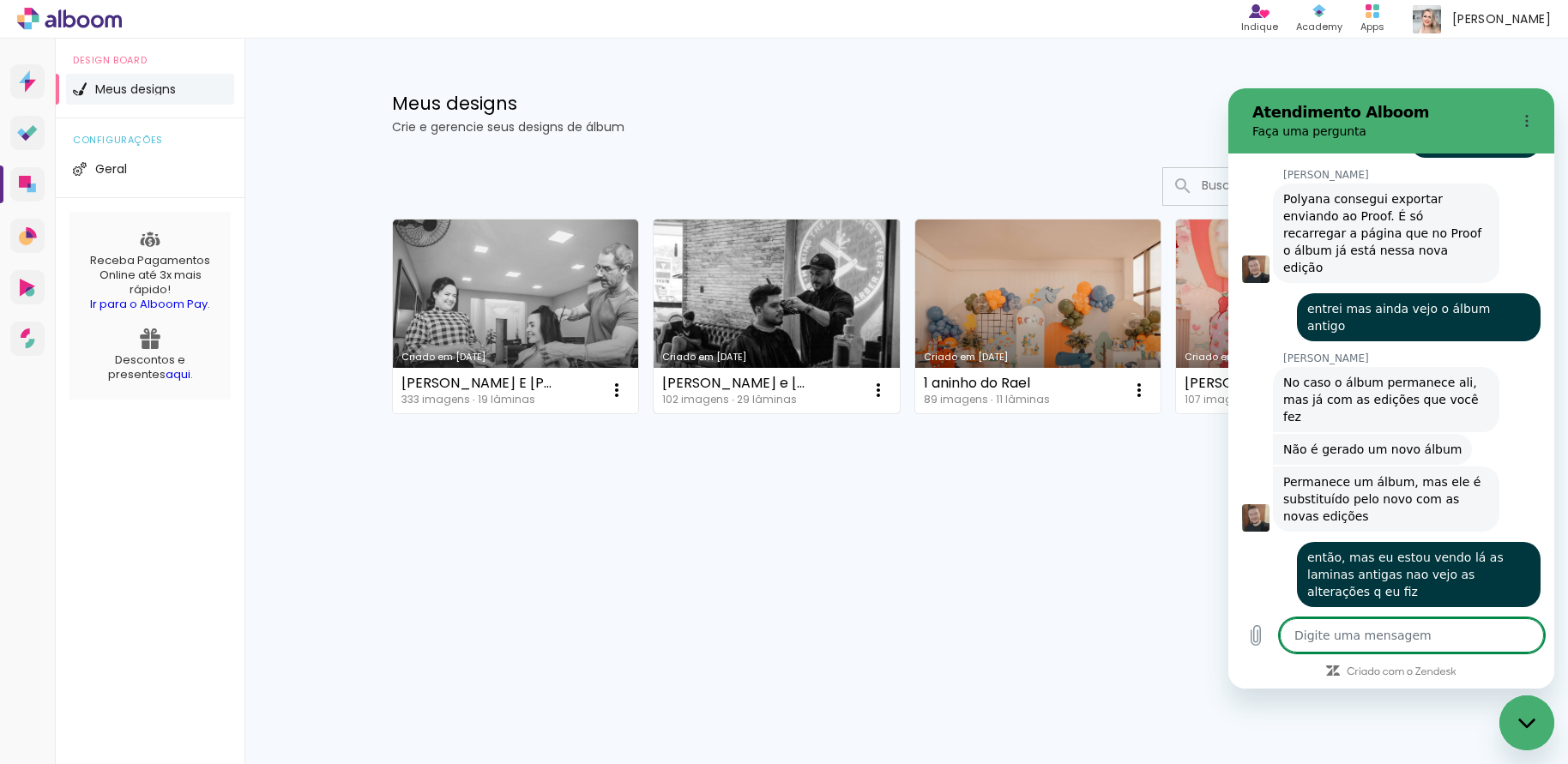
click at [778, 305] on link "Criado em [DATE]" at bounding box center [777, 317] width 246 height 194
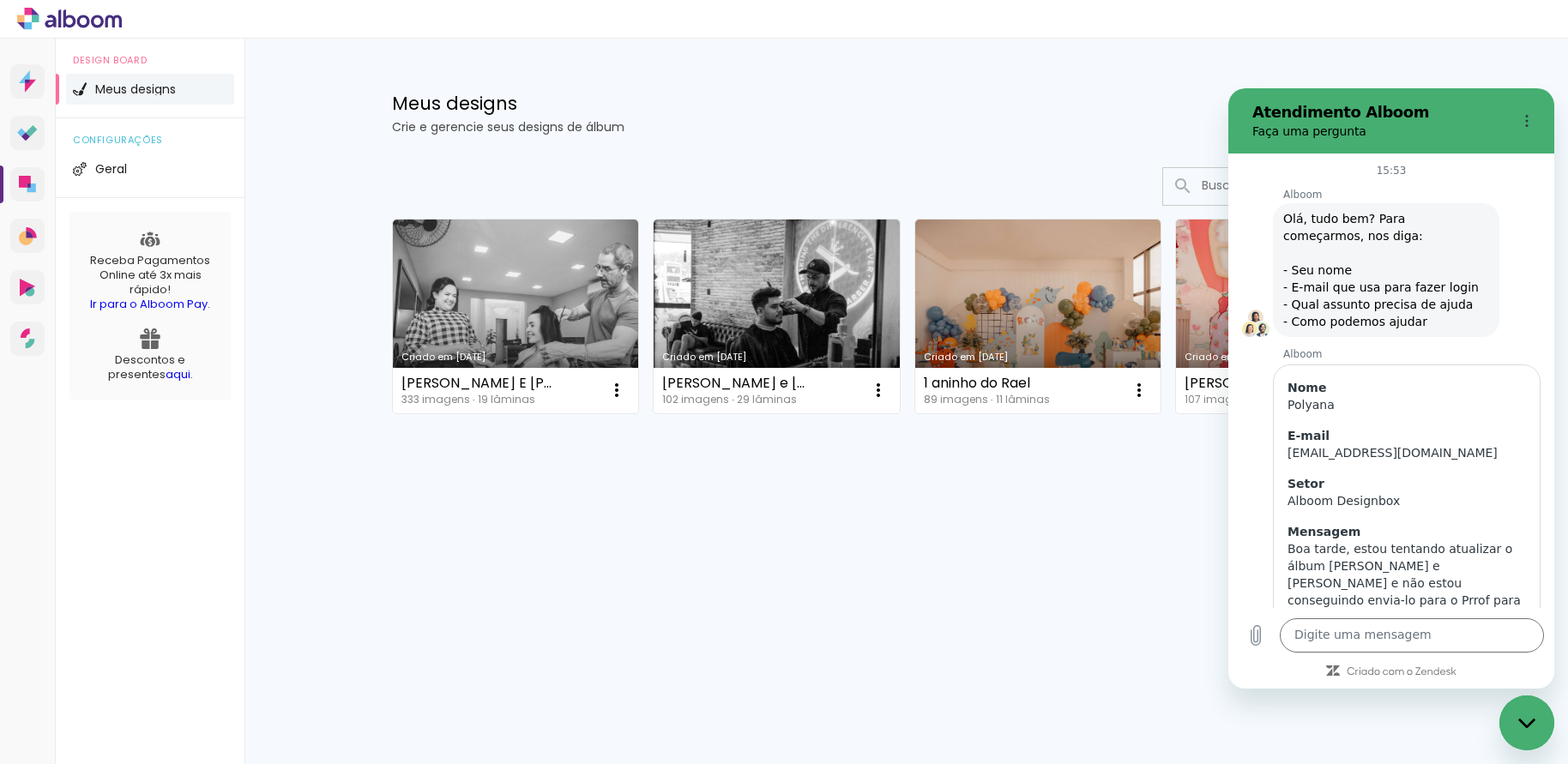
scroll to position [968, 0]
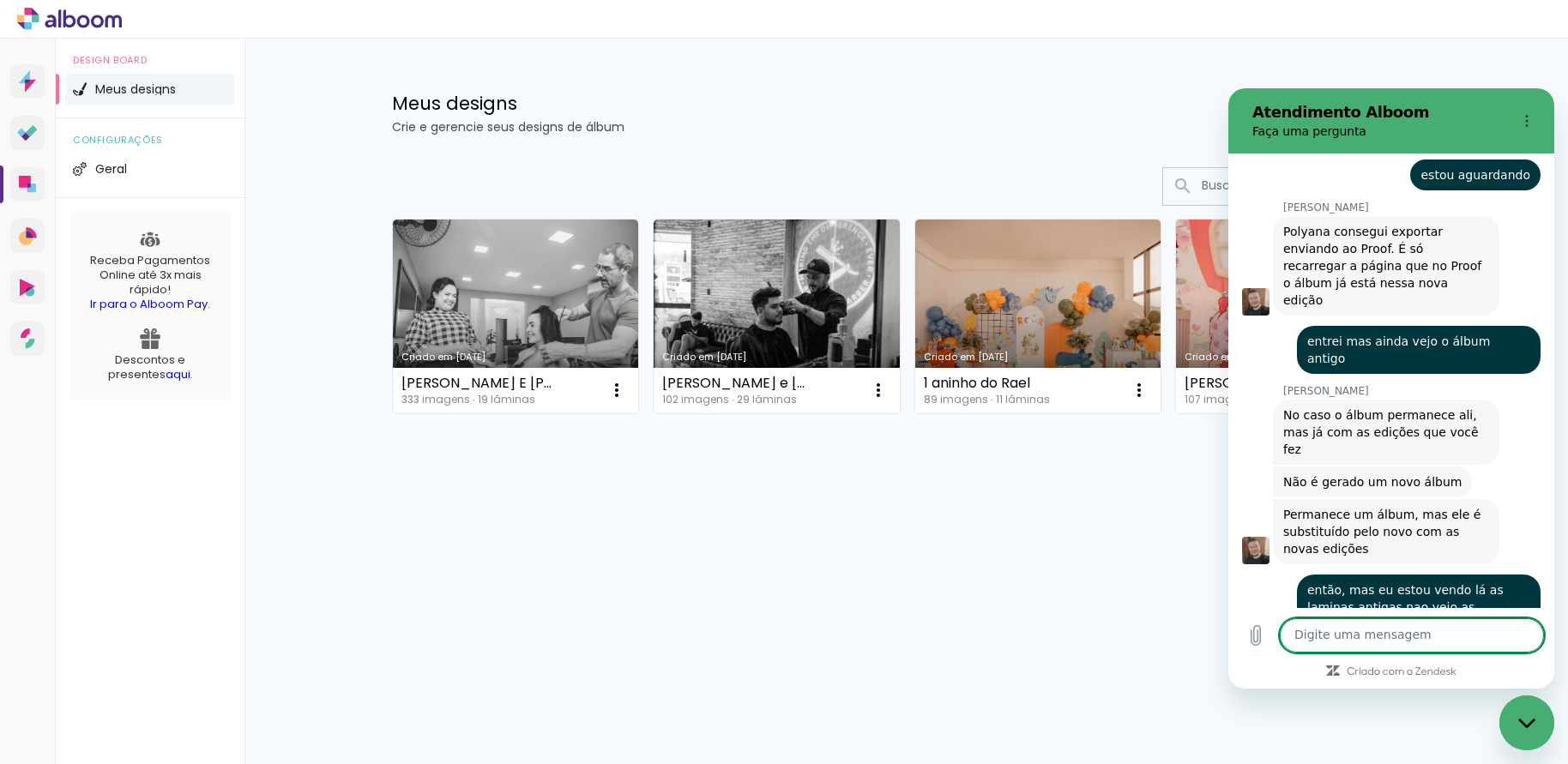
click at [1379, 633] on textarea at bounding box center [1411, 635] width 264 height 35
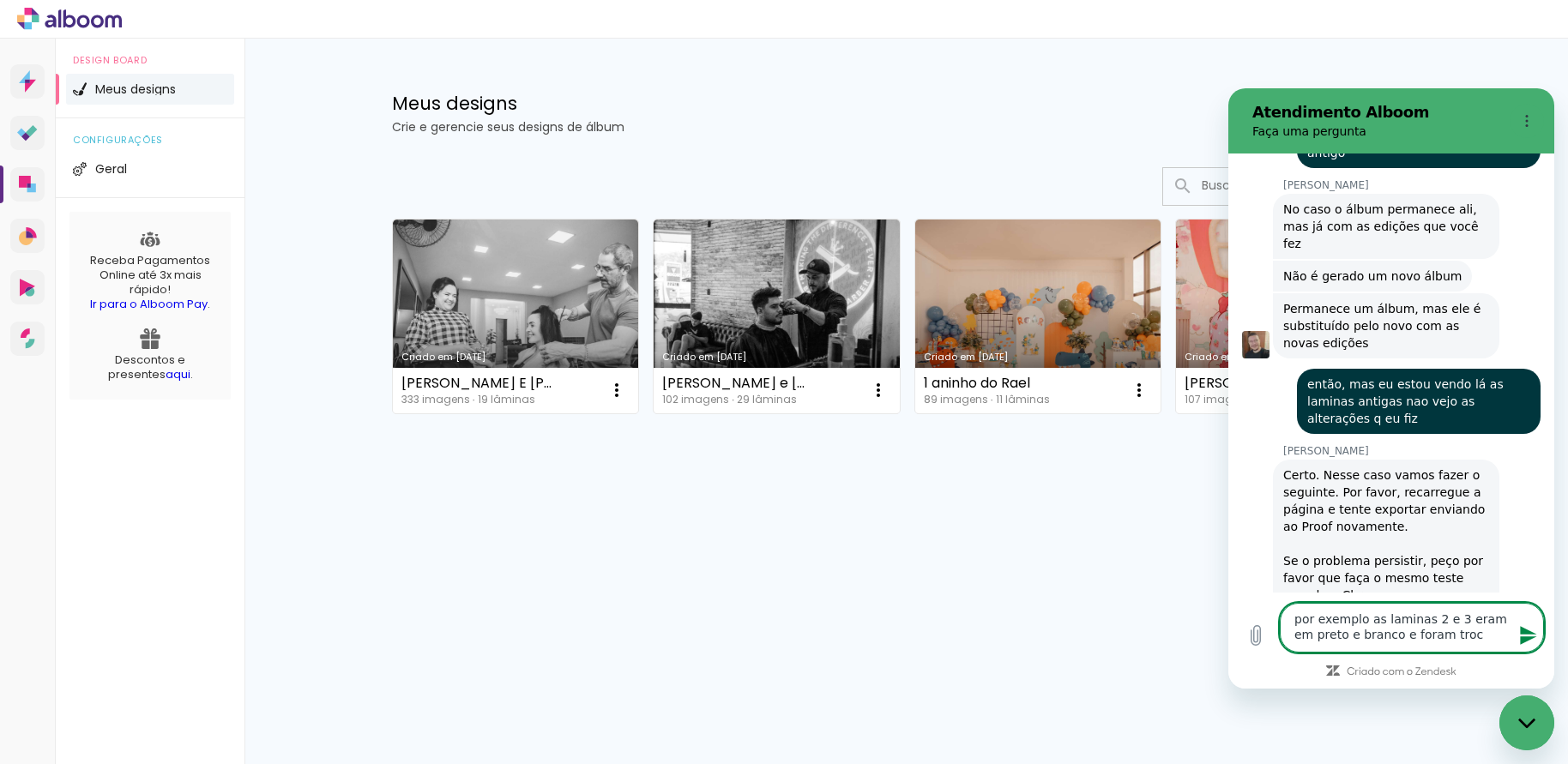
scroll to position [1178, 0]
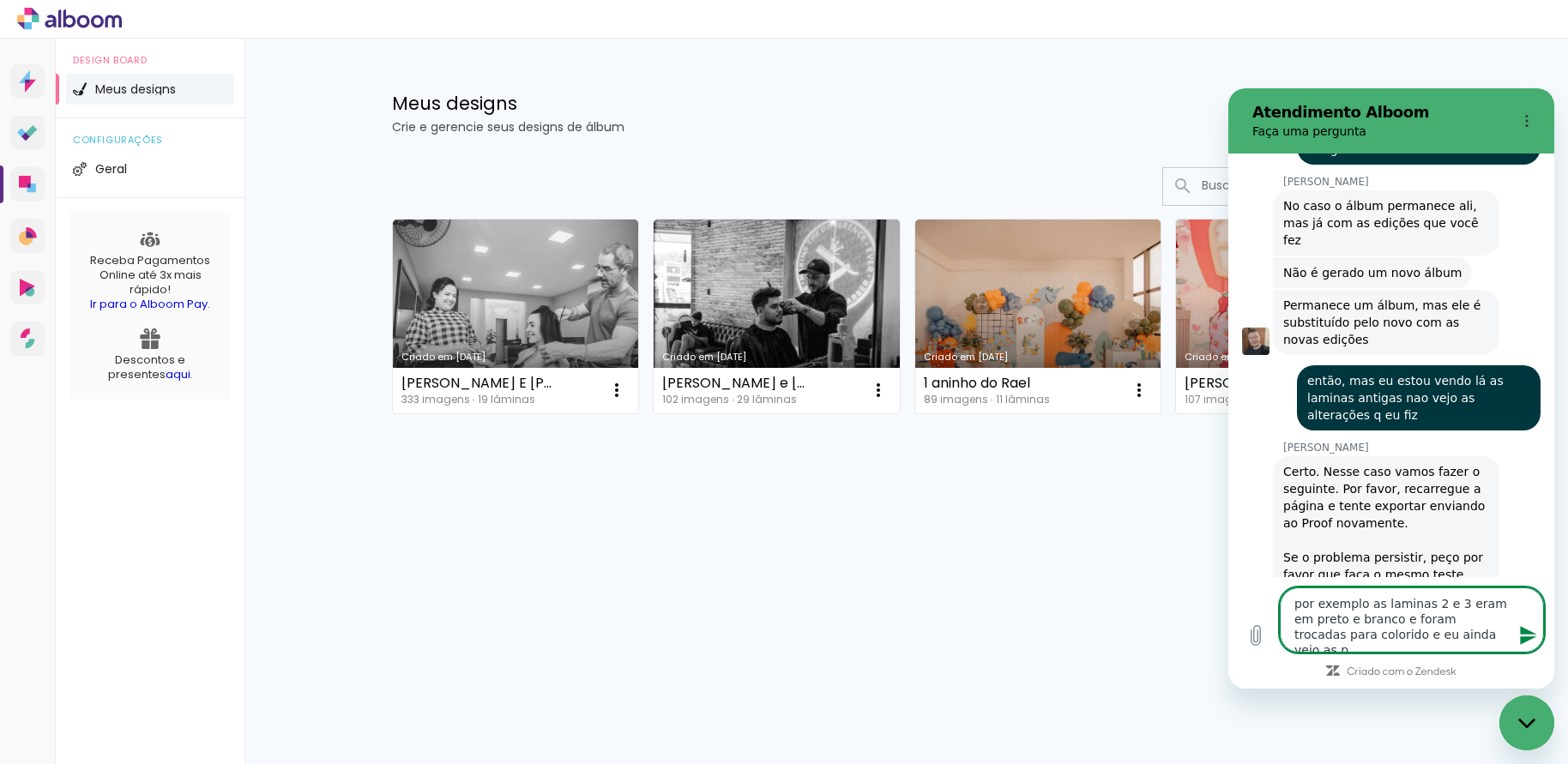
type textarea "por exemplo as laminas 2 e 3 eram em preto e branco e foram trocadas para color…"
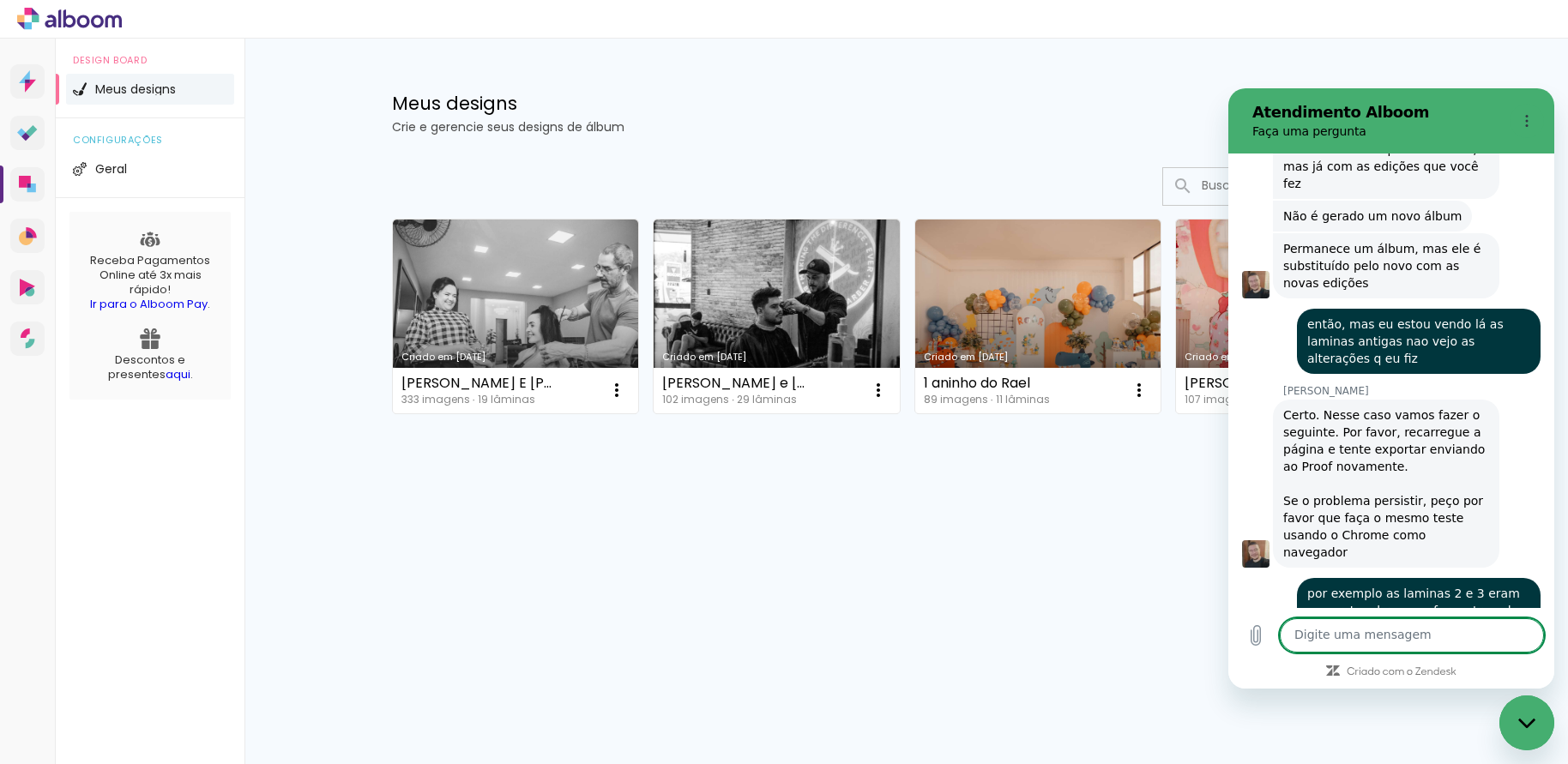
scroll to position [1237, 0]
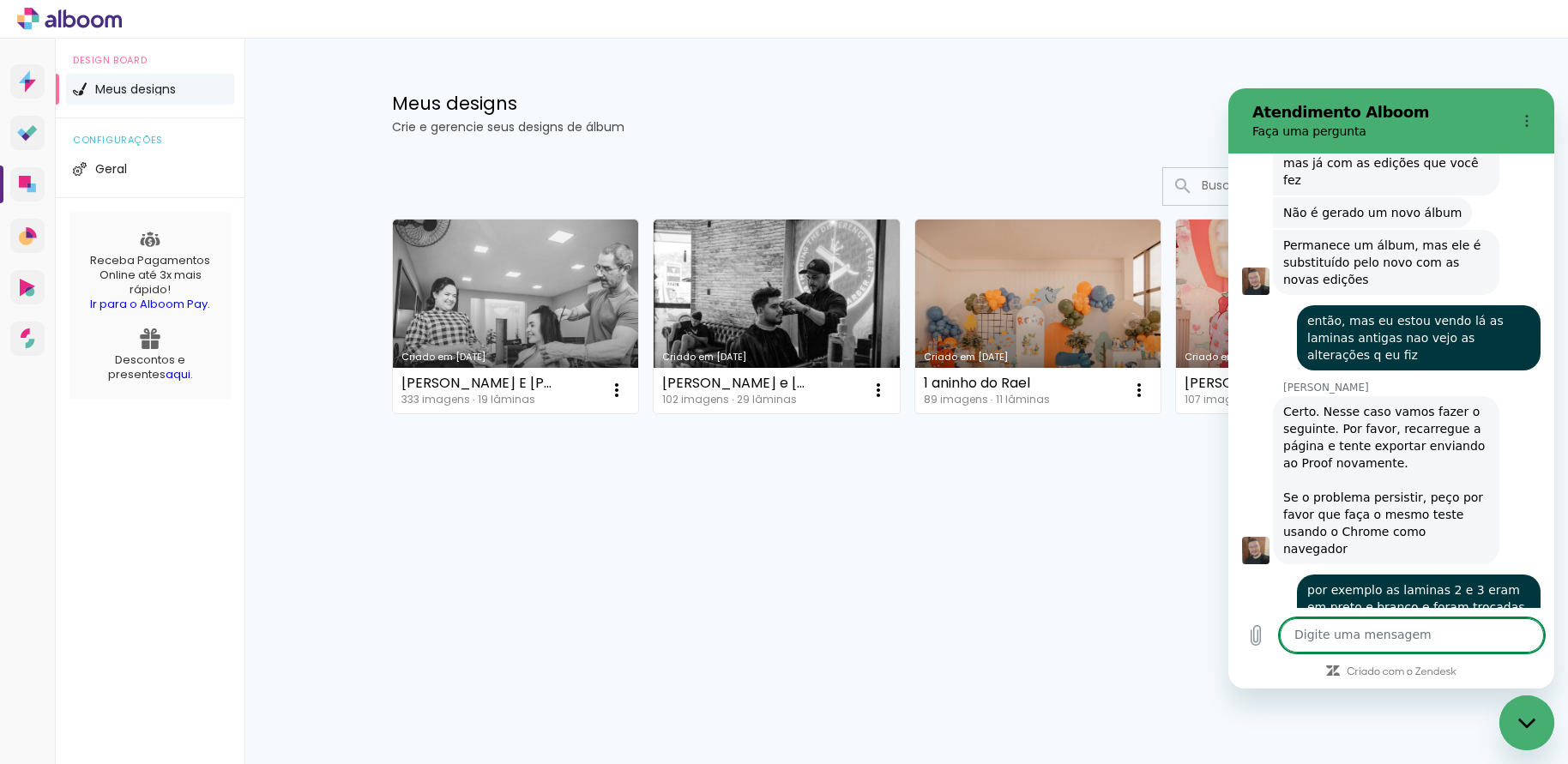
click at [1026, 581] on div "Prosite Website + Landing pages Proof Sistema de seleção e venda de fotos Desig…" at bounding box center [784, 401] width 1568 height 726
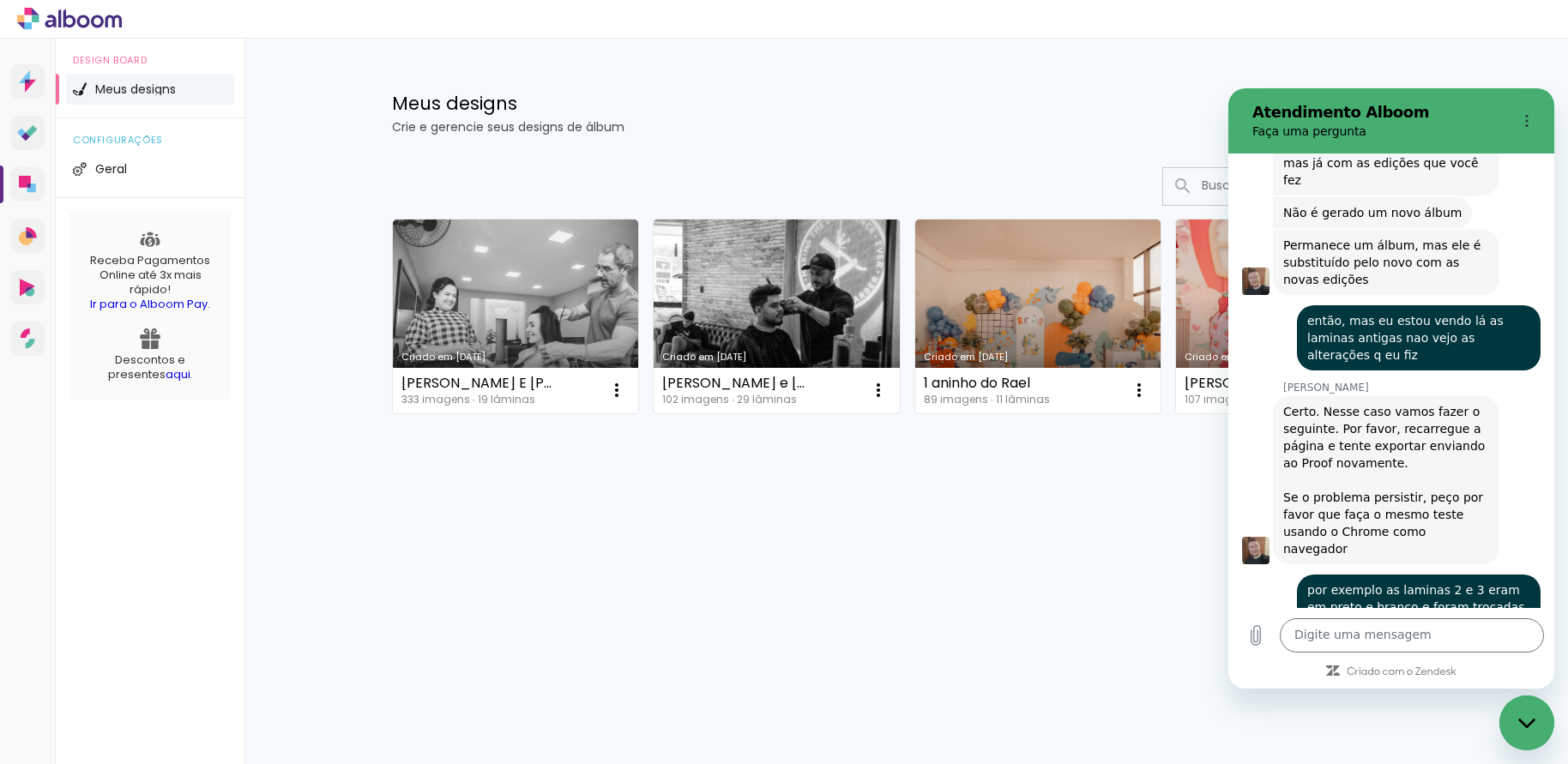
click at [794, 318] on link "Criado em [DATE]" at bounding box center [777, 317] width 246 height 194
